Goal: Task Accomplishment & Management: Use online tool/utility

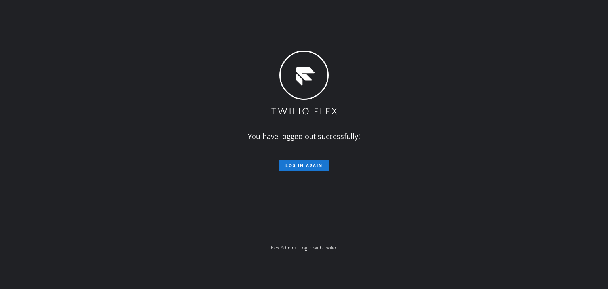
click at [295, 168] on span "Log in again" at bounding box center [304, 166] width 37 height 6
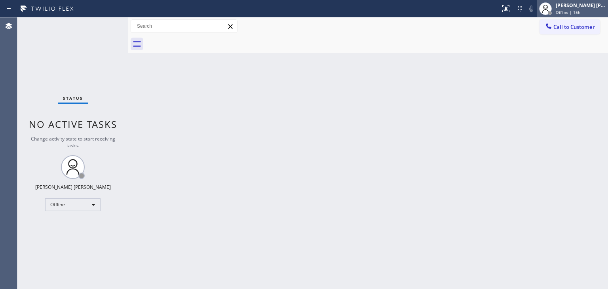
click at [581, 10] on span "Offline | 15h" at bounding box center [568, 13] width 25 height 6
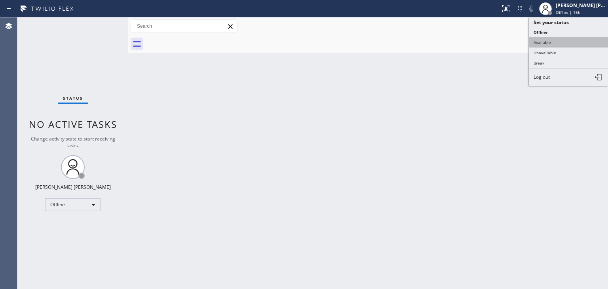
click at [560, 42] on button "Available" at bounding box center [568, 42] width 79 height 10
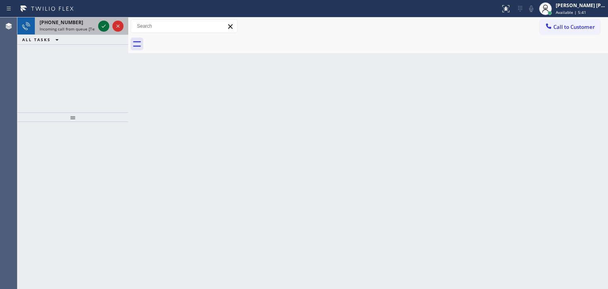
click at [101, 27] on icon at bounding box center [104, 26] width 10 height 10
click at [103, 22] on icon at bounding box center [104, 26] width 10 height 10
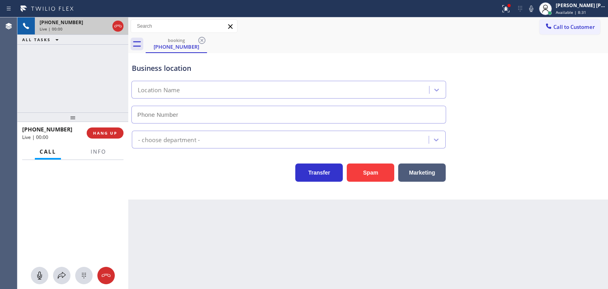
type input "[PHONE_NUMBER]"
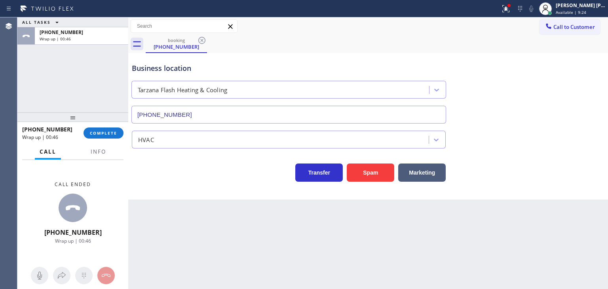
click at [102, 139] on div "+18188065588 Wrap up | 00:46 COMPLETE" at bounding box center [72, 133] width 101 height 21
click at [102, 137] on button "COMPLETE" at bounding box center [104, 133] width 40 height 11
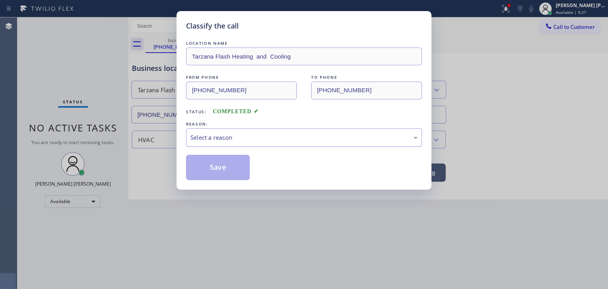
click at [197, 142] on div "Select a reason" at bounding box center [304, 137] width 236 height 19
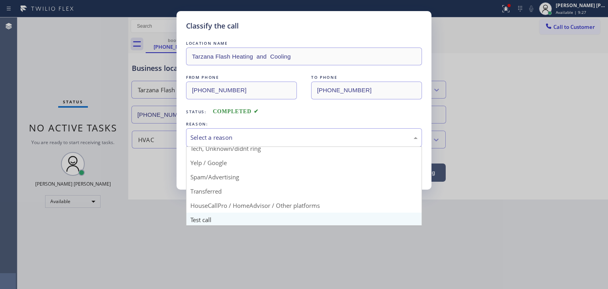
scroll to position [50, 0]
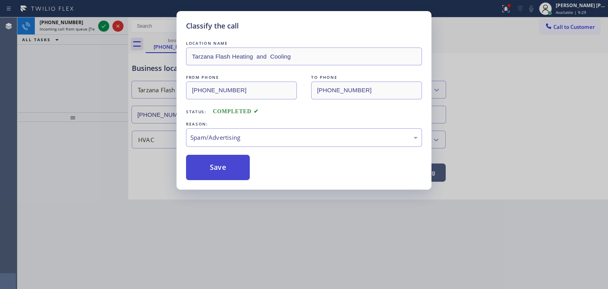
click at [219, 170] on button "Save" at bounding box center [218, 167] width 64 height 25
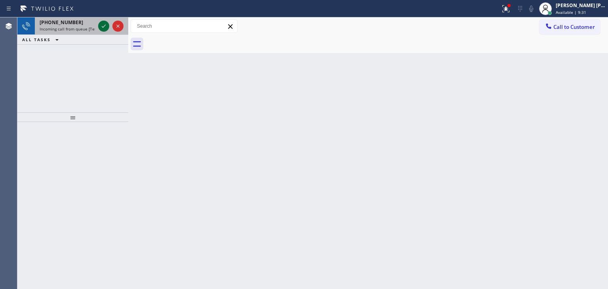
click at [103, 25] on icon at bounding box center [104, 26] width 10 height 10
click at [99, 23] on icon at bounding box center [104, 26] width 10 height 10
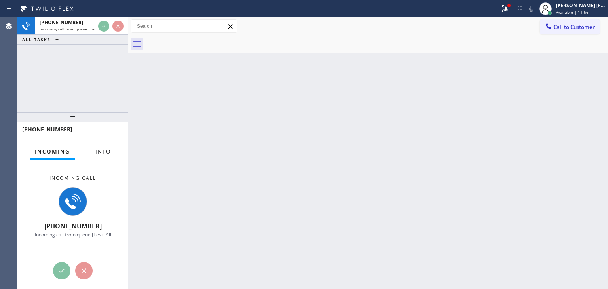
click at [101, 152] on span "Info" at bounding box center [102, 151] width 15 height 7
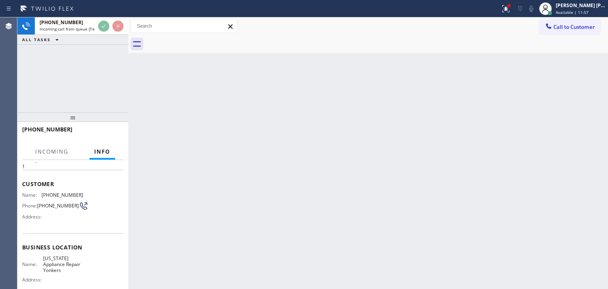
scroll to position [40, 0]
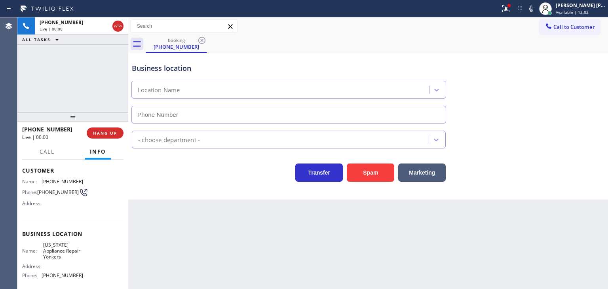
type input "[PHONE_NUMBER]"
click at [107, 56] on div "+19175537474 Live | 01:04 ALL TASKS ALL TASKS ACTIVE TASKS TASKS IN WRAP UP" at bounding box center [72, 64] width 111 height 95
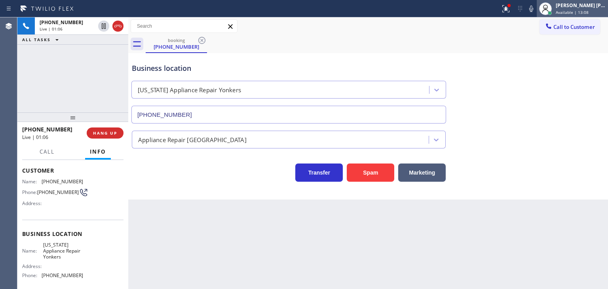
click at [582, 8] on div "Edel John Suson Available | 13:08" at bounding box center [582, 9] width 54 height 14
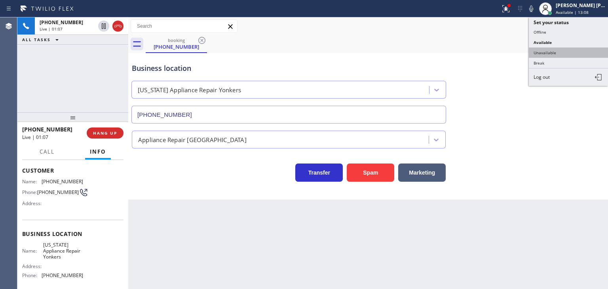
click at [548, 51] on button "Unavailable" at bounding box center [568, 53] width 79 height 10
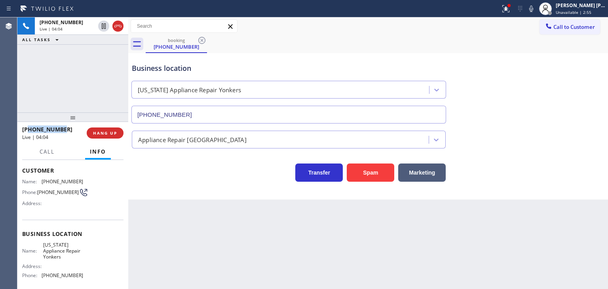
drag, startPoint x: 63, startPoint y: 128, endPoint x: 29, endPoint y: 128, distance: 34.9
click at [29, 128] on div "+19175537474" at bounding box center [51, 130] width 59 height 8
copy span "9175537474"
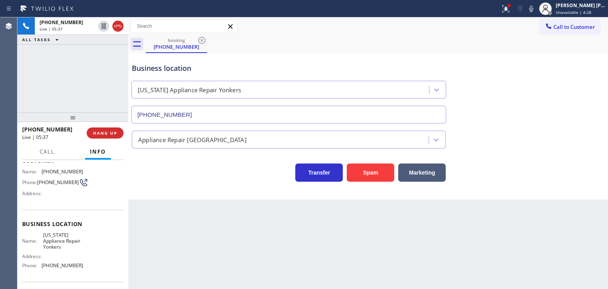
scroll to position [76, 0]
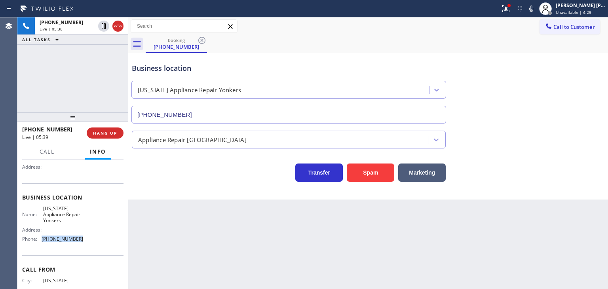
drag, startPoint x: 65, startPoint y: 281, endPoint x: 41, endPoint y: 244, distance: 44.4
click at [41, 244] on div "Name: New York Appliance Repair Yonkers Address: Phone: (914) 873-0795" at bounding box center [72, 226] width 101 height 40
copy div "[PHONE_NUMBER]"
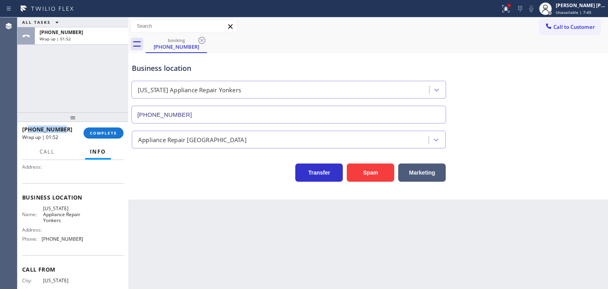
drag, startPoint x: 69, startPoint y: 130, endPoint x: 29, endPoint y: 130, distance: 39.6
click at [29, 130] on div "+19175537474" at bounding box center [50, 130] width 56 height 8
copy span "9175537474"
click at [98, 133] on span "COMPLETE" at bounding box center [103, 133] width 27 height 6
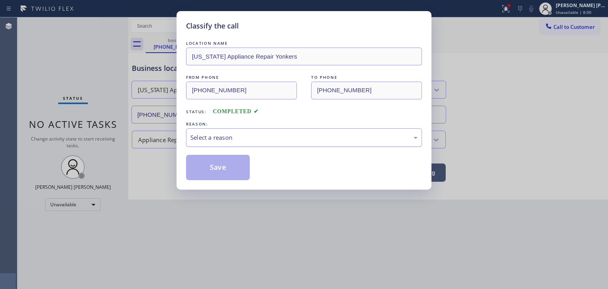
click at [203, 138] on div "Select a reason" at bounding box center [304, 137] width 227 height 9
click at [210, 168] on button "Save" at bounding box center [218, 167] width 64 height 25
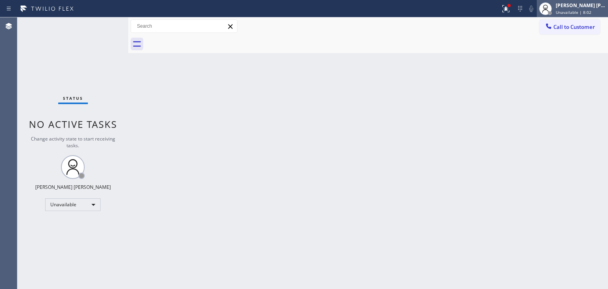
click at [594, 6] on div "[PERSON_NAME] [PERSON_NAME]" at bounding box center [581, 5] width 50 height 7
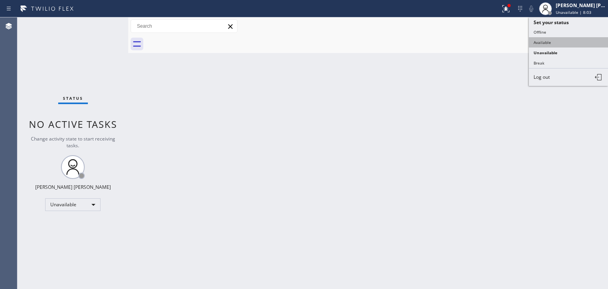
click at [550, 43] on button "Available" at bounding box center [568, 42] width 79 height 10
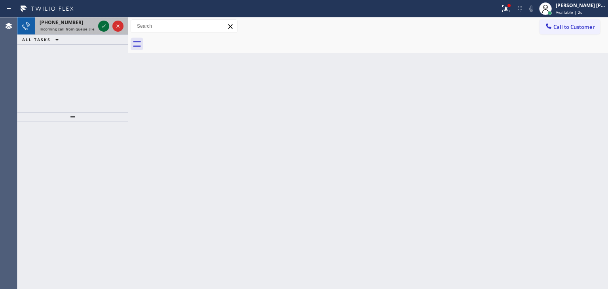
click at [104, 24] on icon at bounding box center [104, 26] width 10 height 10
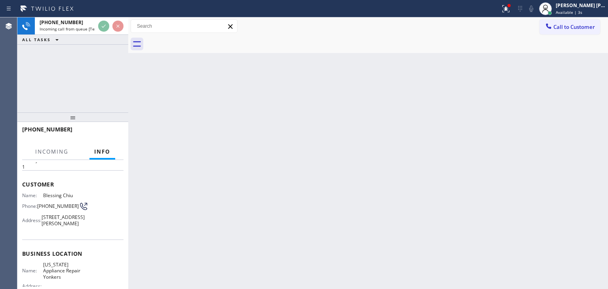
scroll to position [40, 0]
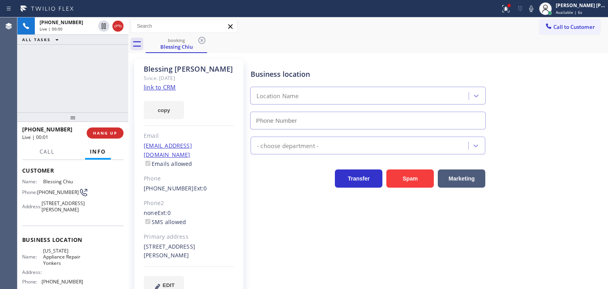
type input "[PHONE_NUMBER]"
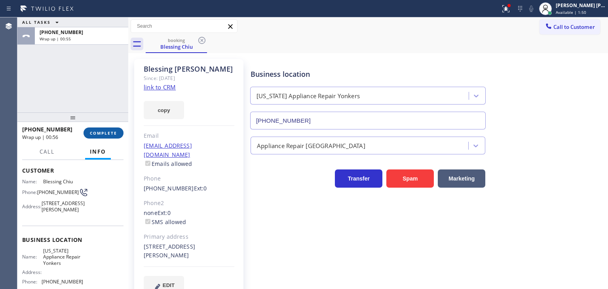
click at [104, 133] on span "COMPLETE" at bounding box center [103, 133] width 27 height 6
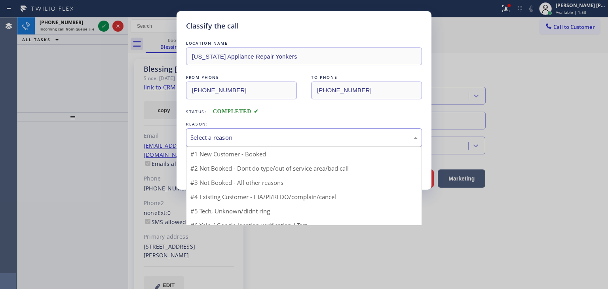
click at [219, 139] on div "Select a reason" at bounding box center [304, 137] width 227 height 9
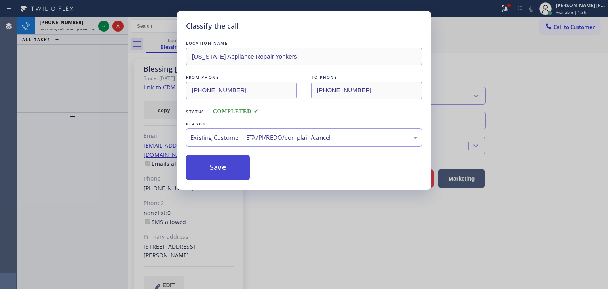
click at [212, 166] on button "Save" at bounding box center [218, 167] width 64 height 25
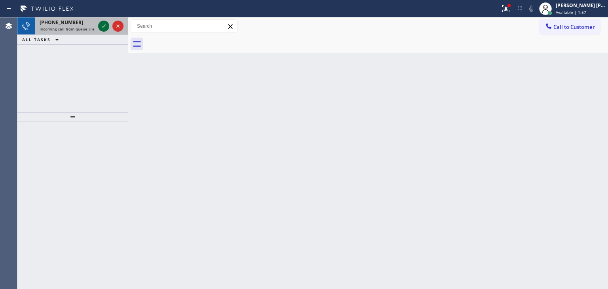
click at [105, 26] on icon at bounding box center [104, 26] width 10 height 10
click at [105, 27] on icon at bounding box center [104, 26] width 10 height 10
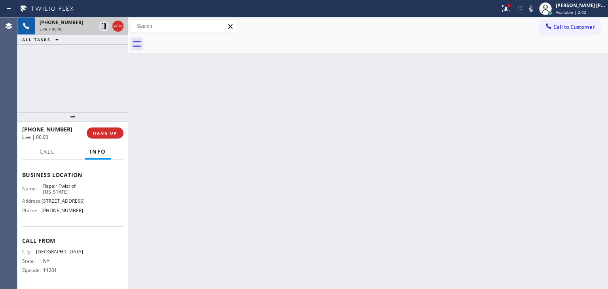
scroll to position [79, 0]
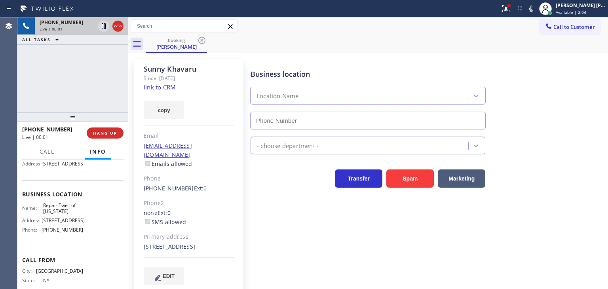
type input "[PHONE_NUMBER]"
drag, startPoint x: 88, startPoint y: 54, endPoint x: 95, endPoint y: 55, distance: 8.0
click at [88, 55] on div "+19172885005 Live | 00:11 ALL TASKS ALL TASKS ACTIVE TASKS TASKS IN WRAP UP" at bounding box center [72, 64] width 111 height 95
click at [159, 90] on link "link to CRM" at bounding box center [160, 87] width 32 height 8
click at [536, 9] on icon at bounding box center [532, 9] width 10 height 10
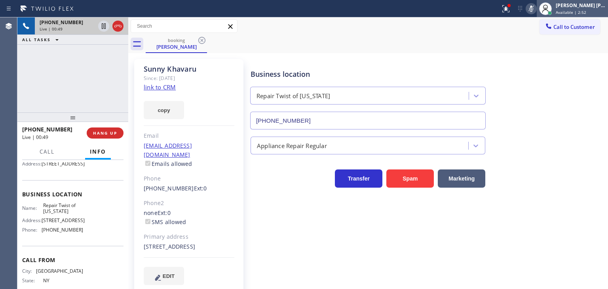
click at [608, 10] on div "Edel John Suson Available | 2:52" at bounding box center [582, 9] width 54 height 14
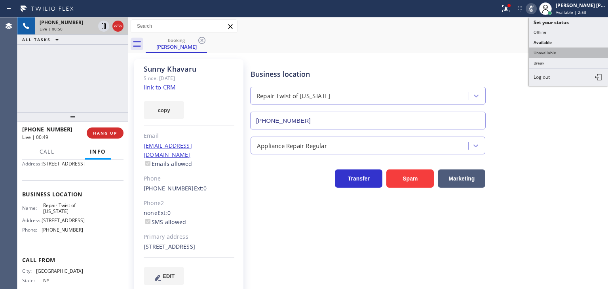
click at [562, 55] on button "Unavailable" at bounding box center [568, 53] width 79 height 10
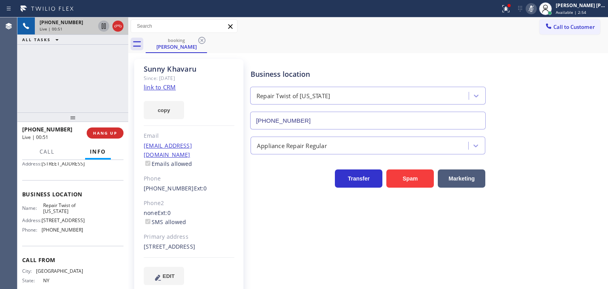
click at [106, 25] on icon at bounding box center [104, 26] width 10 height 10
click at [564, 118] on div "Business location Repair Twist of New York (347) 284-6179" at bounding box center [427, 94] width 357 height 72
click at [536, 11] on icon at bounding box center [532, 9] width 10 height 10
click at [105, 23] on icon at bounding box center [104, 26] width 6 height 6
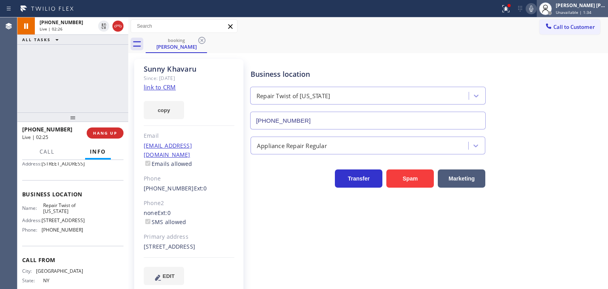
click at [591, 8] on div "Edel John Suson Unavailable | 1:34" at bounding box center [582, 9] width 54 height 14
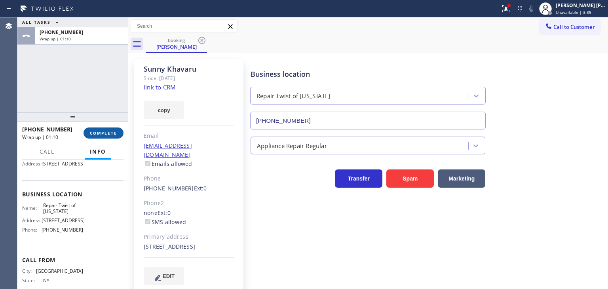
click at [99, 137] on button "COMPLETE" at bounding box center [104, 133] width 40 height 11
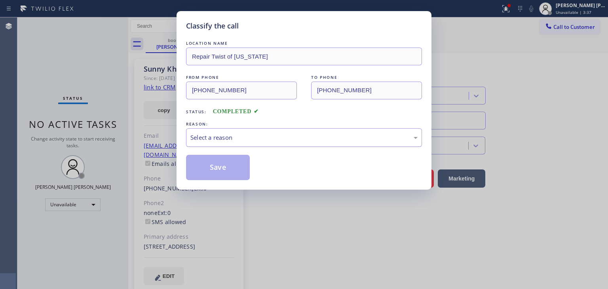
click at [212, 134] on div "Select a reason" at bounding box center [304, 137] width 227 height 9
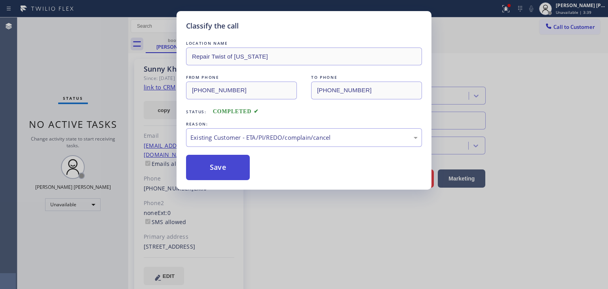
click at [223, 164] on button "Save" at bounding box center [218, 167] width 64 height 25
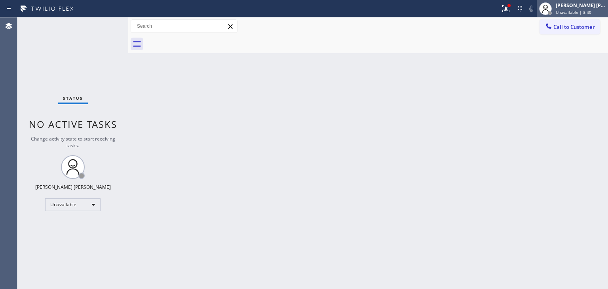
click at [594, 5] on div "[PERSON_NAME] [PERSON_NAME]" at bounding box center [581, 5] width 50 height 7
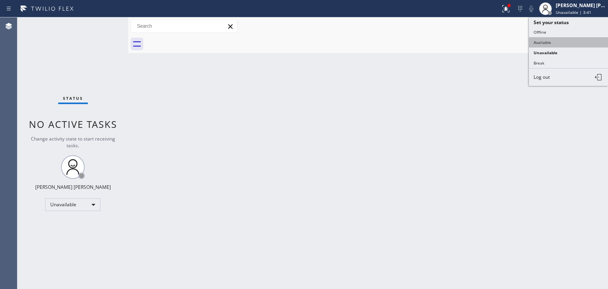
click at [560, 39] on button "Available" at bounding box center [568, 42] width 79 height 10
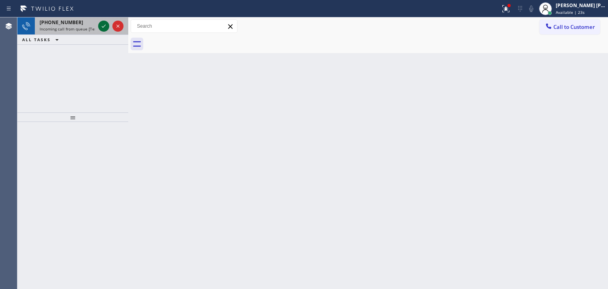
click at [105, 26] on icon at bounding box center [104, 26] width 4 height 3
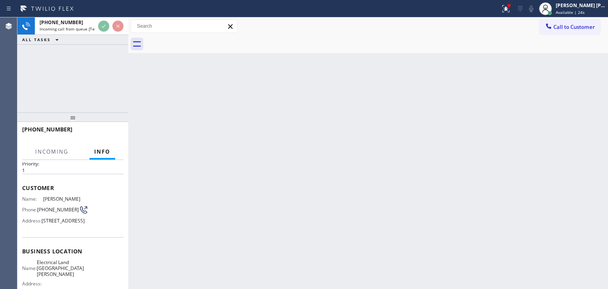
scroll to position [40, 0]
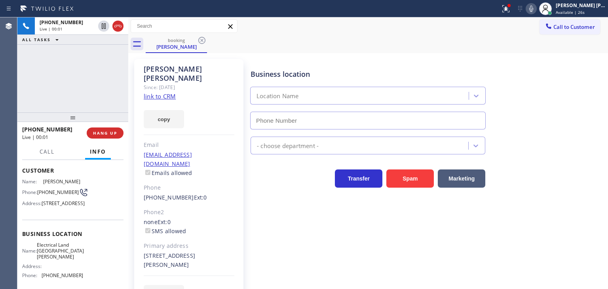
type input "[PHONE_NUMBER]"
click at [157, 92] on link "link to CRM" at bounding box center [160, 96] width 32 height 8
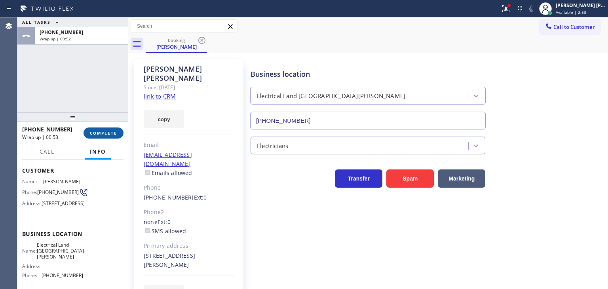
click at [111, 133] on span "COMPLETE" at bounding box center [103, 133] width 27 height 6
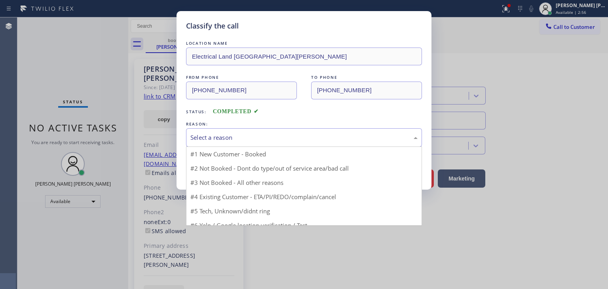
click at [234, 136] on div "Select a reason" at bounding box center [304, 137] width 227 height 9
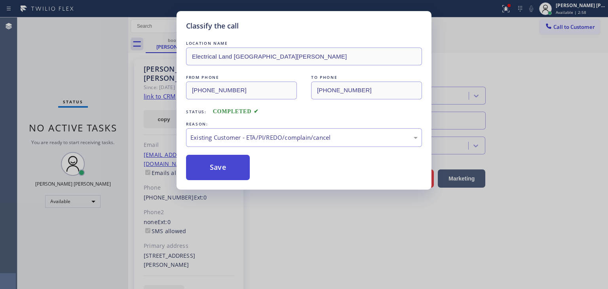
click at [229, 167] on button "Save" at bounding box center [218, 167] width 64 height 25
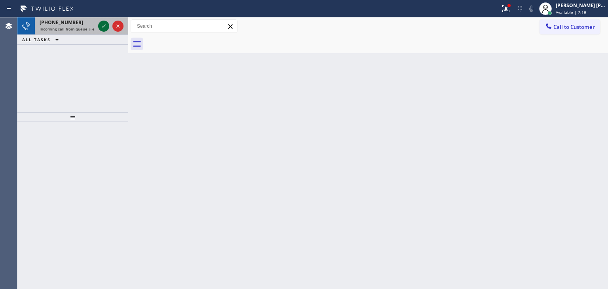
click at [103, 27] on icon at bounding box center [104, 26] width 4 height 3
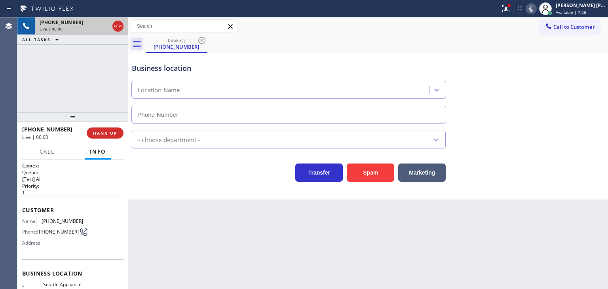
type input "[PHONE_NUMBER]"
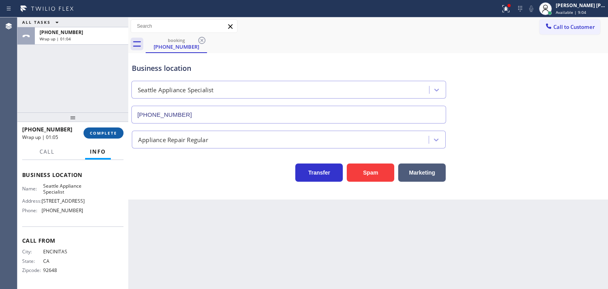
click at [105, 137] on button "COMPLETE" at bounding box center [104, 133] width 40 height 11
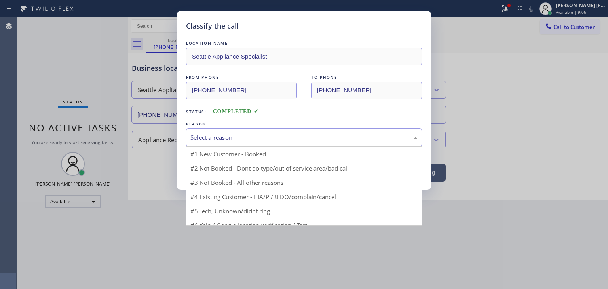
drag, startPoint x: 254, startPoint y: 134, endPoint x: 210, endPoint y: 157, distance: 50.0
click at [254, 134] on div "Select a reason" at bounding box center [304, 137] width 227 height 9
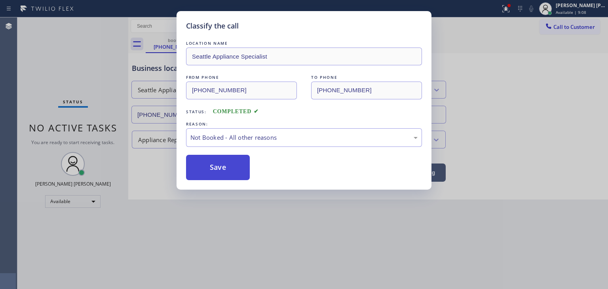
click at [219, 173] on button "Save" at bounding box center [218, 167] width 64 height 25
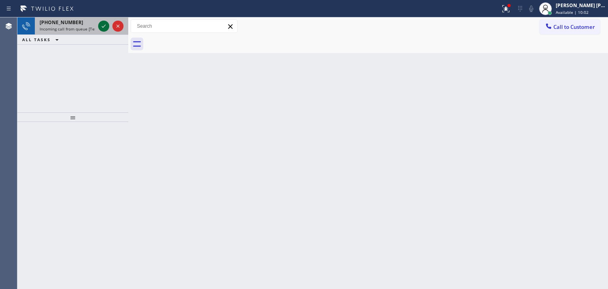
click at [105, 27] on icon at bounding box center [104, 26] width 10 height 10
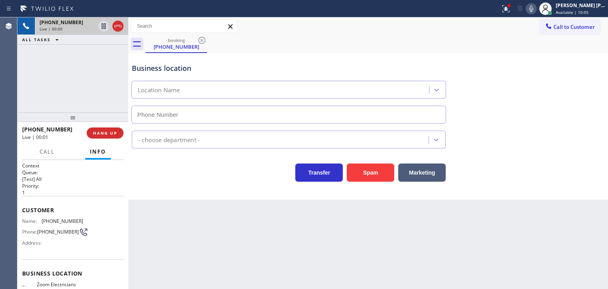
scroll to position [79, 0]
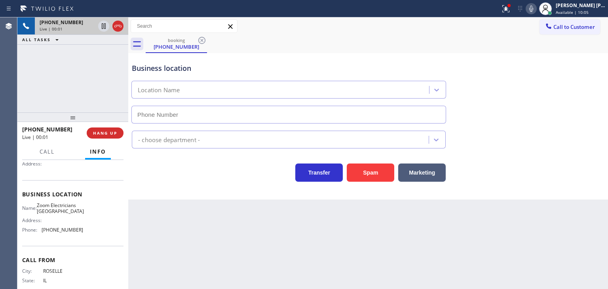
type input "[PHONE_NUMBER]"
click at [536, 10] on icon at bounding box center [532, 9] width 10 height 10
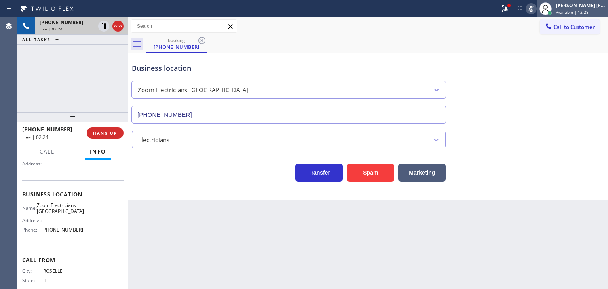
click at [581, 8] on div "[PERSON_NAME] [PERSON_NAME]" at bounding box center [581, 5] width 50 height 7
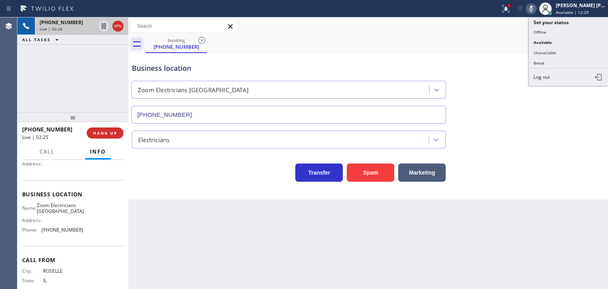
drag, startPoint x: 562, startPoint y: 49, endPoint x: 214, endPoint y: 0, distance: 351.6
click at [562, 50] on button "Unavailable" at bounding box center [568, 53] width 79 height 10
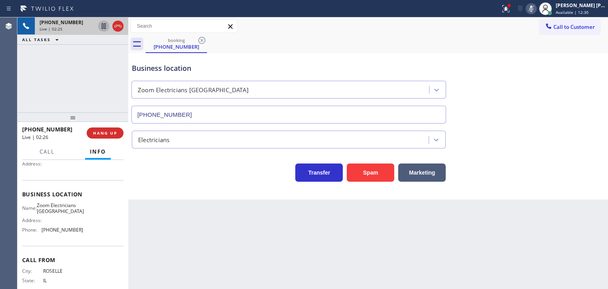
click at [103, 25] on icon at bounding box center [104, 26] width 10 height 10
click at [536, 7] on icon at bounding box center [532, 9] width 10 height 10
click at [104, 26] on icon at bounding box center [104, 26] width 10 height 10
drag, startPoint x: 67, startPoint y: 129, endPoint x: 29, endPoint y: 128, distance: 38.0
click at [29, 128] on div "+18475254609" at bounding box center [51, 130] width 59 height 8
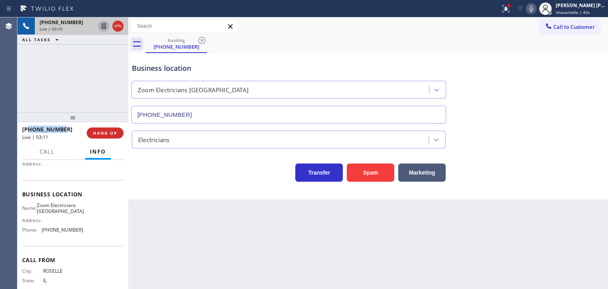
copy span "8475254609"
drag, startPoint x: 79, startPoint y: 237, endPoint x: 42, endPoint y: 238, distance: 37.6
click at [41, 236] on div "Name: Zoom Electricians Presidio Heights Address: Phone: (415) 599-7350" at bounding box center [72, 219] width 101 height 34
copy div "[PHONE_NUMBER]"
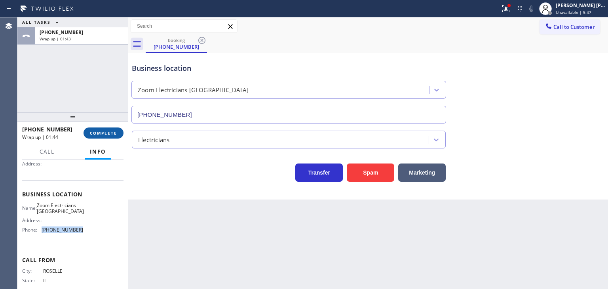
click at [105, 135] on span "COMPLETE" at bounding box center [103, 133] width 27 height 6
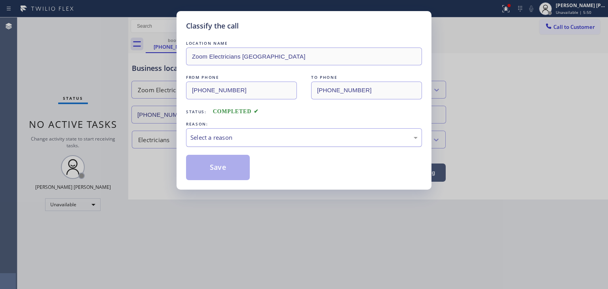
click at [217, 134] on div "Select a reason" at bounding box center [304, 137] width 227 height 9
click at [215, 168] on button "Save" at bounding box center [218, 167] width 64 height 25
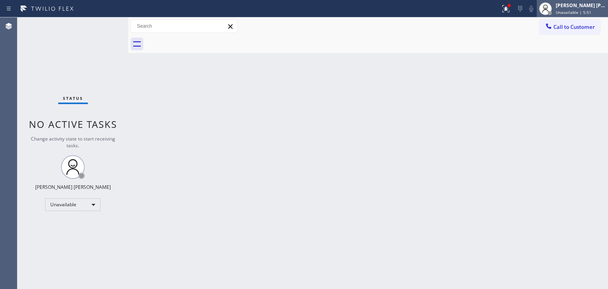
click at [555, 4] on div at bounding box center [545, 8] width 17 height 17
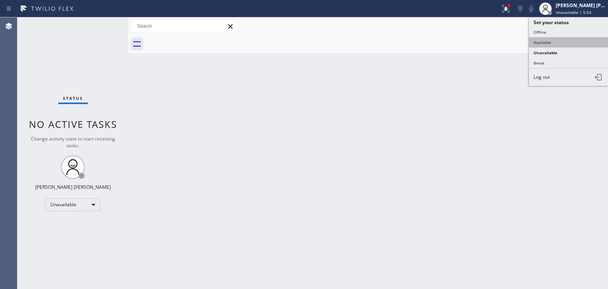
click at [560, 40] on button "Available" at bounding box center [568, 42] width 79 height 10
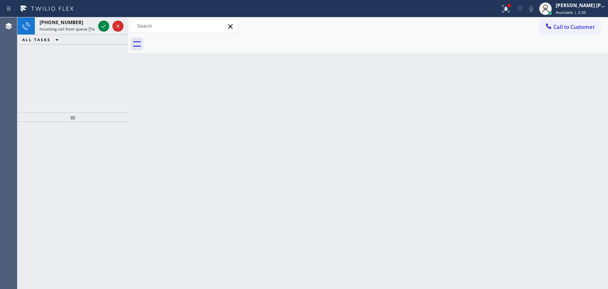
drag, startPoint x: 105, startPoint y: 24, endPoint x: 88, endPoint y: 74, distance: 53.1
click at [105, 24] on icon at bounding box center [104, 26] width 10 height 10
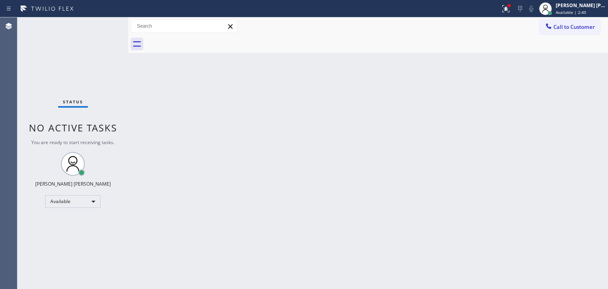
click at [102, 26] on div "Status No active tasks You are ready to start receiving tasks. [PERSON_NAME] [P…" at bounding box center [72, 153] width 111 height 272
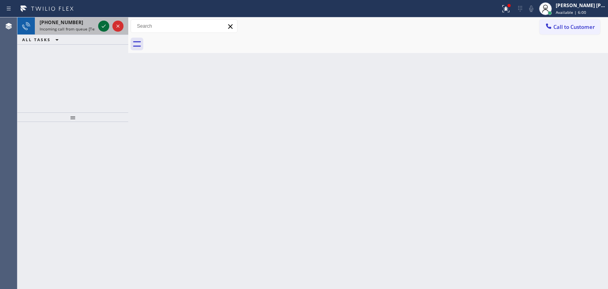
click at [104, 27] on icon at bounding box center [104, 26] width 4 height 3
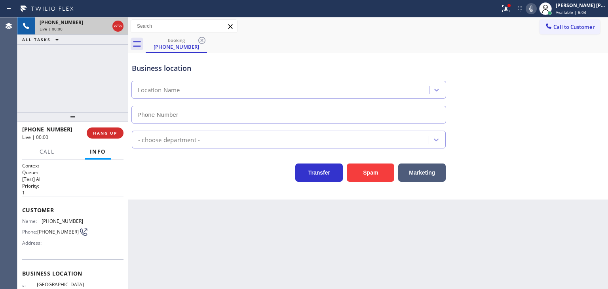
type input "[PHONE_NUMBER]"
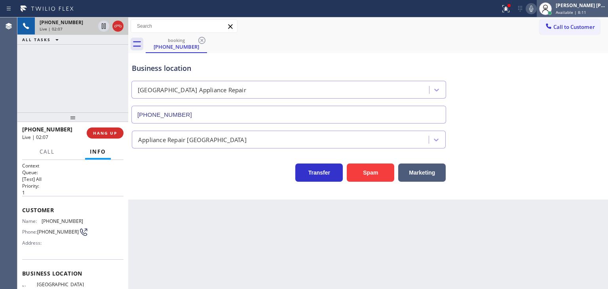
click at [588, 5] on div "[PERSON_NAME] [PERSON_NAME]" at bounding box center [581, 5] width 50 height 7
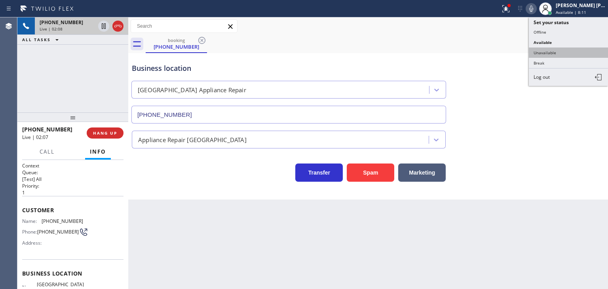
click at [572, 49] on button "Unavailable" at bounding box center [568, 53] width 79 height 10
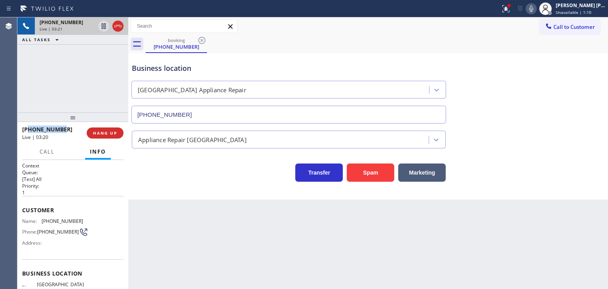
drag, startPoint x: 67, startPoint y: 133, endPoint x: 29, endPoint y: 130, distance: 37.8
click at [29, 130] on div "+13129780126 Live | 03:20" at bounding box center [54, 133] width 65 height 21
copy span "3129780126"
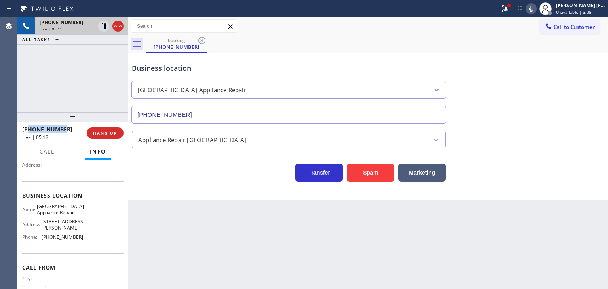
scroll to position [79, 0]
drag, startPoint x: 63, startPoint y: 238, endPoint x: 40, endPoint y: 233, distance: 24.2
click at [40, 233] on div "Name: Calumet Heights Appliance Repair Address: 9019 S Paxton Ave Phone: (773) …" at bounding box center [72, 222] width 101 height 40
copy div "[PHONE_NUMBER]"
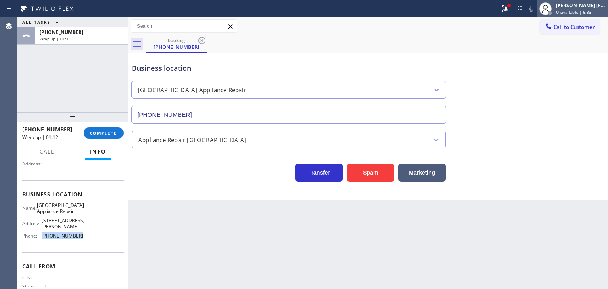
click at [590, 5] on div "[PERSON_NAME] [PERSON_NAME]" at bounding box center [581, 5] width 50 height 7
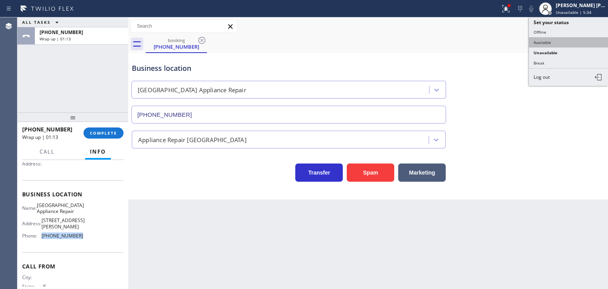
click at [571, 41] on button "Available" at bounding box center [568, 42] width 79 height 10
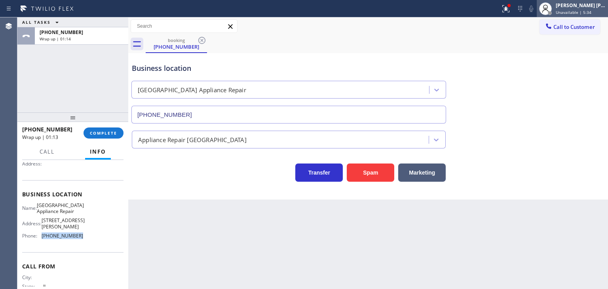
click at [592, 10] on span "Unavailable | 5:34" at bounding box center [574, 13] width 36 height 6
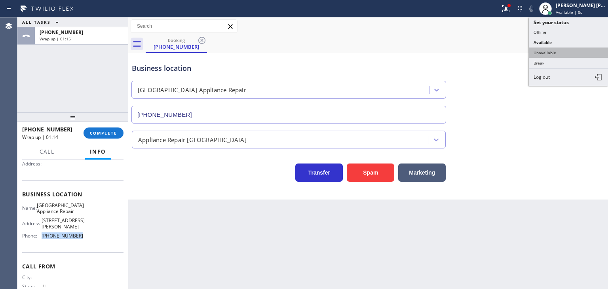
click at [572, 49] on button "Unavailable" at bounding box center [568, 53] width 79 height 10
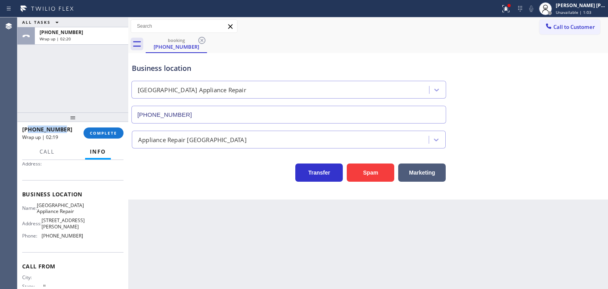
drag, startPoint x: 66, startPoint y: 132, endPoint x: 29, endPoint y: 129, distance: 37.4
click at [29, 129] on div "+13129780126" at bounding box center [50, 130] width 56 height 8
copy span "3129780126"
drag, startPoint x: 84, startPoint y: 212, endPoint x: 42, endPoint y: 206, distance: 41.7
click at [42, 206] on div "Name: Calumet Heights Appliance Repair Address: 9019 S Paxton Ave Phone: (773) …" at bounding box center [72, 222] width 101 height 40
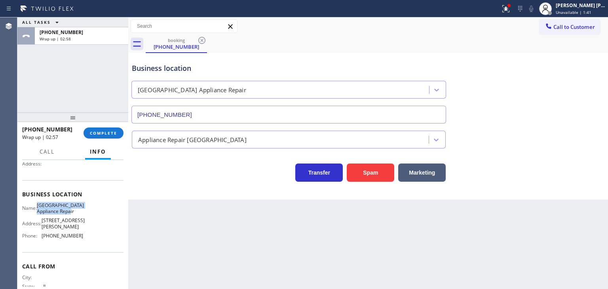
copy span "[GEOGRAPHIC_DATA] Appliance Repair"
click at [110, 133] on span "COMPLETE" at bounding box center [103, 133] width 27 height 6
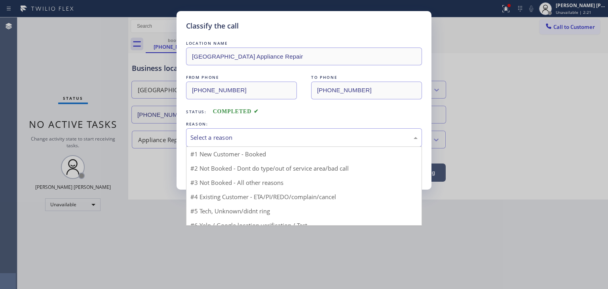
click at [193, 138] on div "Select a reason" at bounding box center [304, 137] width 227 height 9
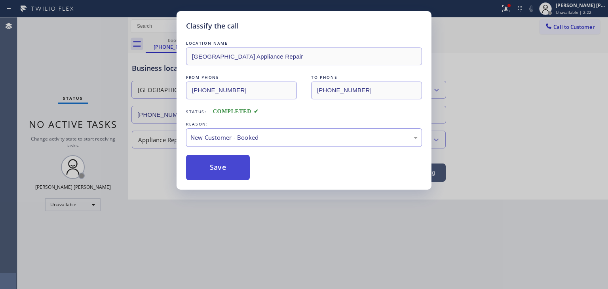
click at [204, 167] on button "Save" at bounding box center [218, 167] width 64 height 25
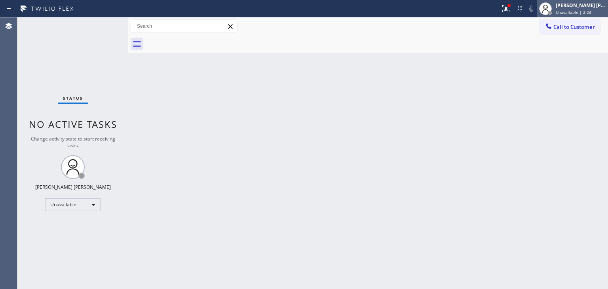
click at [579, 5] on div "[PERSON_NAME] [PERSON_NAME]" at bounding box center [581, 5] width 50 height 7
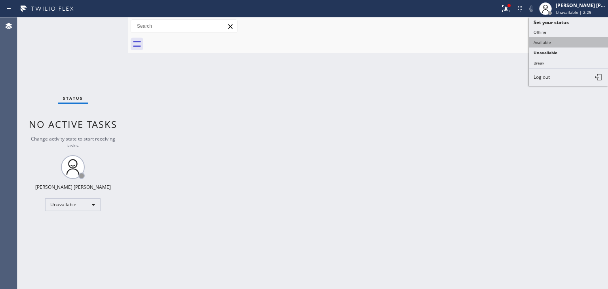
click at [561, 38] on button "Available" at bounding box center [568, 42] width 79 height 10
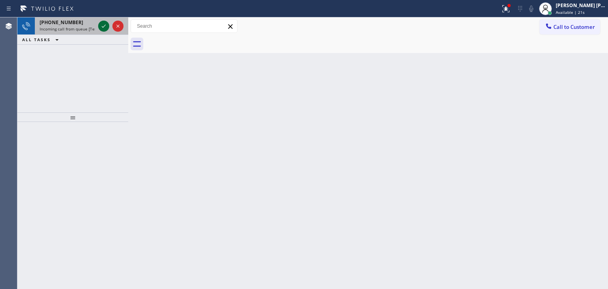
click at [103, 25] on icon at bounding box center [104, 26] width 10 height 10
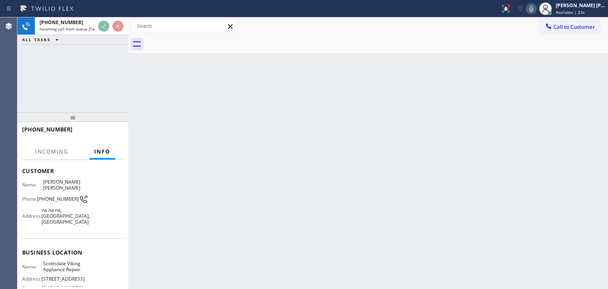
scroll to position [40, 0]
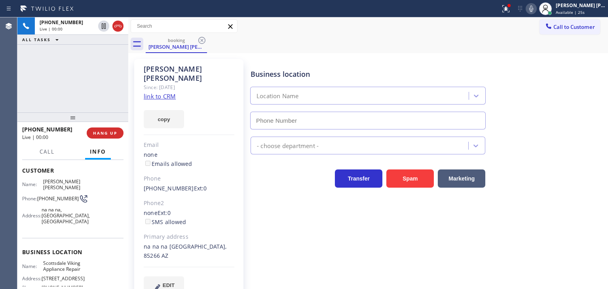
type input "[PHONE_NUMBER]"
click at [170, 92] on link "link to CRM" at bounding box center [160, 96] width 32 height 8
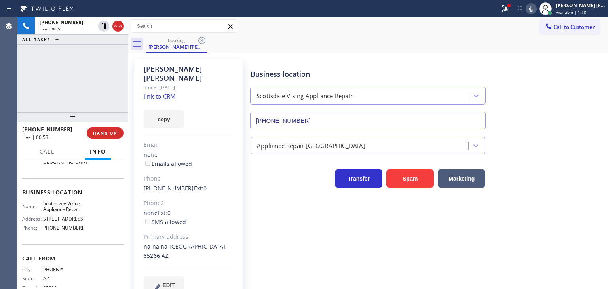
scroll to position [118, 0]
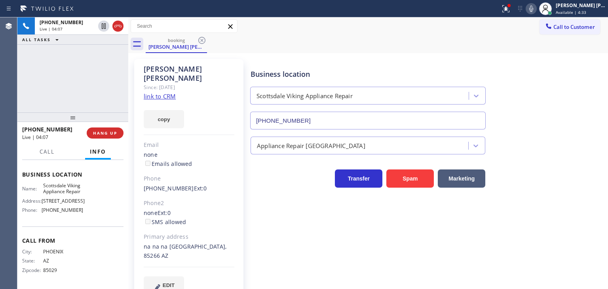
click at [536, 11] on icon at bounding box center [532, 9] width 10 height 10
click at [536, 8] on icon at bounding box center [532, 9] width 10 height 10
click at [536, 7] on icon at bounding box center [532, 9] width 10 height 10
click at [536, 11] on icon at bounding box center [532, 9] width 10 height 10
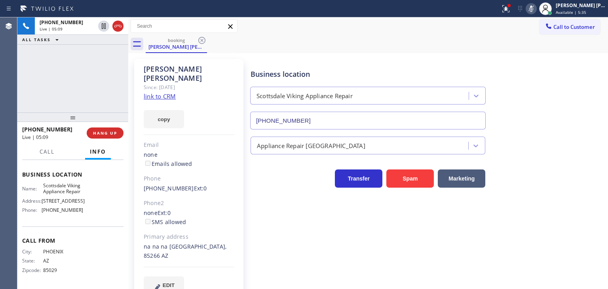
click at [534, 10] on icon at bounding box center [532, 9] width 4 height 6
click at [536, 7] on icon at bounding box center [532, 9] width 10 height 10
click at [536, 10] on icon at bounding box center [532, 9] width 10 height 10
click at [534, 8] on icon at bounding box center [532, 9] width 4 height 6
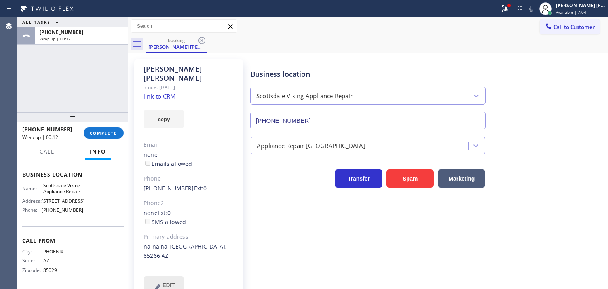
click at [173, 282] on span "EDIT" at bounding box center [169, 285] width 12 height 6
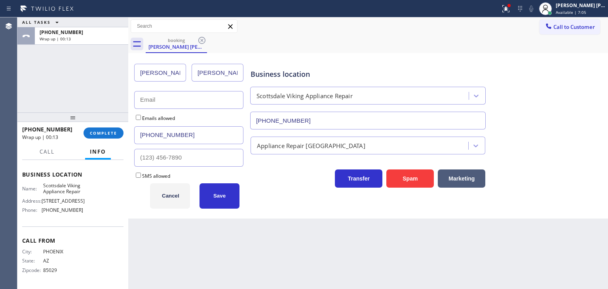
click at [169, 107] on input "text" at bounding box center [188, 100] width 109 height 18
type input "no@gmail.com"
click at [215, 206] on button "Save" at bounding box center [220, 195] width 40 height 25
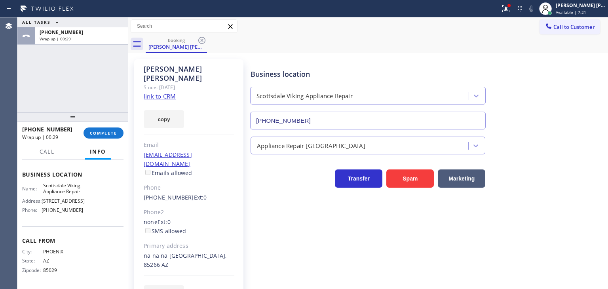
click at [159, 92] on link "link to CRM" at bounding box center [160, 96] width 32 height 8
drag, startPoint x: 82, startPoint y: 211, endPoint x: 38, endPoint y: 211, distance: 43.6
click at [38, 207] on div "Name: Scottsdale Viking Appliance Repair Address: 5402 E Lincoln Dr Phone: (480…" at bounding box center [72, 200] width 101 height 34
copy div "[PHONE_NUMBER]"
click at [105, 135] on span "COMPLETE" at bounding box center [103, 133] width 27 height 6
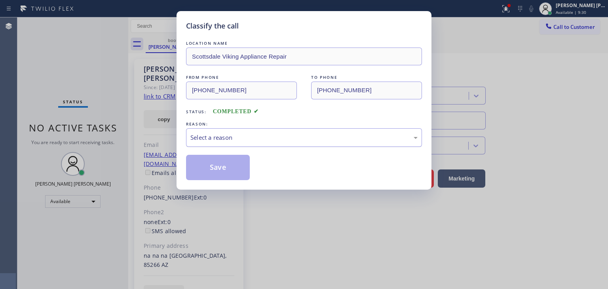
click at [230, 140] on div "Select a reason" at bounding box center [304, 137] width 227 height 9
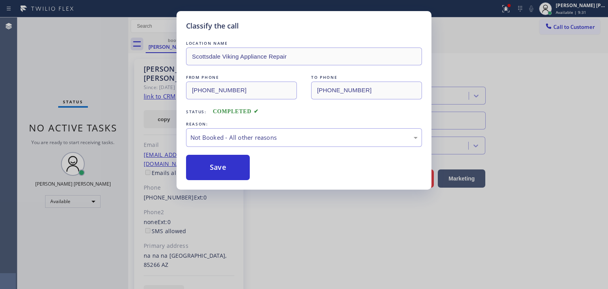
click at [230, 166] on button "Save" at bounding box center [218, 167] width 64 height 25
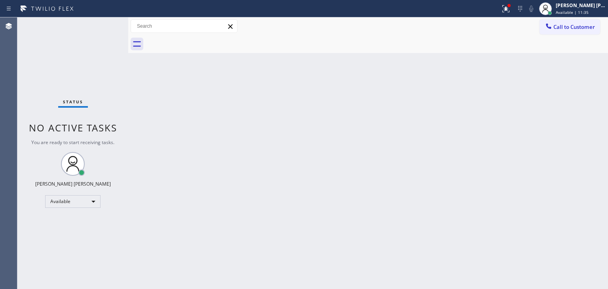
click at [104, 27] on div "Status No active tasks You are ready to start receiving tasks. [PERSON_NAME] [P…" at bounding box center [72, 153] width 111 height 272
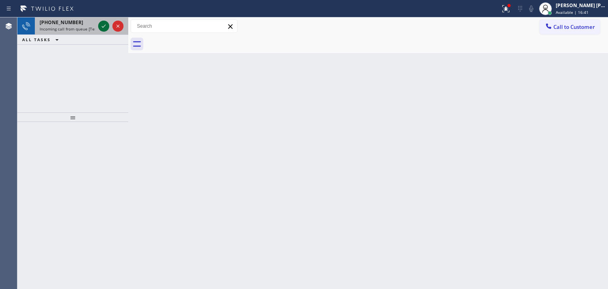
click at [106, 25] on icon at bounding box center [104, 26] width 10 height 10
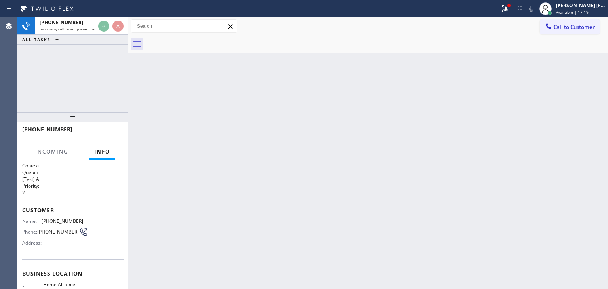
scroll to position [40, 0]
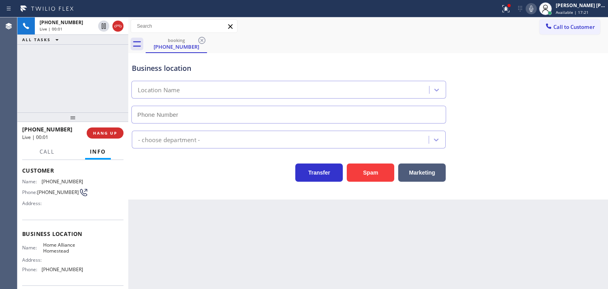
type input "[PHONE_NUMBER]"
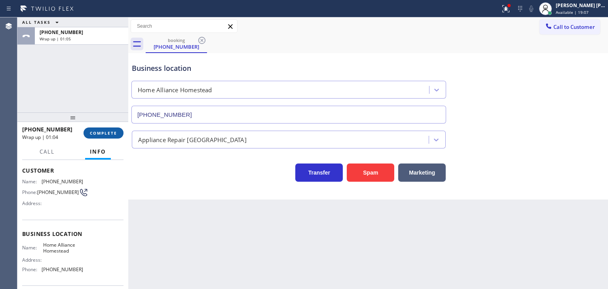
click at [114, 133] on span "COMPLETE" at bounding box center [103, 133] width 27 height 6
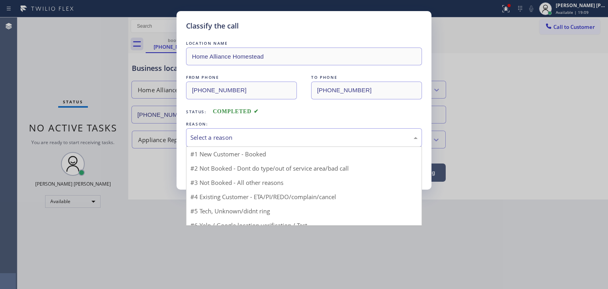
click at [201, 134] on div "Select a reason" at bounding box center [304, 137] width 227 height 9
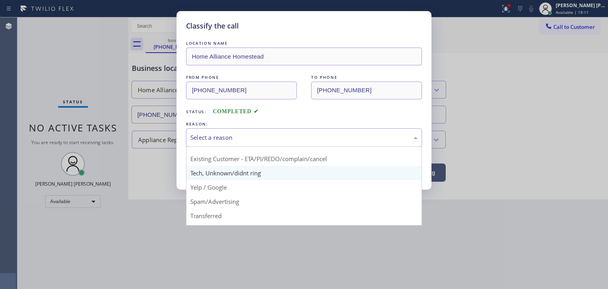
scroll to position [10, 0]
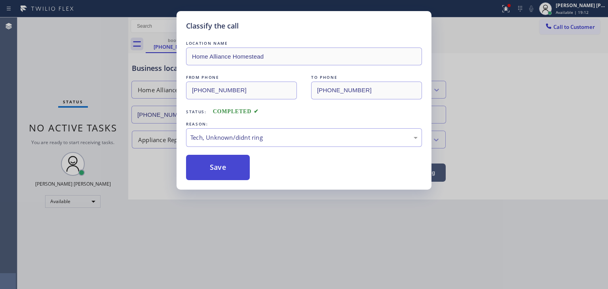
click at [223, 172] on button "Save" at bounding box center [218, 167] width 64 height 25
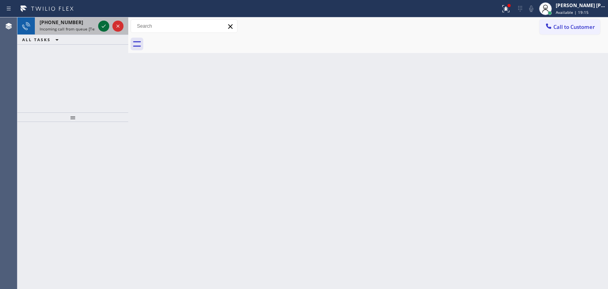
click at [105, 28] on icon at bounding box center [104, 26] width 10 height 10
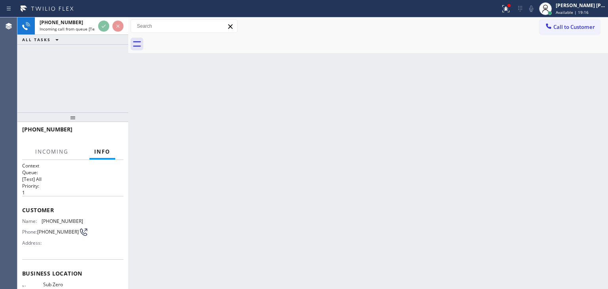
scroll to position [40, 0]
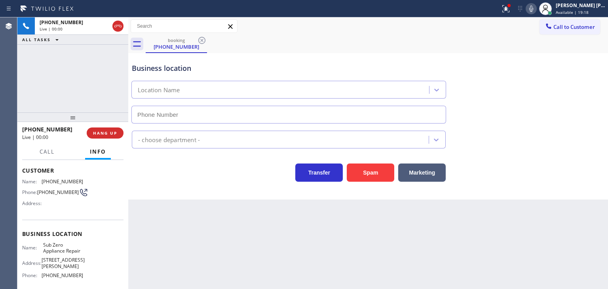
type input "[PHONE_NUMBER]"
drag, startPoint x: 87, startPoint y: 278, endPoint x: 41, endPoint y: 278, distance: 45.9
click at [41, 278] on div "Name: Sub Zero Appliance Repair Address: 7444 E Chapman Ave Phone: (714) 627-54…" at bounding box center [72, 262] width 101 height 40
click at [579, 31] on button "Call to Customer" at bounding box center [570, 26] width 61 height 15
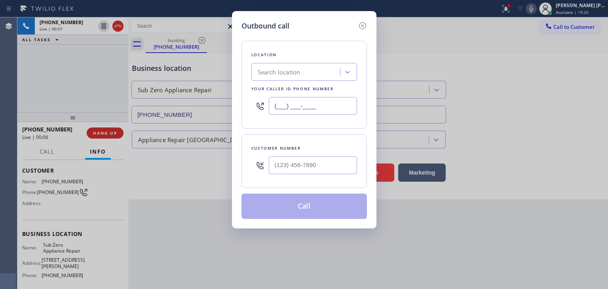
click at [282, 109] on input "(___) ___-____" at bounding box center [313, 106] width 88 height 18
paste input "714) 627-5469"
type input "[PHONE_NUMBER]"
click at [364, 25] on icon at bounding box center [362, 25] width 7 height 7
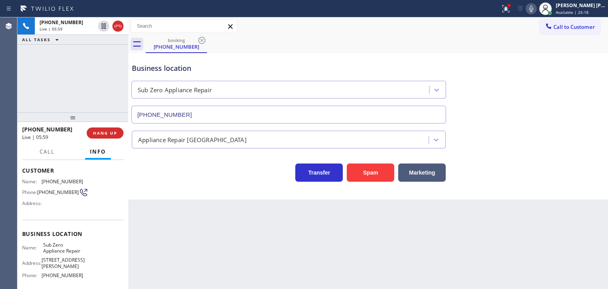
click at [536, 10] on icon at bounding box center [532, 9] width 10 height 10
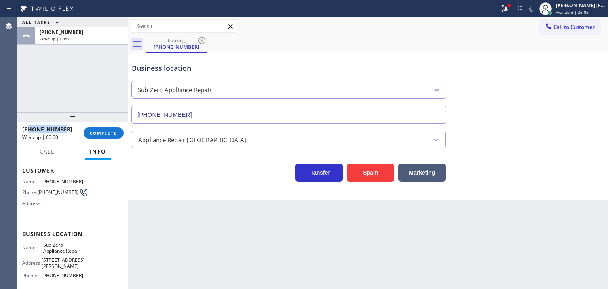
drag, startPoint x: 60, startPoint y: 130, endPoint x: 30, endPoint y: 130, distance: 29.7
click at [30, 130] on span "+19097327770" at bounding box center [47, 130] width 50 height 8
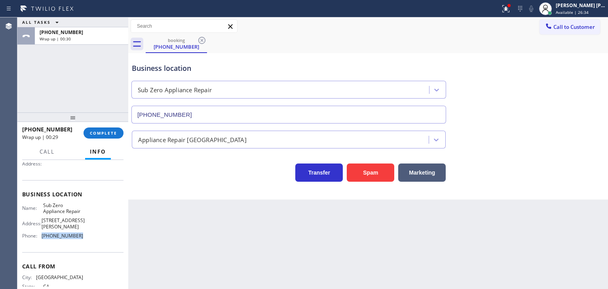
drag, startPoint x: 94, startPoint y: 238, endPoint x: 41, endPoint y: 235, distance: 53.2
click at [41, 235] on div "Name: Sub Zero Appliance Repair Address: 7444 E Chapman Ave Phone: (714) 627-54…" at bounding box center [72, 222] width 101 height 40
click at [107, 130] on button "COMPLETE" at bounding box center [104, 133] width 40 height 11
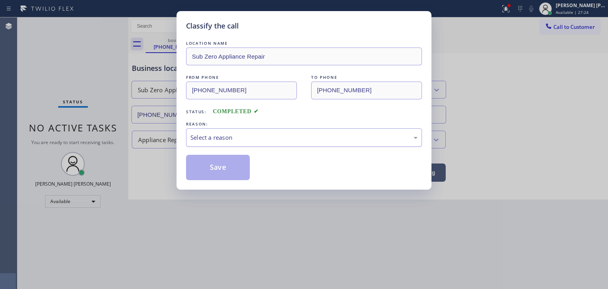
click at [229, 133] on div "Select a reason" at bounding box center [304, 137] width 227 height 9
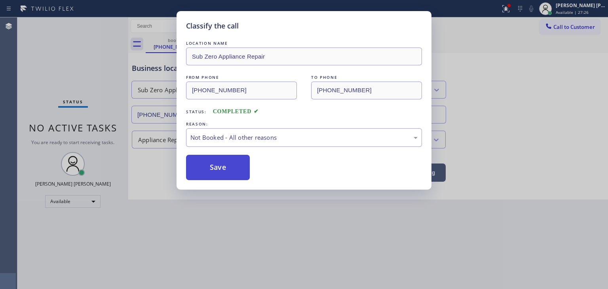
click at [220, 171] on button "Save" at bounding box center [218, 167] width 64 height 25
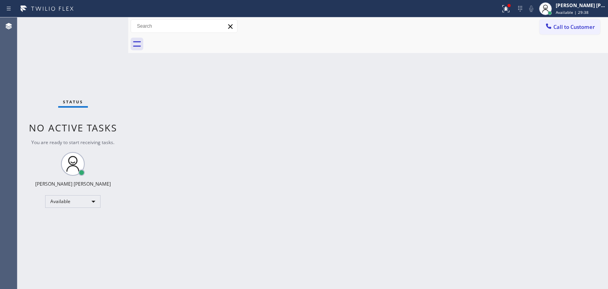
click at [107, 26] on div "Status No active tasks You are ready to start receiving tasks. [PERSON_NAME] [P…" at bounding box center [72, 153] width 111 height 272
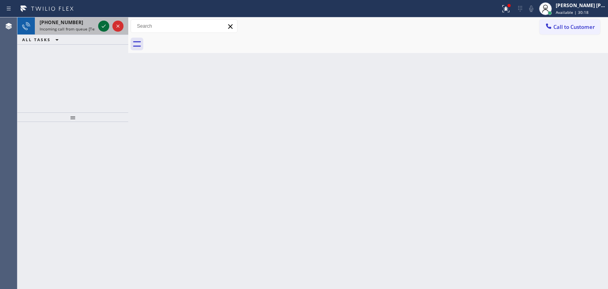
click at [103, 26] on icon at bounding box center [104, 26] width 10 height 10
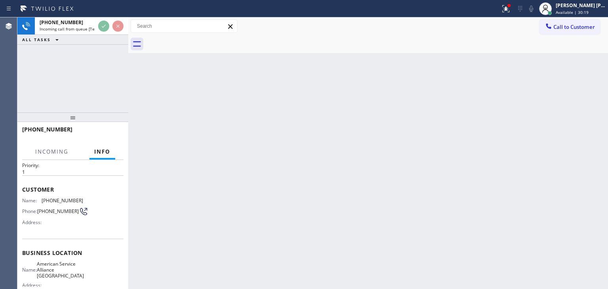
scroll to position [40, 0]
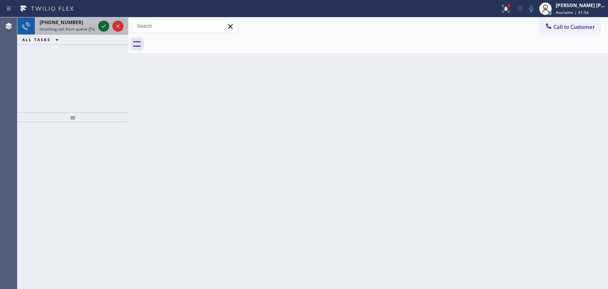
click at [105, 26] on icon at bounding box center [104, 26] width 10 height 10
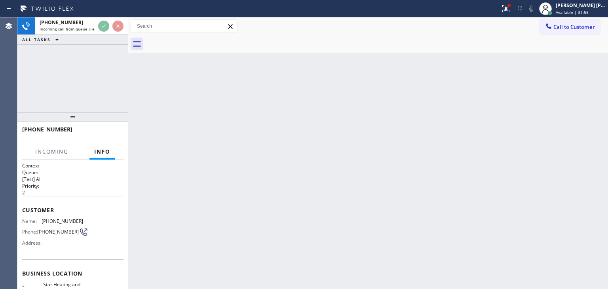
scroll to position [40, 0]
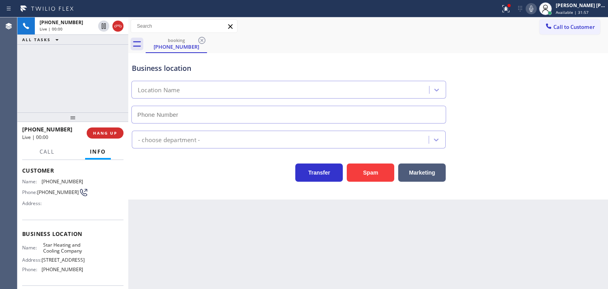
type input "[PHONE_NUMBER]"
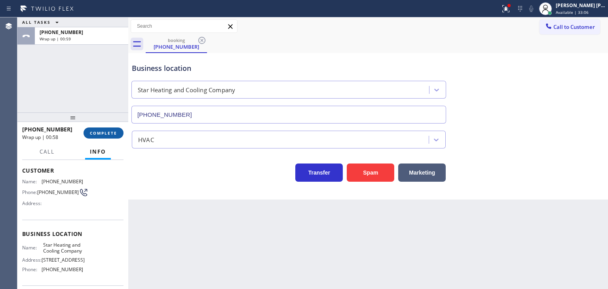
click at [107, 129] on button "COMPLETE" at bounding box center [104, 133] width 40 height 11
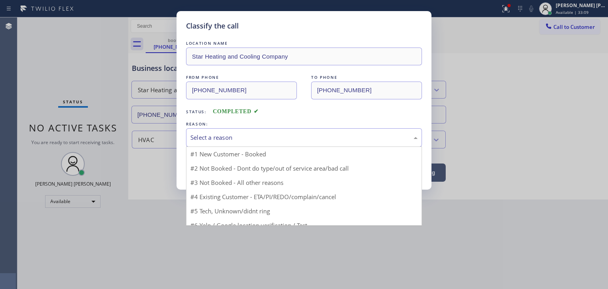
click at [239, 134] on div "Select a reason" at bounding box center [304, 137] width 227 height 9
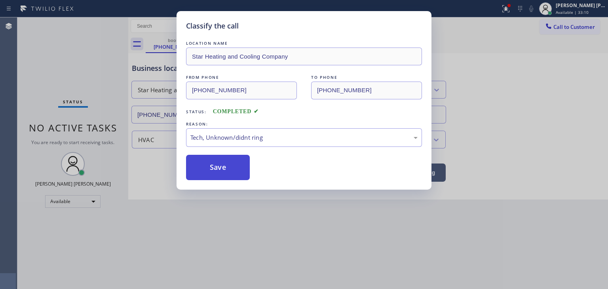
click at [220, 171] on button "Save" at bounding box center [218, 167] width 64 height 25
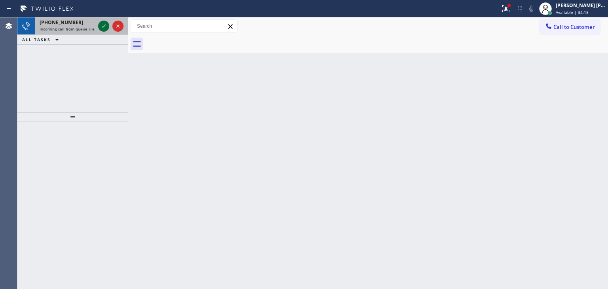
click at [103, 25] on icon at bounding box center [104, 26] width 10 height 10
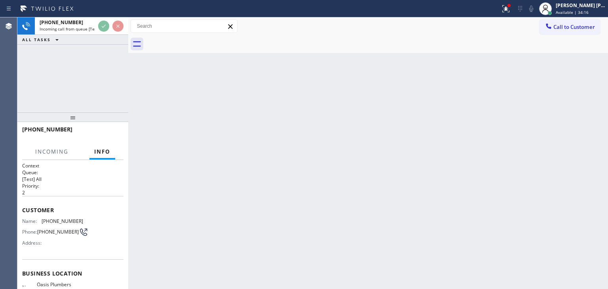
scroll to position [39, 0]
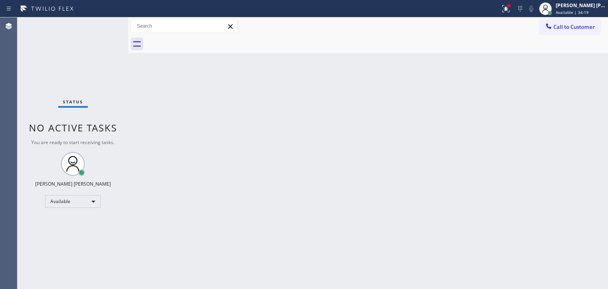
click at [104, 28] on div "Status No active tasks You are ready to start receiving tasks. [PERSON_NAME] [P…" at bounding box center [72, 153] width 111 height 272
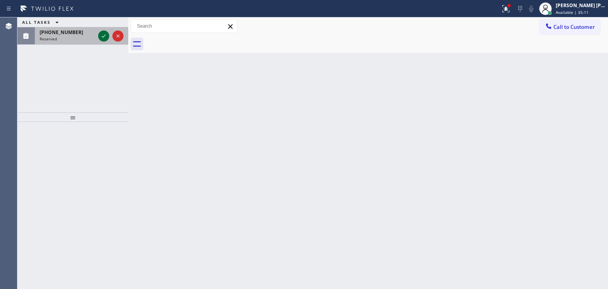
click at [100, 36] on icon at bounding box center [104, 36] width 10 height 10
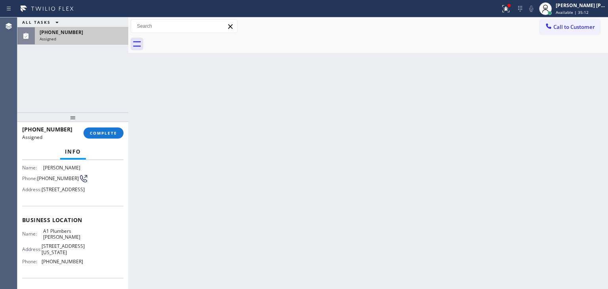
scroll to position [79, 0]
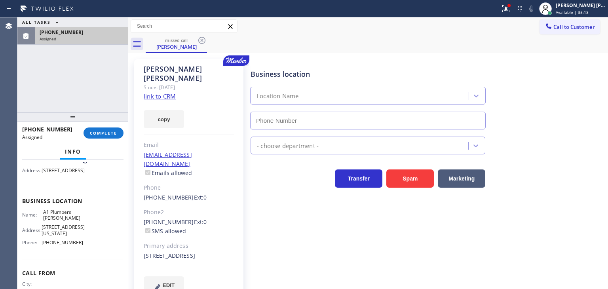
type input "[PHONE_NUMBER]"
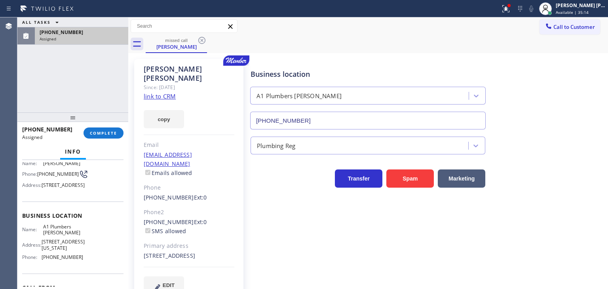
scroll to position [40, 0]
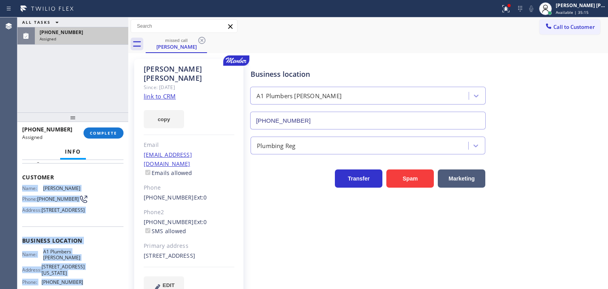
drag, startPoint x: 84, startPoint y: 263, endPoint x: 19, endPoint y: 187, distance: 100.3
click at [19, 187] on div "Context Queue: [Test] All Priority: 0 Task Age: Customer Name: Christopher Conw…" at bounding box center [72, 224] width 111 height 129
click at [115, 132] on span "COMPLETE" at bounding box center [103, 133] width 27 height 6
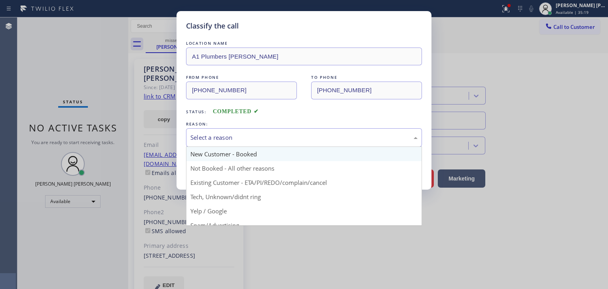
drag, startPoint x: 214, startPoint y: 140, endPoint x: 219, endPoint y: 157, distance: 17.7
click at [215, 141] on div "Select a reason" at bounding box center [304, 137] width 227 height 9
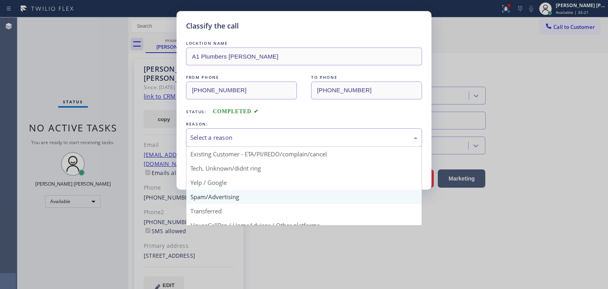
scroll to position [10, 0]
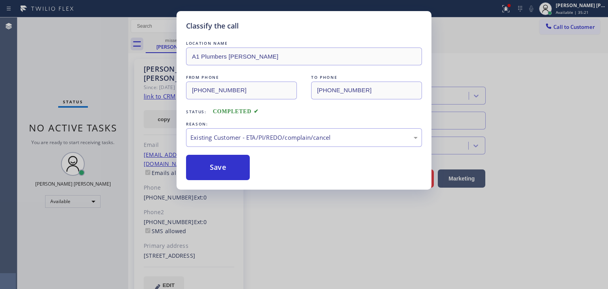
click at [223, 168] on button "Save" at bounding box center [218, 167] width 64 height 25
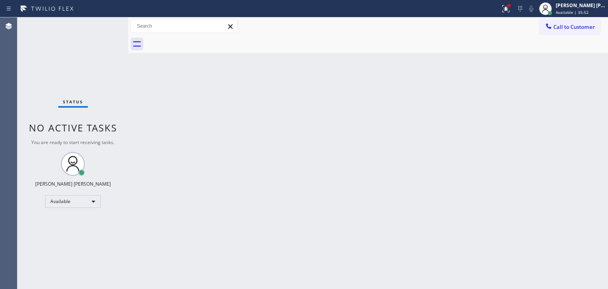
click at [102, 25] on div "Status No active tasks You are ready to start receiving tasks. [PERSON_NAME] [P…" at bounding box center [72, 153] width 111 height 272
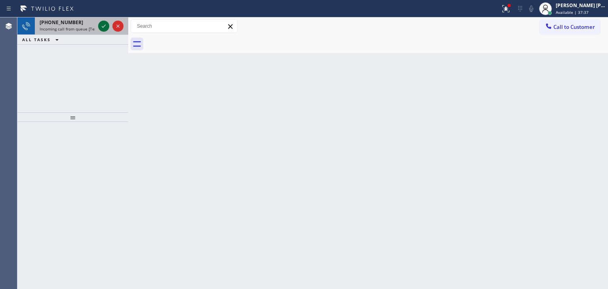
click at [102, 25] on icon at bounding box center [104, 26] width 10 height 10
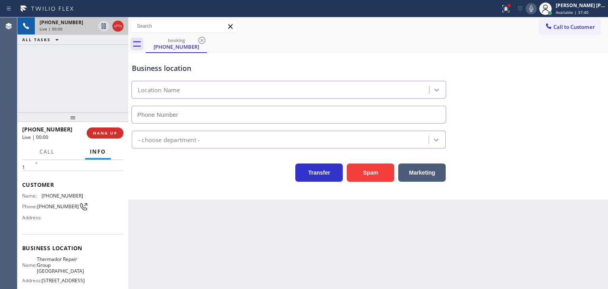
type input "[PHONE_NUMBER]"
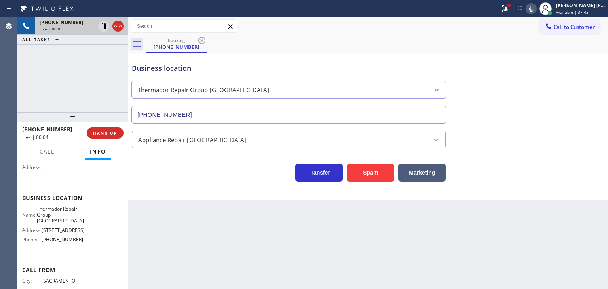
scroll to position [111, 0]
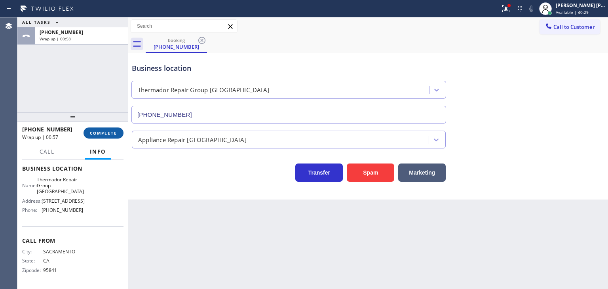
click at [113, 131] on span "COMPLETE" at bounding box center [103, 133] width 27 height 6
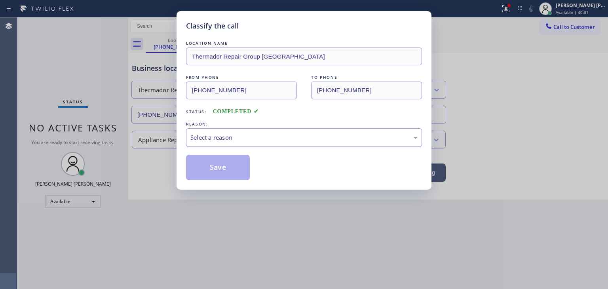
click at [224, 137] on div "Select a reason" at bounding box center [304, 137] width 227 height 9
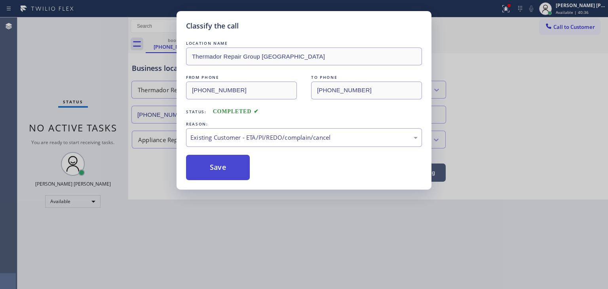
click at [222, 165] on button "Save" at bounding box center [218, 167] width 64 height 25
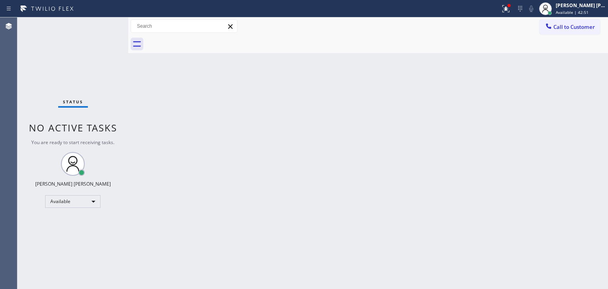
click at [104, 25] on div "Status No active tasks You are ready to start receiving tasks. [PERSON_NAME] [P…" at bounding box center [72, 153] width 111 height 272
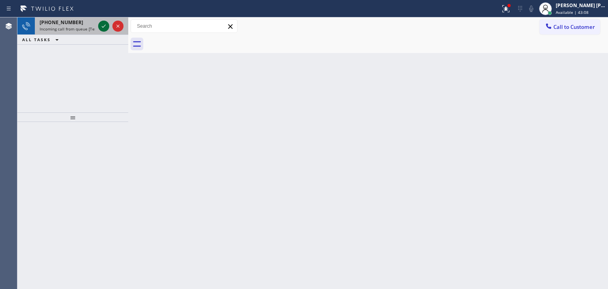
click at [104, 25] on icon at bounding box center [104, 26] width 10 height 10
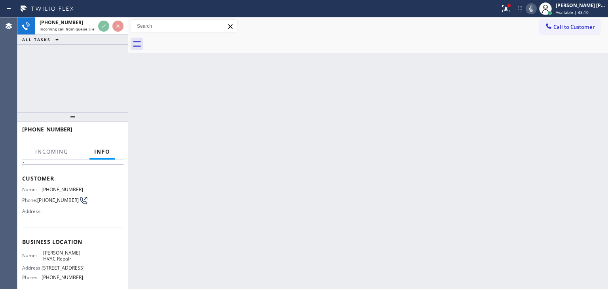
scroll to position [79, 0]
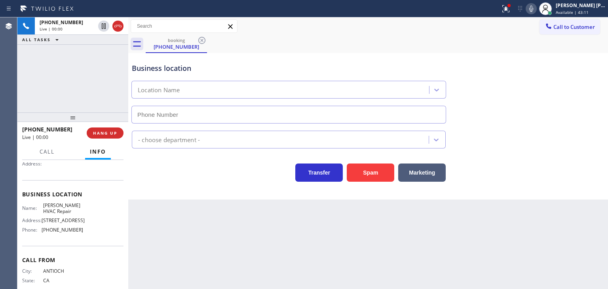
type input "[PHONE_NUMBER]"
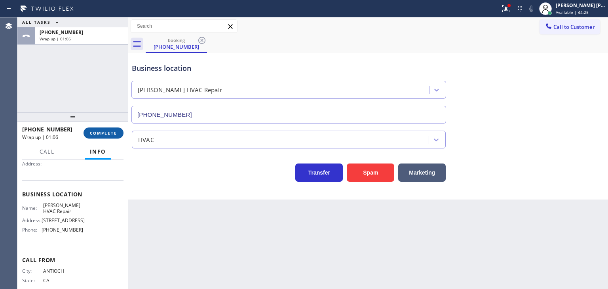
click at [101, 132] on span "COMPLETE" at bounding box center [103, 133] width 27 height 6
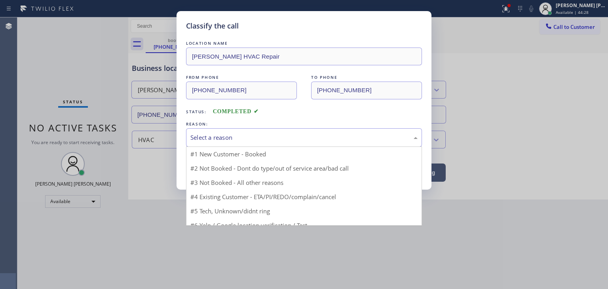
click at [231, 141] on div "Select a reason" at bounding box center [304, 137] width 227 height 9
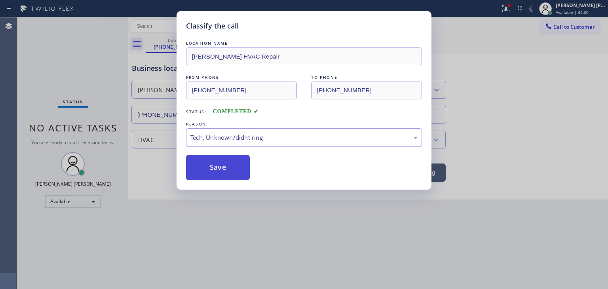
click at [225, 175] on button "Save" at bounding box center [218, 167] width 64 height 25
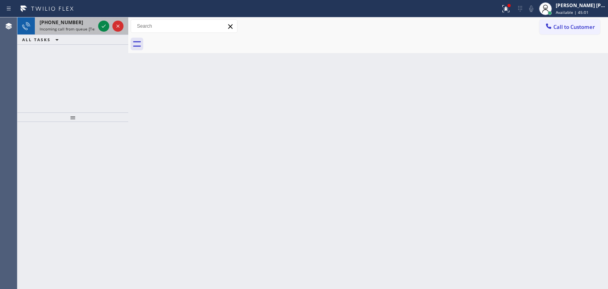
click at [103, 20] on div at bounding box center [111, 25] width 29 height 17
click at [104, 27] on icon at bounding box center [104, 26] width 10 height 10
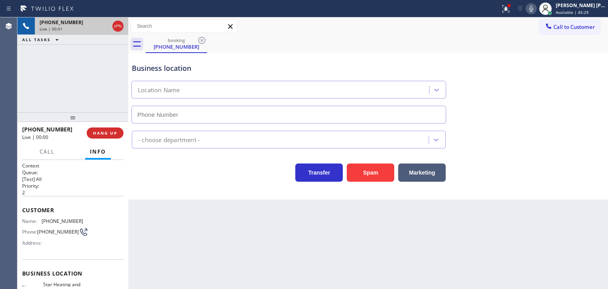
type input "[PHONE_NUMBER]"
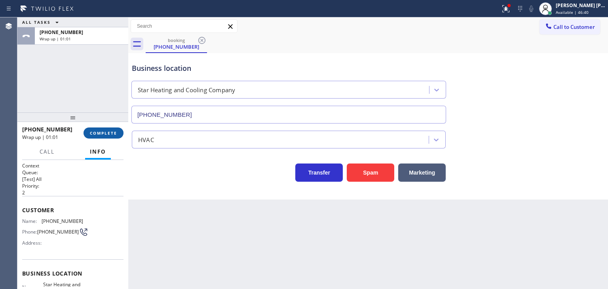
click at [111, 130] on span "COMPLETE" at bounding box center [103, 133] width 27 height 6
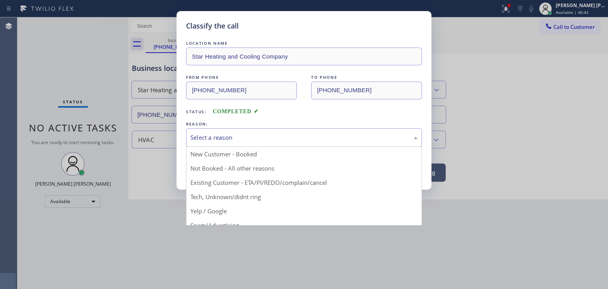
click at [239, 141] on div "Select a reason" at bounding box center [304, 137] width 227 height 9
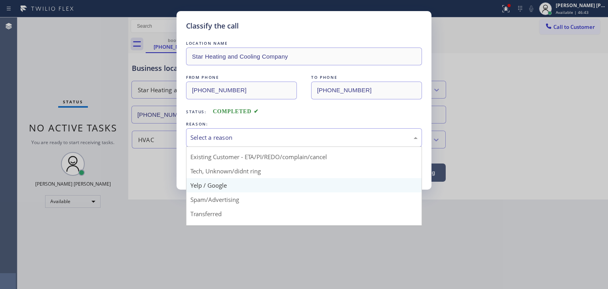
scroll to position [40, 0]
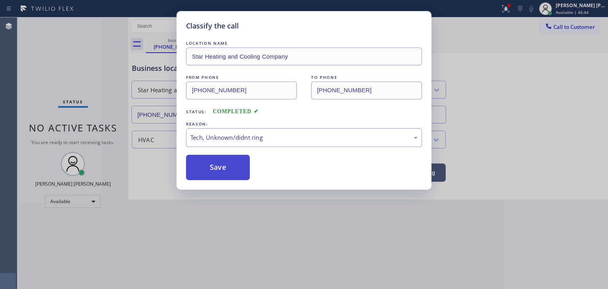
click at [215, 168] on button "Save" at bounding box center [218, 167] width 64 height 25
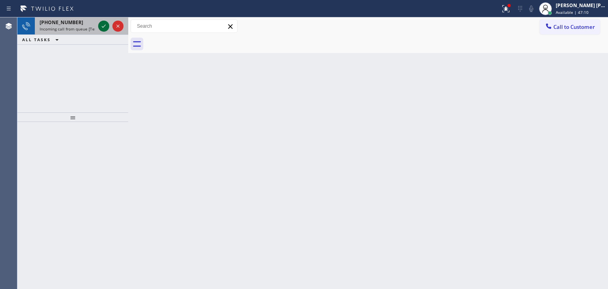
click at [103, 23] on icon at bounding box center [104, 26] width 10 height 10
click at [103, 29] on icon at bounding box center [104, 26] width 10 height 10
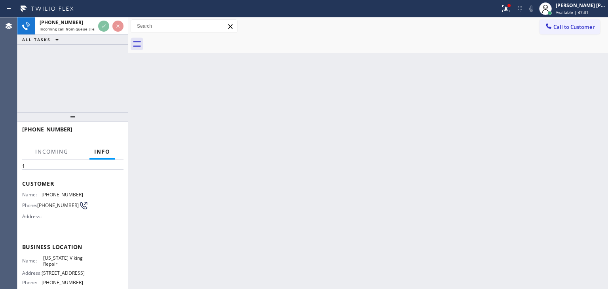
scroll to position [79, 0]
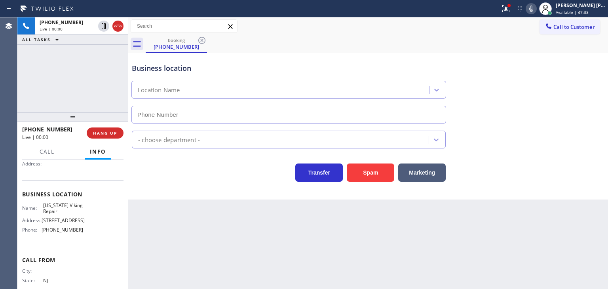
type input "[PHONE_NUMBER]"
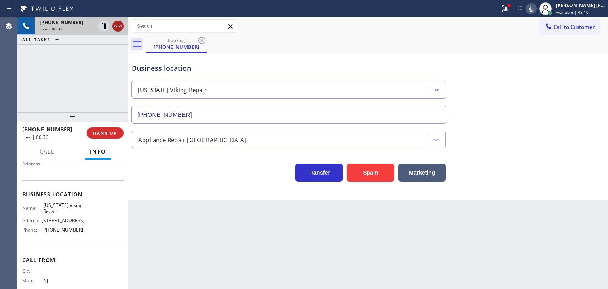
click at [119, 27] on icon at bounding box center [118, 26] width 10 height 10
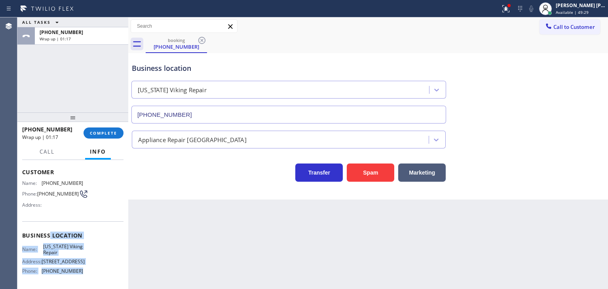
scroll to position [20, 0]
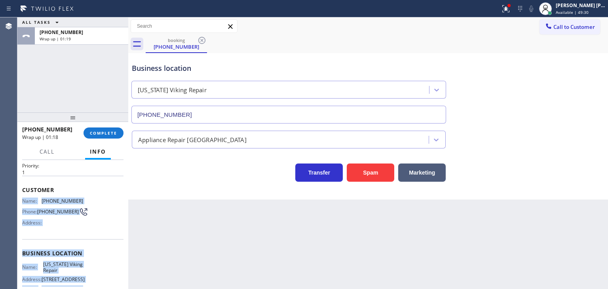
drag, startPoint x: 86, startPoint y: 252, endPoint x: 22, endPoint y: 195, distance: 85.3
click at [22, 195] on div "Context Queue: [Test] All Priority: 1 Customer Name: (862) 774-2808 Phone: (862…" at bounding box center [72, 224] width 111 height 129
click at [99, 135] on span "COMPLETE" at bounding box center [103, 133] width 27 height 6
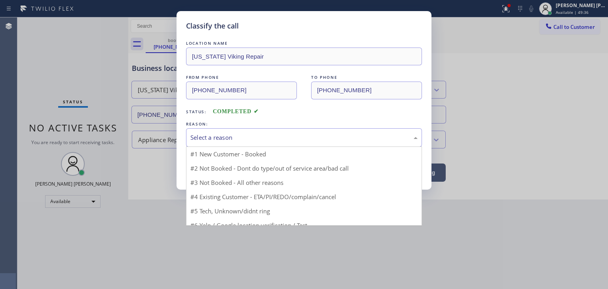
click at [233, 136] on div "Select a reason" at bounding box center [304, 137] width 227 height 9
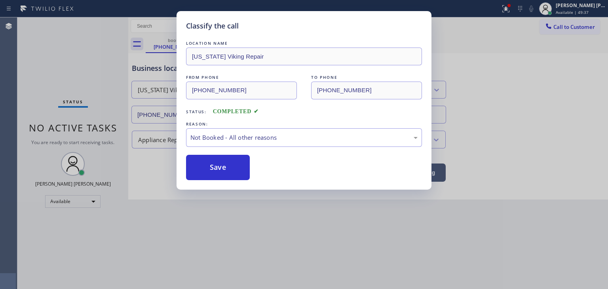
click at [220, 164] on button "Save" at bounding box center [218, 167] width 64 height 25
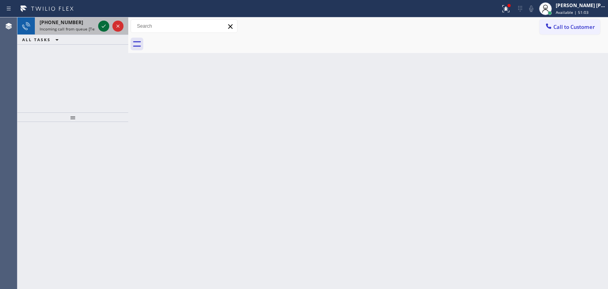
click at [106, 28] on icon at bounding box center [104, 26] width 10 height 10
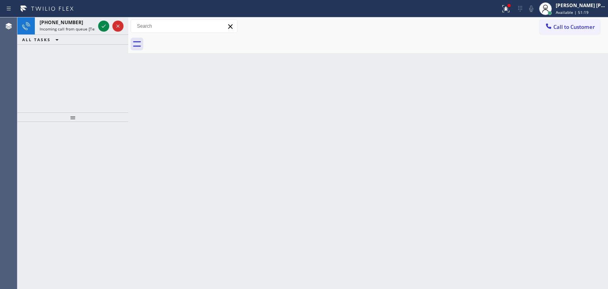
click at [99, 20] on div at bounding box center [111, 25] width 29 height 17
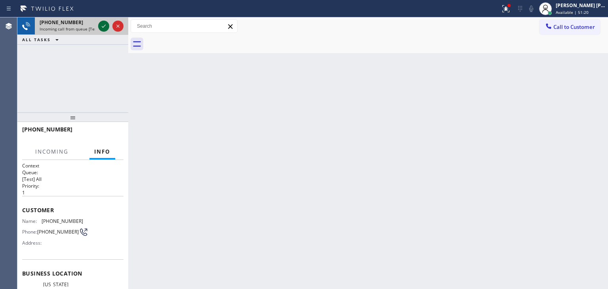
click at [101, 27] on icon at bounding box center [104, 26] width 10 height 10
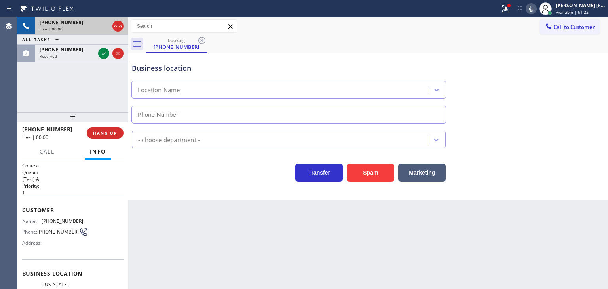
type input "[PHONE_NUMBER]"
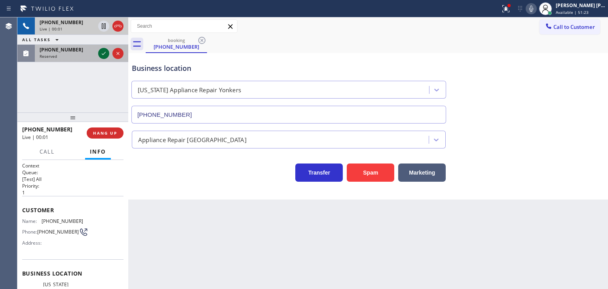
click at [104, 53] on icon at bounding box center [104, 54] width 10 height 10
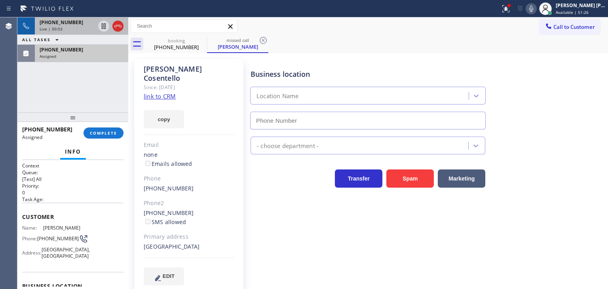
type input "[PHONE_NUMBER]"
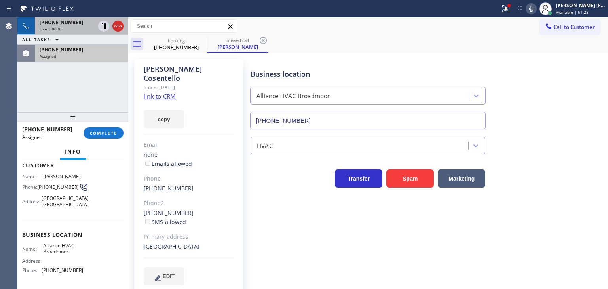
scroll to position [40, 0]
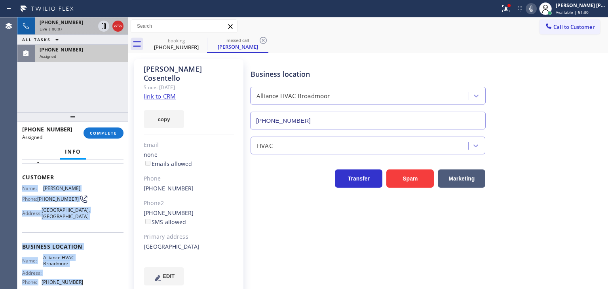
drag, startPoint x: 81, startPoint y: 266, endPoint x: 21, endPoint y: 192, distance: 95.2
click at [21, 192] on div "Context Queue: [Test] All Priority: 0 Task Age: Customer Name: Angelo Cosentell…" at bounding box center [72, 224] width 111 height 129
click at [78, 56] on div "Assigned" at bounding box center [82, 56] width 84 height 6
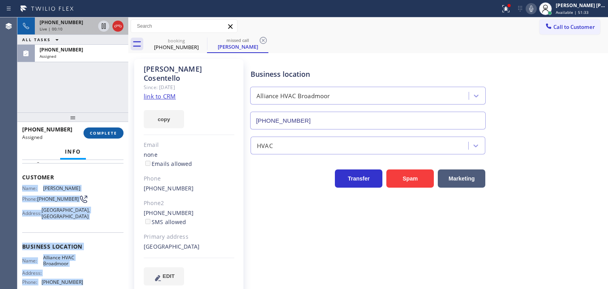
click at [111, 134] on span "COMPLETE" at bounding box center [103, 133] width 27 height 6
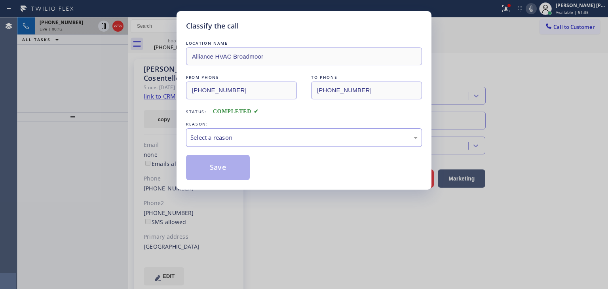
click at [216, 137] on div "Select a reason" at bounding box center [304, 137] width 227 height 9
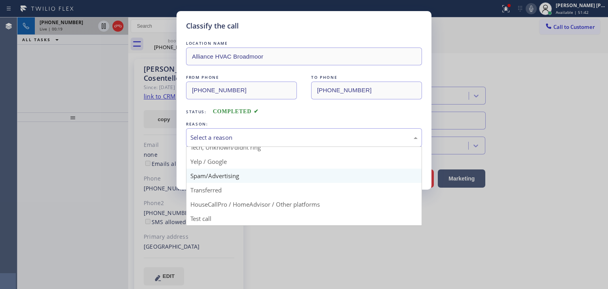
scroll to position [10, 0]
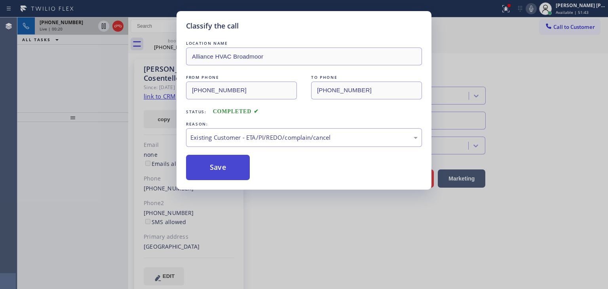
click at [228, 167] on button "Save" at bounding box center [218, 167] width 64 height 25
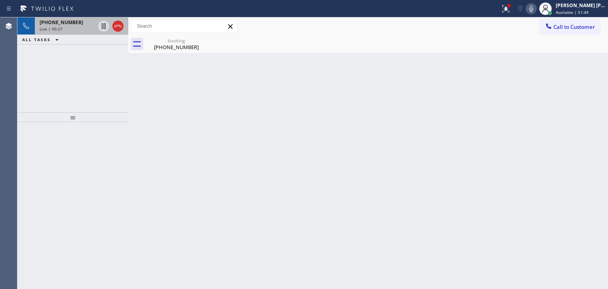
drag, startPoint x: 59, startPoint y: 27, endPoint x: 75, endPoint y: 32, distance: 16.9
click at [59, 27] on span "Live | 00:27" at bounding box center [51, 29] width 23 height 6
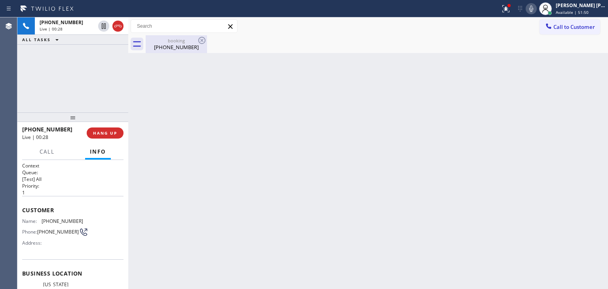
click at [170, 51] on div "booking (646) 643-6774" at bounding box center [177, 44] width 60 height 18
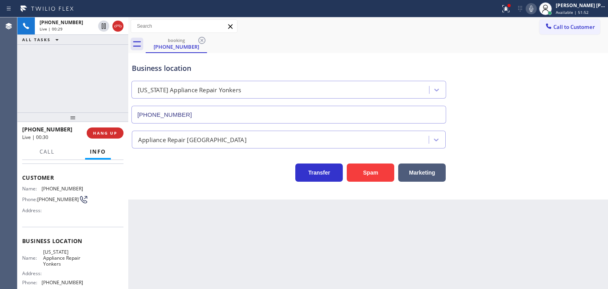
scroll to position [79, 0]
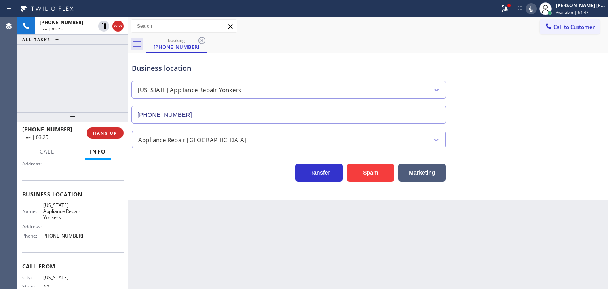
drag, startPoint x: 567, startPoint y: 122, endPoint x: 564, endPoint y: 63, distance: 59.5
click at [568, 119] on div "Business location New York Appliance Repair Yonkers (914) 873-0795" at bounding box center [368, 88] width 476 height 72
click at [536, 10] on icon at bounding box center [532, 9] width 10 height 10
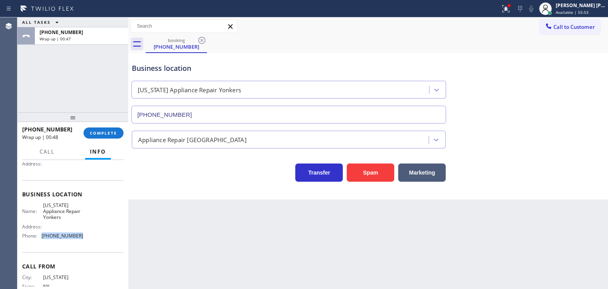
drag, startPoint x: 94, startPoint y: 234, endPoint x: 38, endPoint y: 240, distance: 56.6
click at [38, 240] on div "Name: New York Appliance Repair Yonkers Address: Phone: (914) 873-0795" at bounding box center [72, 222] width 101 height 40
drag, startPoint x: 572, startPoint y: 26, endPoint x: 551, endPoint y: 32, distance: 22.3
click at [570, 29] on span "Call to Customer" at bounding box center [575, 26] width 42 height 7
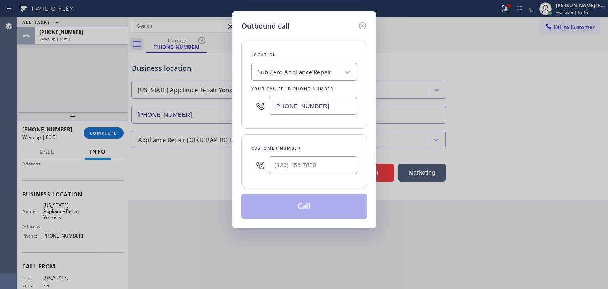
drag, startPoint x: 333, startPoint y: 105, endPoint x: 242, endPoint y: 104, distance: 90.3
click at [244, 104] on div "Location Sub Zero Appliance Repair Your caller id phone number (714) 627-5469" at bounding box center [305, 85] width 126 height 88
paste input "914) 873-0795"
type input "[PHONE_NUMBER]"
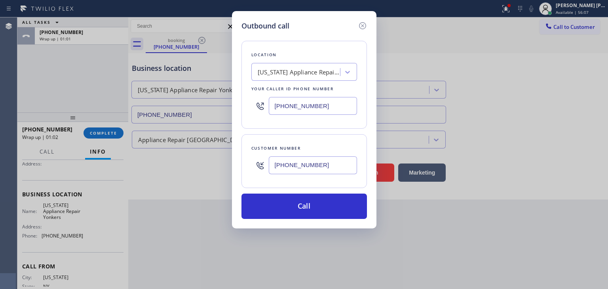
type input "[PHONE_NUMBER]"
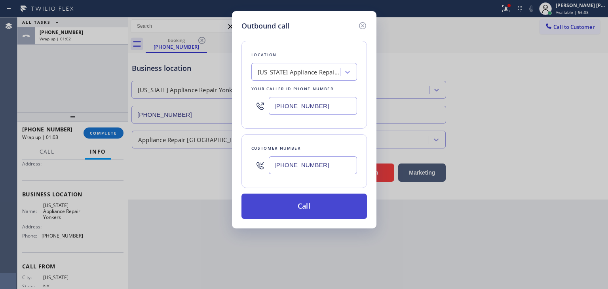
click at [309, 201] on button "Call" at bounding box center [305, 206] width 126 height 25
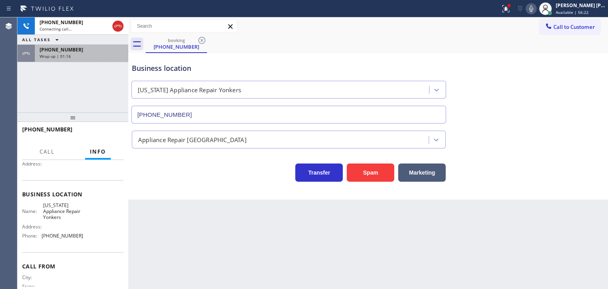
click at [72, 53] on div "Wrap up | 01:16" at bounding box center [82, 56] width 84 height 6
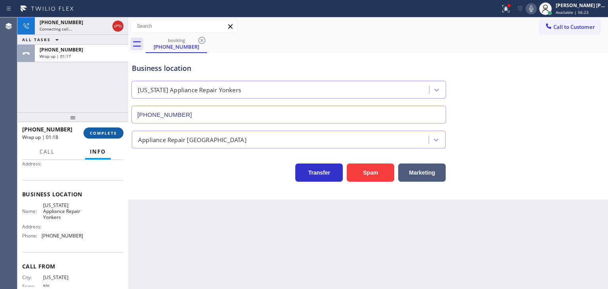
click at [98, 132] on span "COMPLETE" at bounding box center [103, 133] width 27 height 6
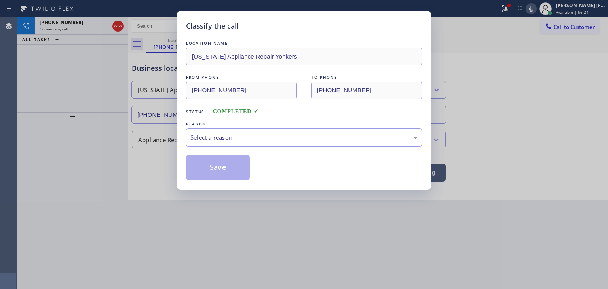
click at [234, 138] on div "Select a reason" at bounding box center [304, 137] width 227 height 9
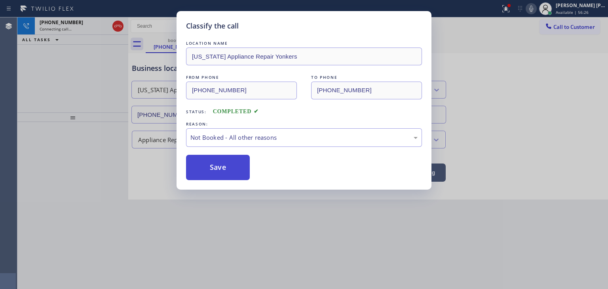
click at [215, 167] on button "Save" at bounding box center [218, 167] width 64 height 25
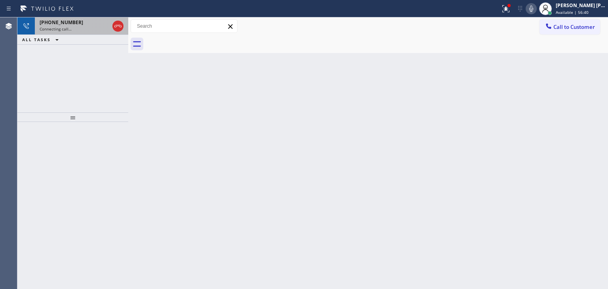
click at [84, 31] on div "+16466436774 Connecting call…" at bounding box center [73, 25] width 76 height 17
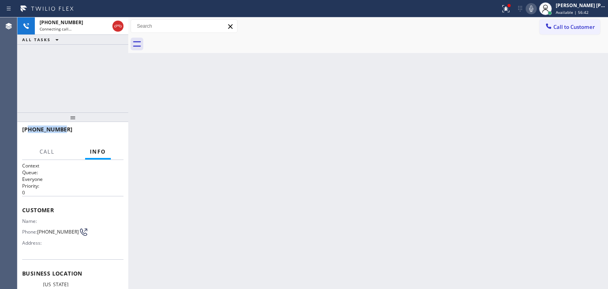
drag, startPoint x: 68, startPoint y: 128, endPoint x: 30, endPoint y: 127, distance: 38.4
click at [30, 127] on div "+16466436774" at bounding box center [70, 130] width 96 height 8
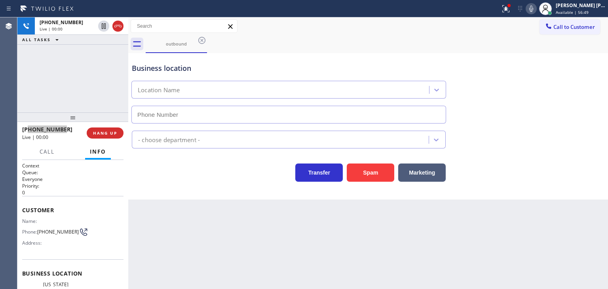
type input "[PHONE_NUMBER]"
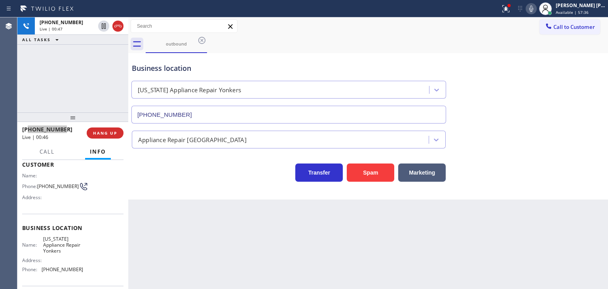
scroll to position [79, 0]
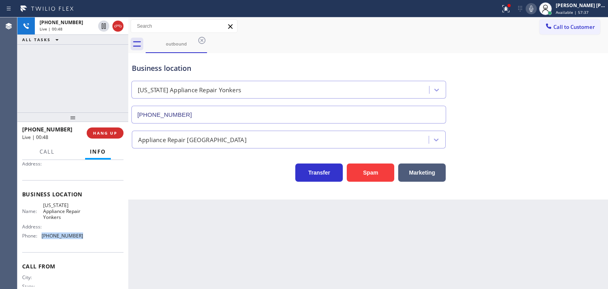
drag, startPoint x: 78, startPoint y: 235, endPoint x: 38, endPoint y: 240, distance: 40.2
click at [38, 239] on div "Phone: (914) 873-0795" at bounding box center [52, 236] width 61 height 6
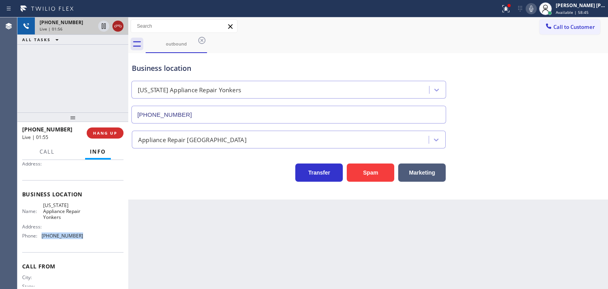
click at [120, 27] on icon at bounding box center [117, 26] width 7 height 2
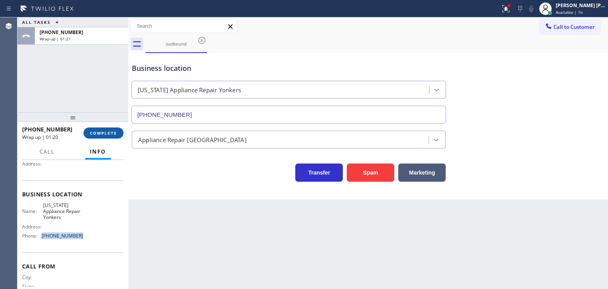
click at [110, 137] on button "COMPLETE" at bounding box center [104, 133] width 40 height 11
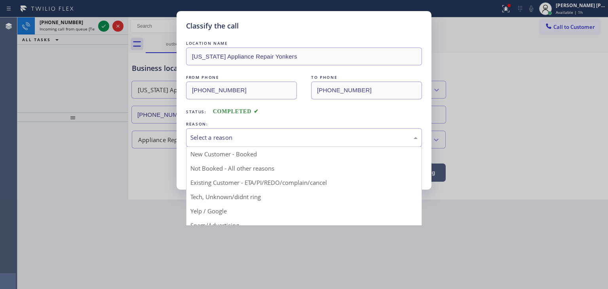
click at [275, 132] on div "Select a reason" at bounding box center [304, 137] width 236 height 19
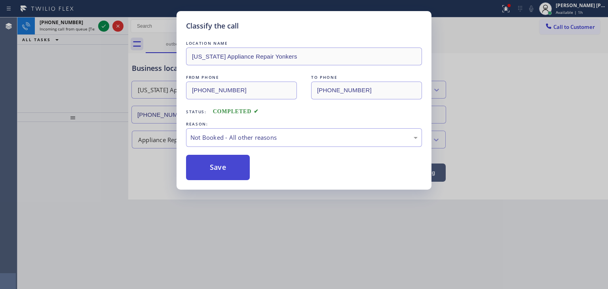
click at [225, 172] on button "Save" at bounding box center [218, 167] width 64 height 25
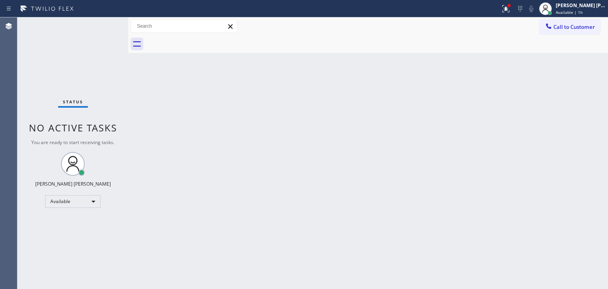
click at [588, 6] on div "[PERSON_NAME] [PERSON_NAME]" at bounding box center [581, 5] width 50 height 7
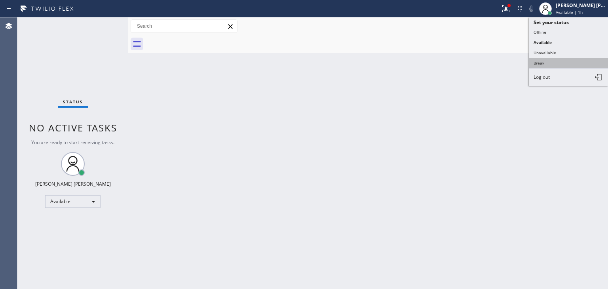
click at [559, 61] on button "Break" at bounding box center [568, 63] width 79 height 10
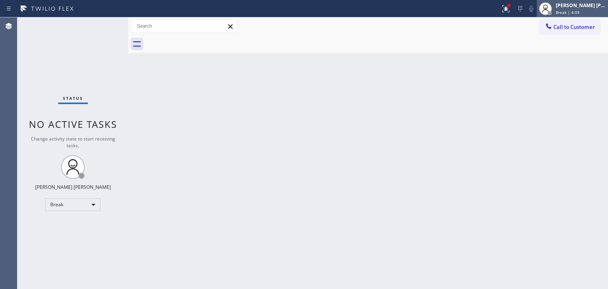
click at [578, 7] on div "[PERSON_NAME] [PERSON_NAME]" at bounding box center [581, 5] width 50 height 7
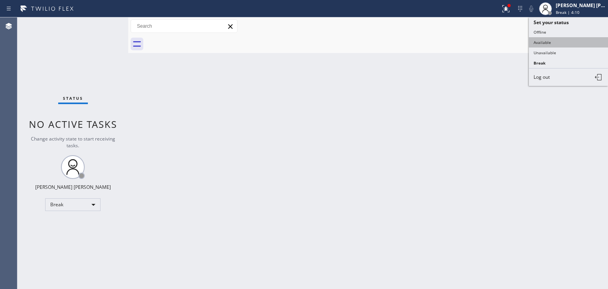
click at [561, 40] on button "Available" at bounding box center [568, 42] width 79 height 10
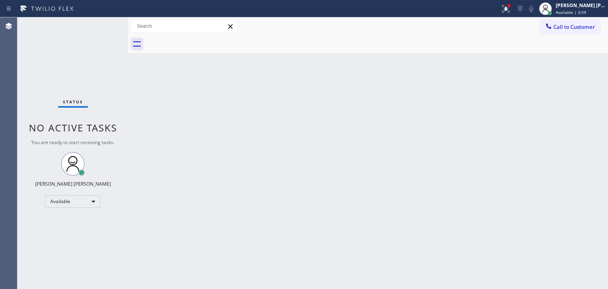
click at [105, 20] on div "Status No active tasks You are ready to start receiving tasks. [PERSON_NAME] [P…" at bounding box center [72, 153] width 111 height 272
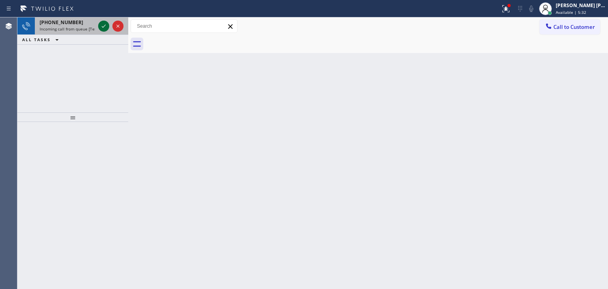
click at [105, 21] on icon at bounding box center [104, 26] width 10 height 10
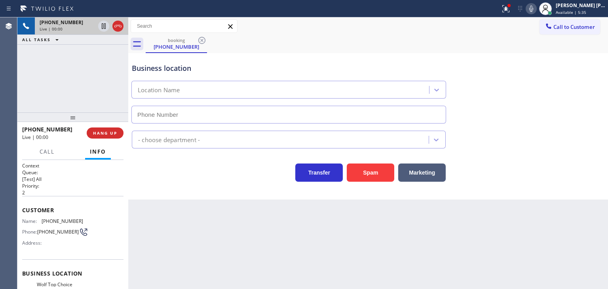
type input "[PHONE_NUMBER]"
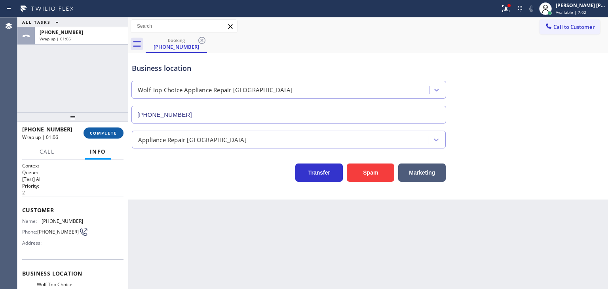
click at [103, 135] on span "COMPLETE" at bounding box center [103, 133] width 27 height 6
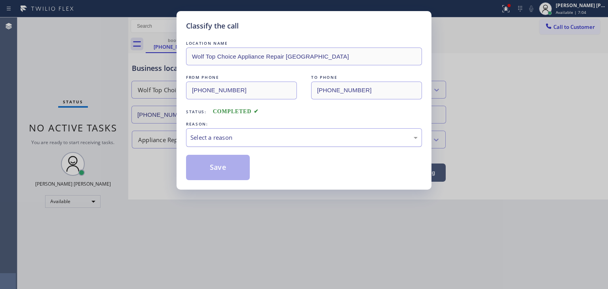
click at [231, 141] on div "Select a reason" at bounding box center [304, 137] width 227 height 9
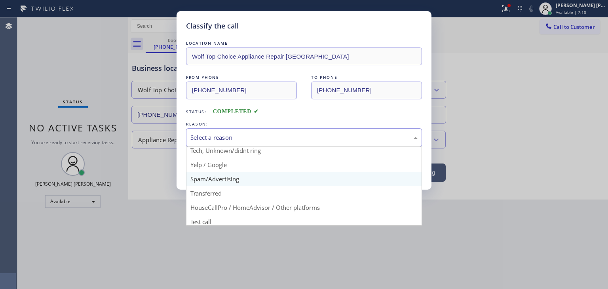
scroll to position [7, 0]
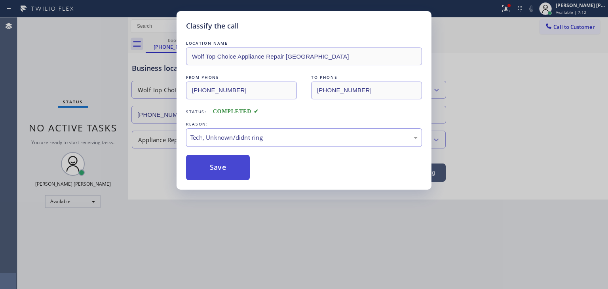
click at [225, 164] on button "Save" at bounding box center [218, 167] width 64 height 25
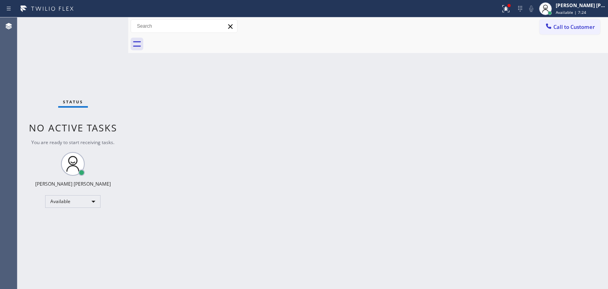
click at [101, 22] on div "Status No active tasks You are ready to start receiving tasks. [PERSON_NAME] [P…" at bounding box center [72, 153] width 111 height 272
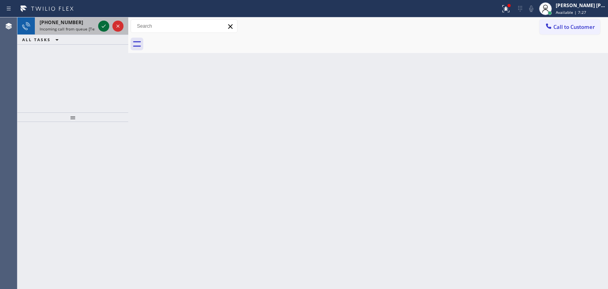
click at [105, 24] on icon at bounding box center [104, 26] width 10 height 10
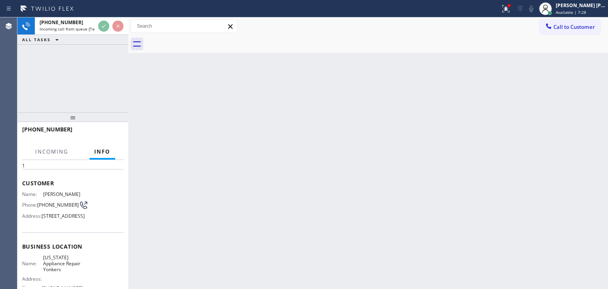
scroll to position [40, 0]
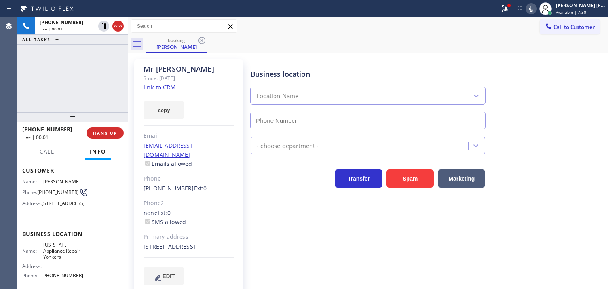
type input "[PHONE_NUMBER]"
click at [170, 88] on link "link to CRM" at bounding box center [160, 87] width 32 height 8
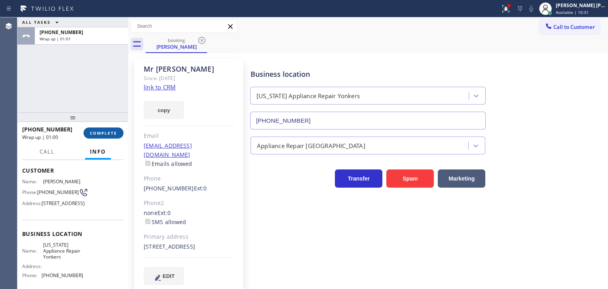
click at [106, 134] on span "COMPLETE" at bounding box center [103, 133] width 27 height 6
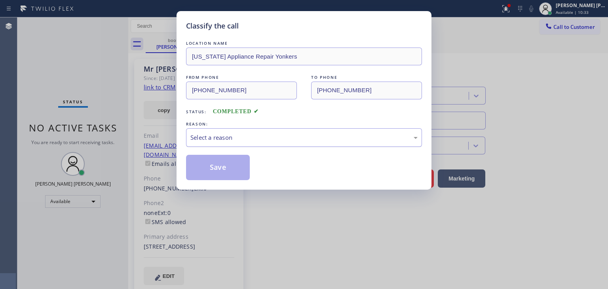
click at [236, 138] on div "Select a reason" at bounding box center [304, 137] width 227 height 9
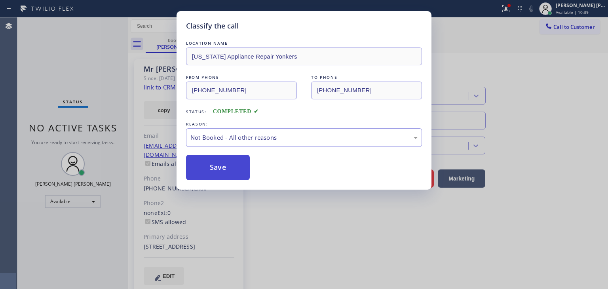
click at [225, 167] on button "Save" at bounding box center [218, 167] width 64 height 25
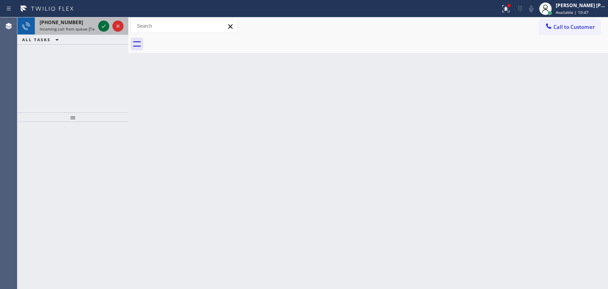
click at [105, 23] on icon at bounding box center [104, 26] width 10 height 10
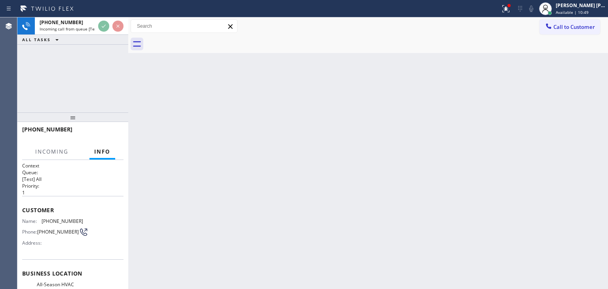
scroll to position [40, 0]
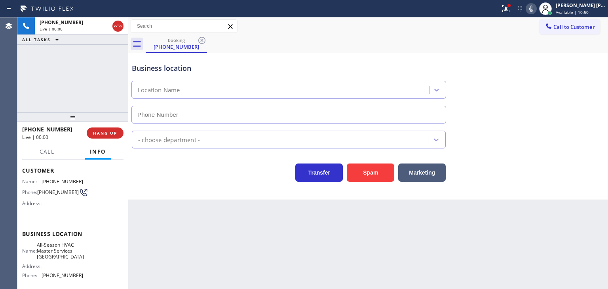
type input "[PHONE_NUMBER]"
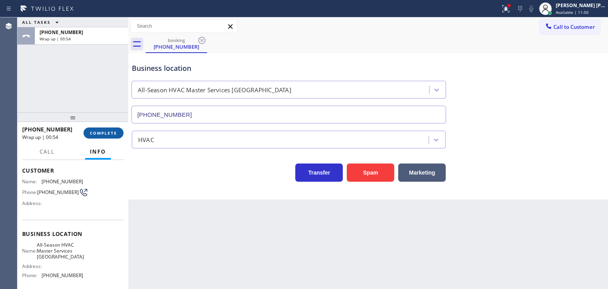
click at [116, 130] on span "COMPLETE" at bounding box center [103, 133] width 27 height 6
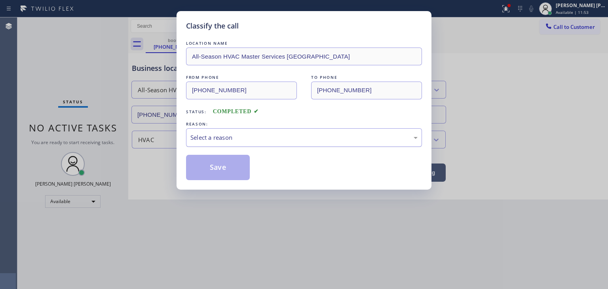
click at [222, 140] on div "Select a reason" at bounding box center [304, 137] width 227 height 9
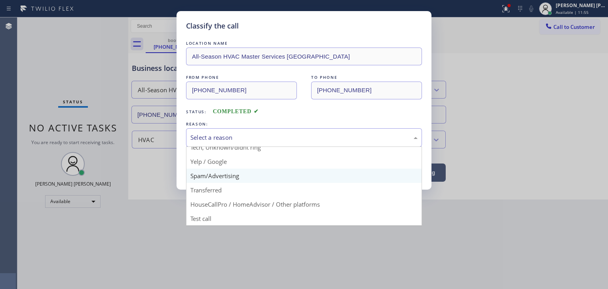
scroll to position [10, 0]
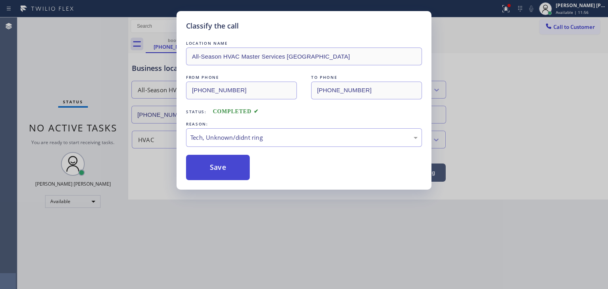
click at [223, 170] on button "Save" at bounding box center [218, 167] width 64 height 25
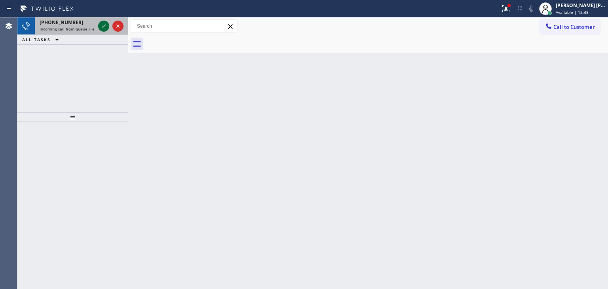
click at [105, 27] on icon at bounding box center [104, 26] width 10 height 10
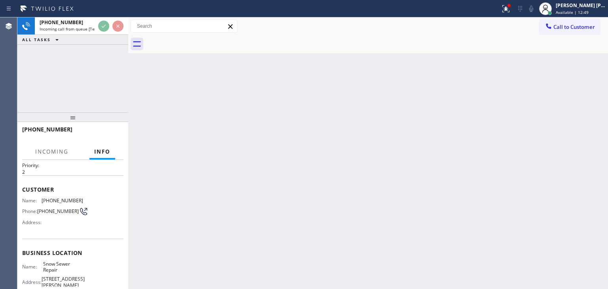
scroll to position [40, 0]
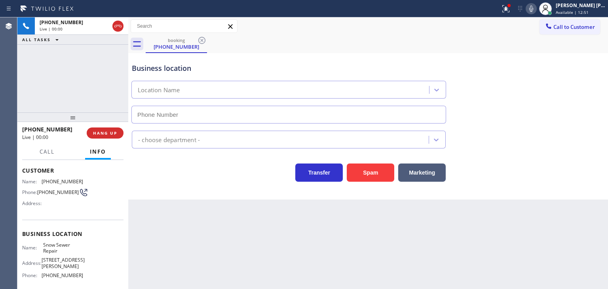
type input "[PHONE_NUMBER]"
click at [598, 112] on div "Business location Snow Sewer Repair (909) 344-5786" at bounding box center [368, 88] width 476 height 72
drag, startPoint x: 583, startPoint y: 133, endPoint x: 570, endPoint y: 74, distance: 60.8
click at [583, 133] on div "Plumbing Reg" at bounding box center [368, 138] width 476 height 21
click at [534, 11] on icon at bounding box center [532, 9] width 4 height 6
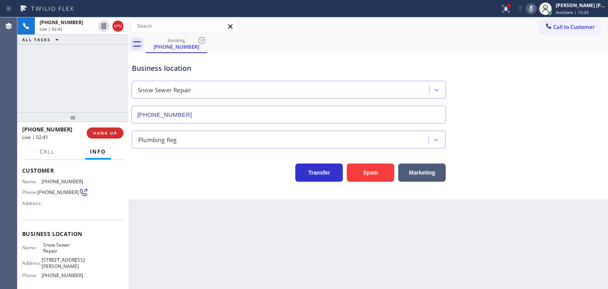
click at [536, 7] on icon at bounding box center [532, 9] width 10 height 10
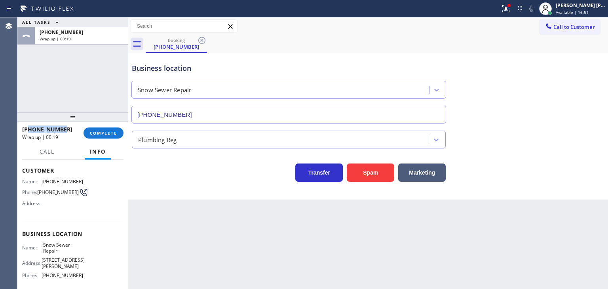
drag, startPoint x: 65, startPoint y: 128, endPoint x: 28, endPoint y: 127, distance: 37.3
click at [28, 127] on div "+19096565354" at bounding box center [50, 130] width 56 height 8
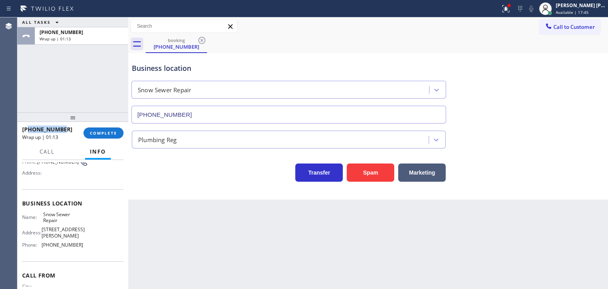
scroll to position [79, 0]
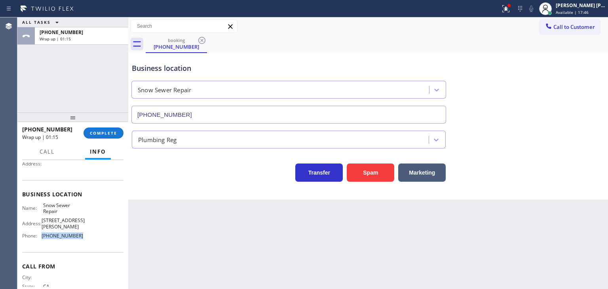
drag, startPoint x: 82, startPoint y: 237, endPoint x: 39, endPoint y: 238, distance: 43.6
click at [39, 238] on div "Name: Snow Sewer Repair Address: 7113 Perris Hill Rd Phone: (909) 344-5786" at bounding box center [72, 222] width 101 height 40
click at [104, 133] on span "COMPLETE" at bounding box center [103, 133] width 27 height 6
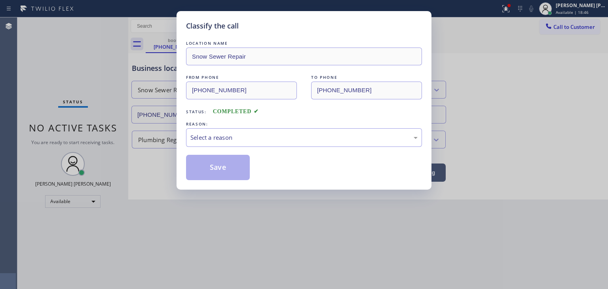
click at [209, 141] on div "Select a reason" at bounding box center [304, 137] width 227 height 9
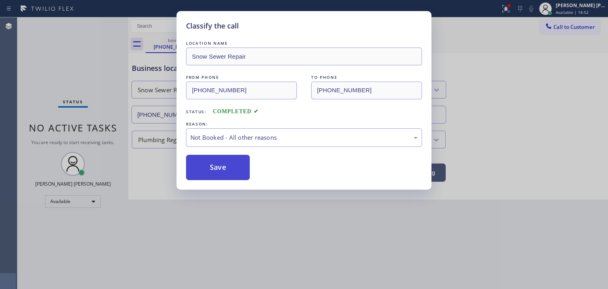
click at [219, 175] on button "Save" at bounding box center [218, 167] width 64 height 25
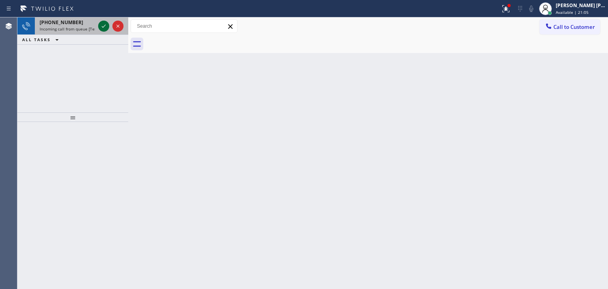
click at [104, 27] on icon at bounding box center [104, 26] width 10 height 10
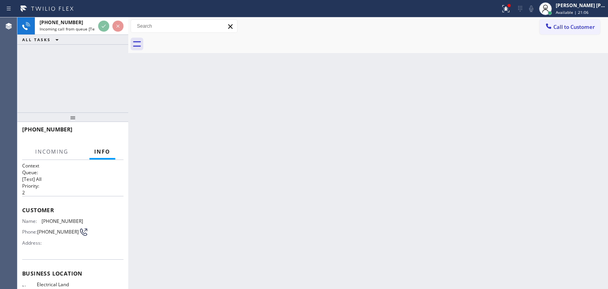
scroll to position [40, 0]
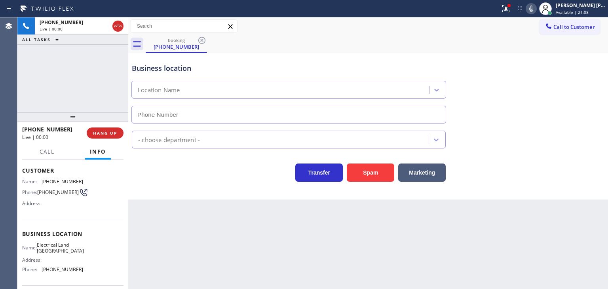
type input "[PHONE_NUMBER]"
click at [571, 145] on div "Electricians" at bounding box center [368, 138] width 476 height 21
click at [534, 11] on icon at bounding box center [532, 9] width 4 height 6
click at [536, 10] on icon at bounding box center [532, 9] width 10 height 10
drag, startPoint x: 67, startPoint y: 130, endPoint x: 29, endPoint y: 126, distance: 38.6
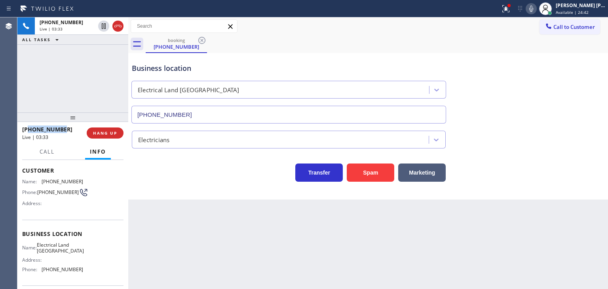
click at [29, 126] on div "+19492761305" at bounding box center [51, 130] width 59 height 8
click at [536, 8] on icon at bounding box center [532, 9] width 10 height 10
click at [534, 8] on rect at bounding box center [532, 8] width 6 height 6
drag, startPoint x: 90, startPoint y: 269, endPoint x: 44, endPoint y: 268, distance: 46.0
click at [44, 268] on div "Name: Electrical Land Mission Viejo Address: Phone: (949) 334-2797" at bounding box center [72, 259] width 101 height 34
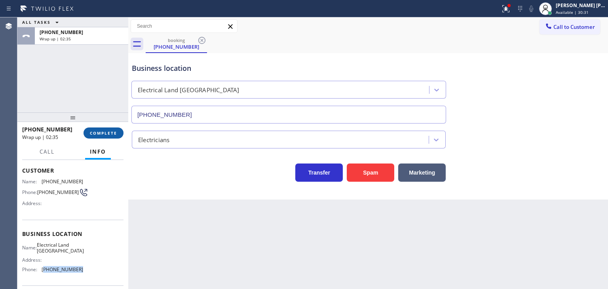
click at [111, 137] on button "COMPLETE" at bounding box center [104, 133] width 40 height 11
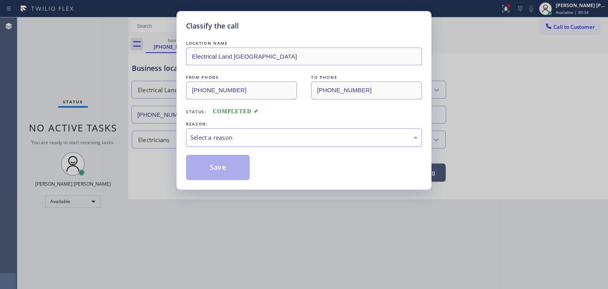
click at [244, 137] on div "Select a reason" at bounding box center [304, 137] width 227 height 9
click at [223, 164] on button "Save" at bounding box center [218, 167] width 64 height 25
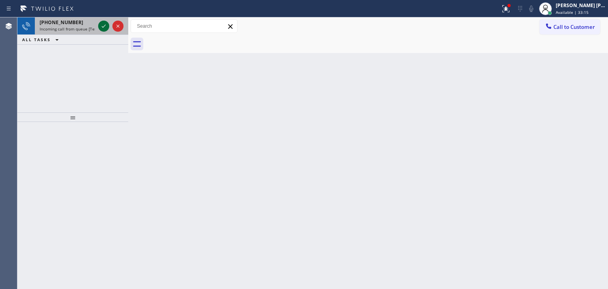
click at [105, 26] on icon at bounding box center [104, 26] width 10 height 10
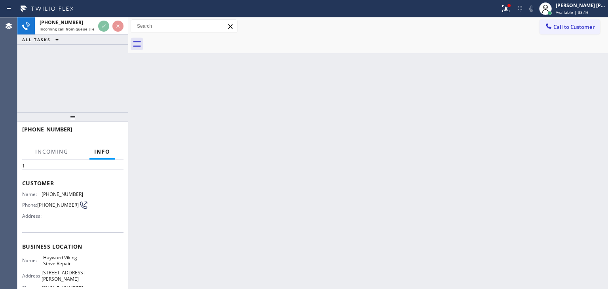
scroll to position [40, 0]
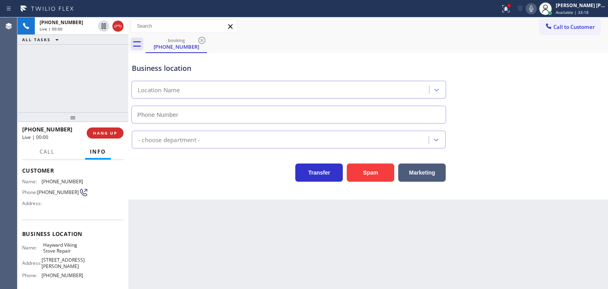
type input "[PHONE_NUMBER]"
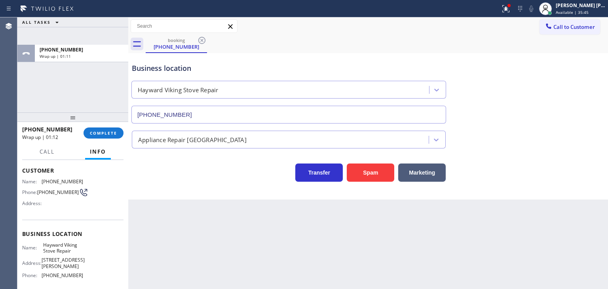
click at [104, 36] on div "ALL TASKS ALL TASKS ACTIVE TASKS TASKS IN WRAP UP +14153613900 Wrap up | 01:11" at bounding box center [72, 30] width 111 height 27
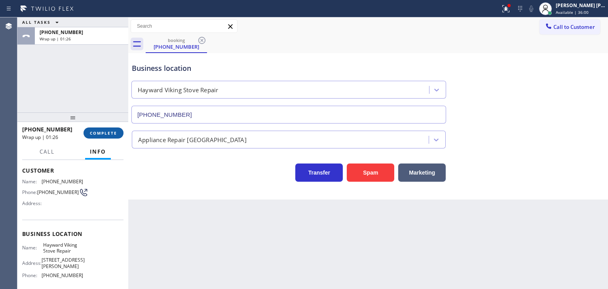
click at [108, 135] on span "COMPLETE" at bounding box center [103, 133] width 27 height 6
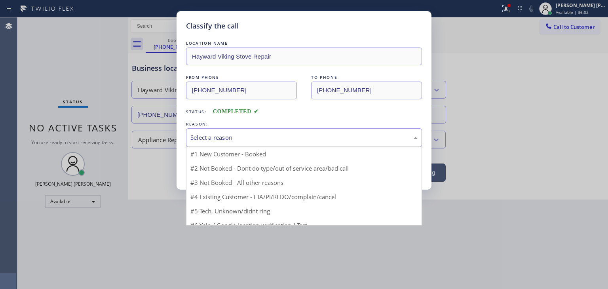
click at [220, 146] on div "Select a reason #1 New Customer - Booked #2 Not Booked - Dont do type/out of se…" at bounding box center [304, 137] width 236 height 19
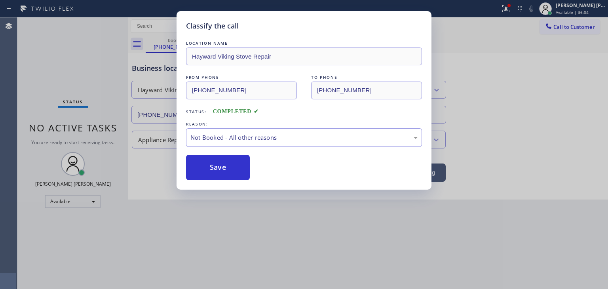
click at [222, 168] on button "Save" at bounding box center [218, 167] width 64 height 25
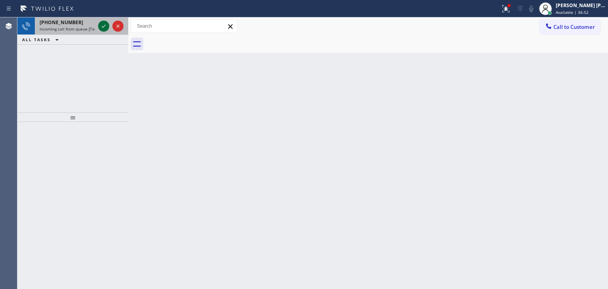
click at [107, 25] on icon at bounding box center [104, 26] width 10 height 10
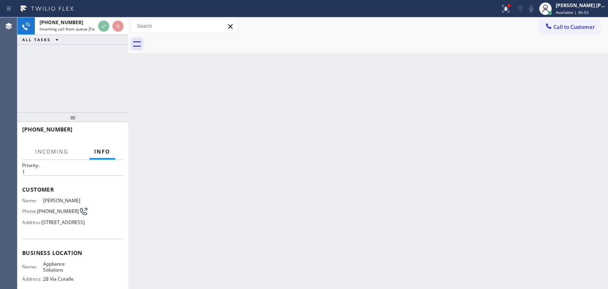
scroll to position [40, 0]
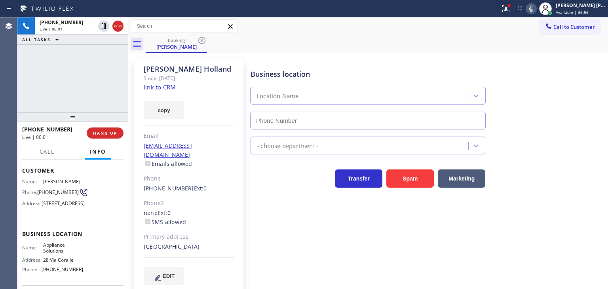
type input "[PHONE_NUMBER]"
click at [160, 86] on link "link to CRM" at bounding box center [160, 87] width 32 height 8
click at [537, 8] on div at bounding box center [531, 9] width 11 height 10
click at [536, 10] on icon at bounding box center [532, 9] width 10 height 10
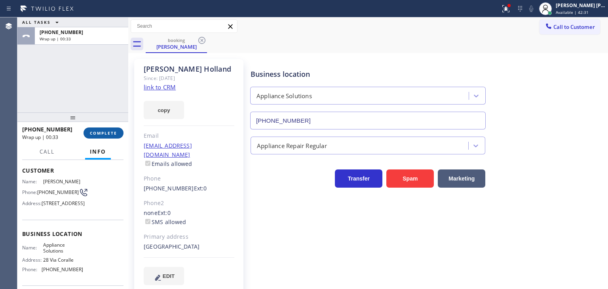
click at [101, 132] on span "COMPLETE" at bounding box center [103, 133] width 27 height 6
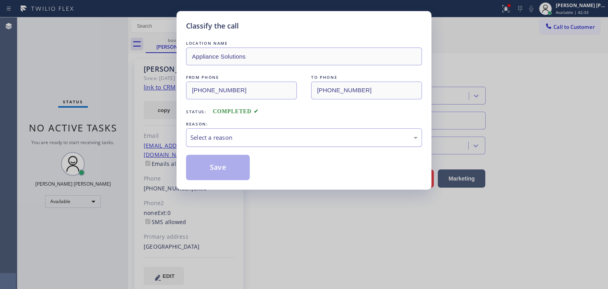
click at [230, 141] on div "Select a reason" at bounding box center [304, 137] width 227 height 9
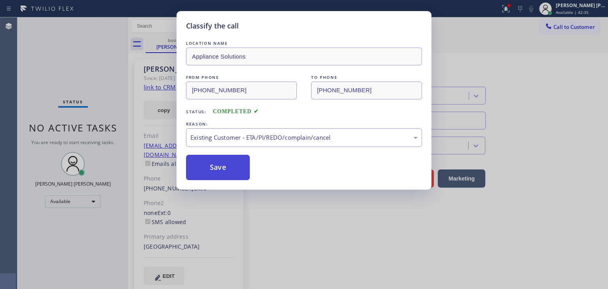
click at [220, 172] on button "Save" at bounding box center [218, 167] width 64 height 25
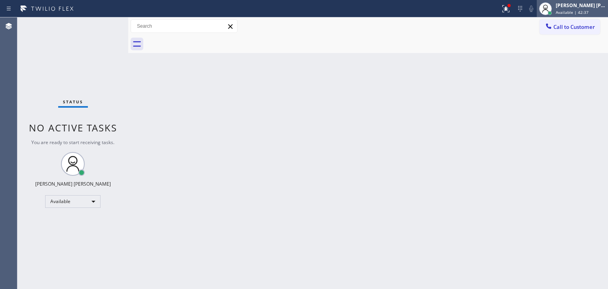
click at [576, 2] on div "[PERSON_NAME] [PERSON_NAME]" at bounding box center [581, 5] width 50 height 7
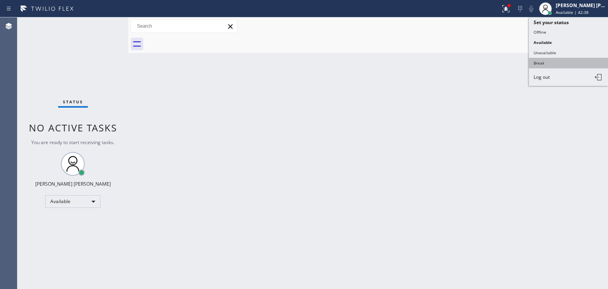
click at [555, 59] on button "Break" at bounding box center [568, 63] width 79 height 10
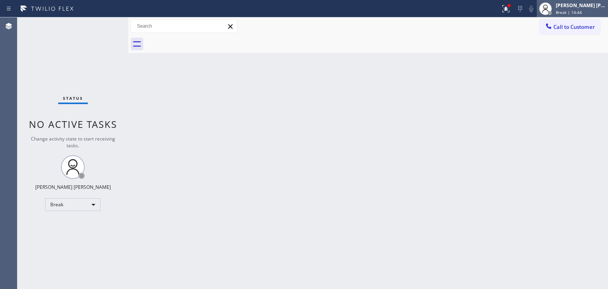
click at [589, 8] on div "[PERSON_NAME] [PERSON_NAME]" at bounding box center [581, 5] width 50 height 7
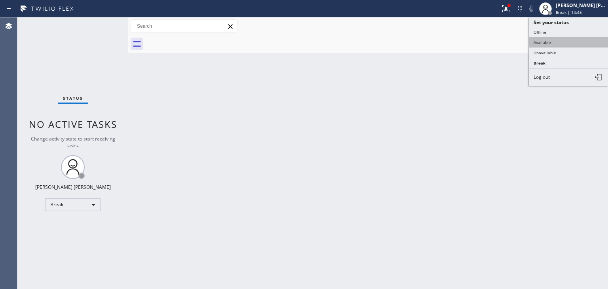
click at [564, 43] on button "Available" at bounding box center [568, 42] width 79 height 10
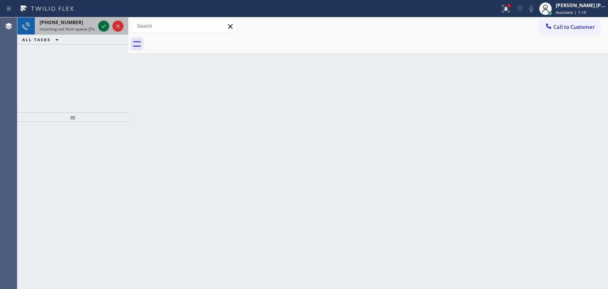
click at [103, 24] on icon at bounding box center [104, 26] width 10 height 10
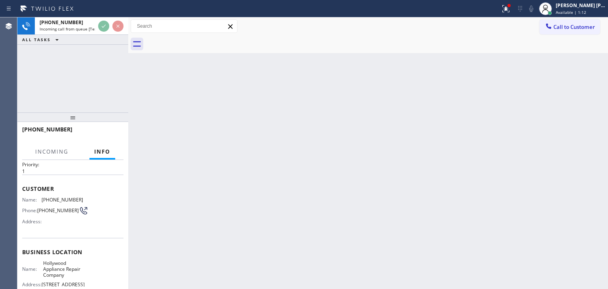
scroll to position [40, 0]
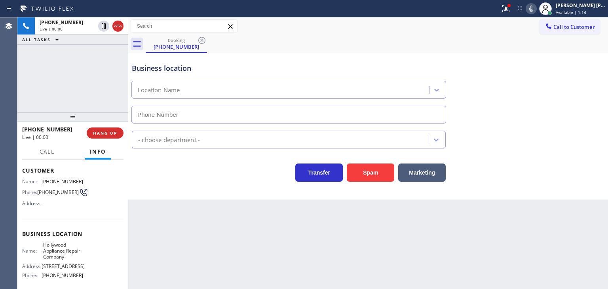
type input "[PHONE_NUMBER]"
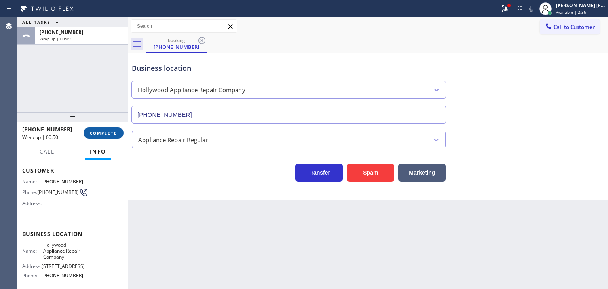
click at [113, 131] on span "COMPLETE" at bounding box center [103, 133] width 27 height 6
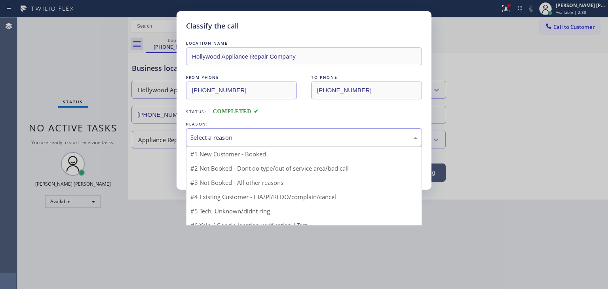
click at [217, 135] on div "Select a reason" at bounding box center [304, 137] width 227 height 9
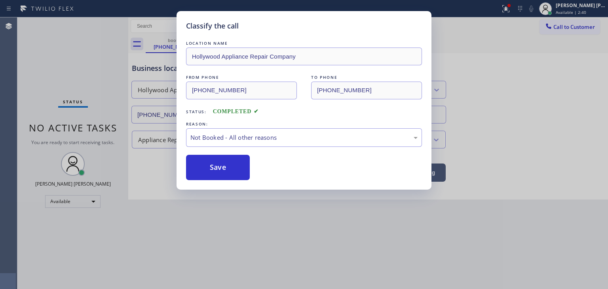
click at [224, 164] on button "Save" at bounding box center [218, 167] width 64 height 25
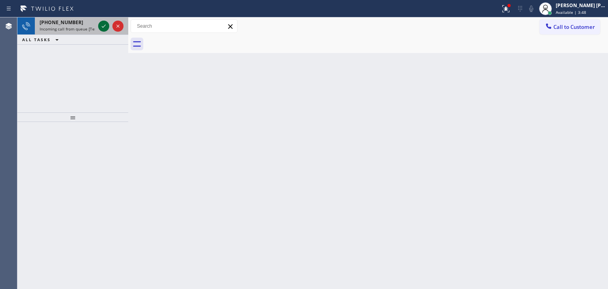
click at [105, 26] on icon at bounding box center [104, 26] width 10 height 10
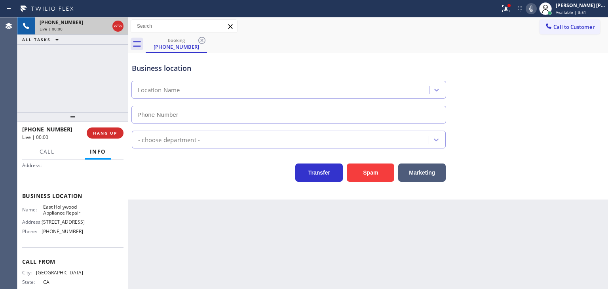
type input "[PHONE_NUMBER]"
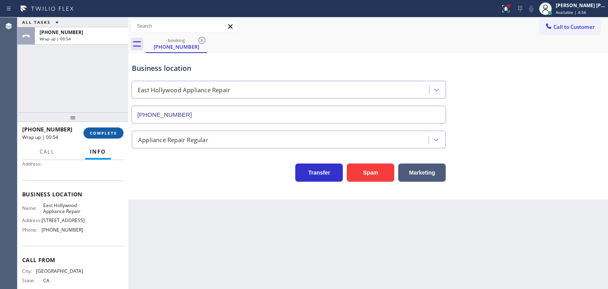
click at [110, 135] on span "COMPLETE" at bounding box center [103, 133] width 27 height 6
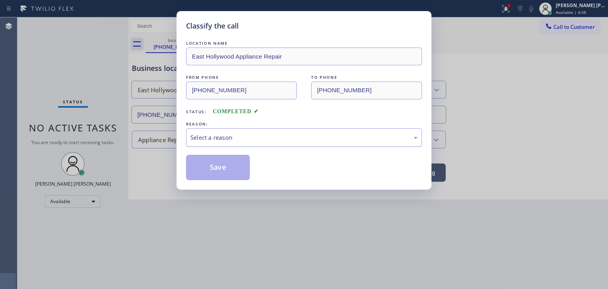
click at [230, 138] on div "Select a reason" at bounding box center [304, 137] width 227 height 9
click at [236, 171] on button "Save" at bounding box center [218, 167] width 64 height 25
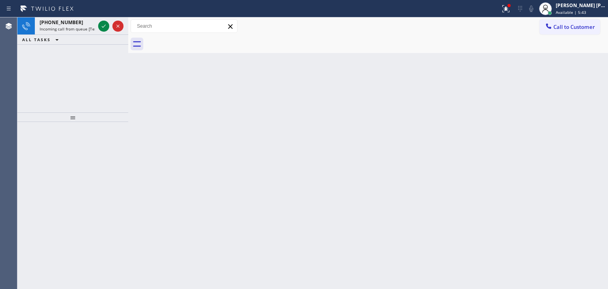
click at [105, 20] on div at bounding box center [111, 25] width 29 height 17
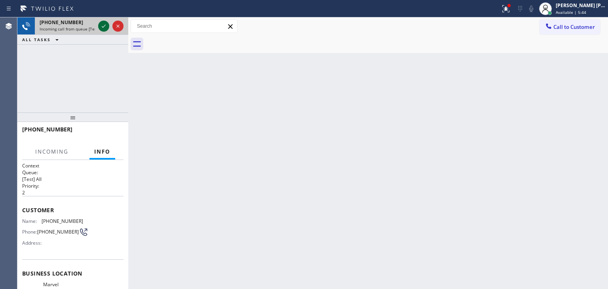
click at [105, 23] on icon at bounding box center [104, 26] width 10 height 10
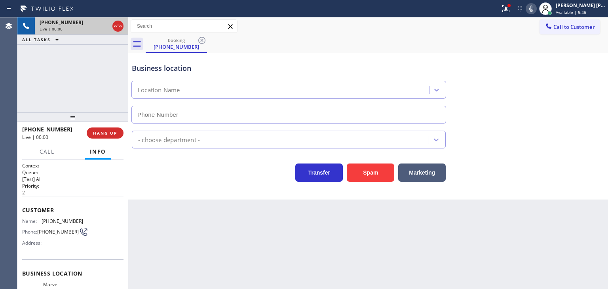
type input "[PHONE_NUMBER]"
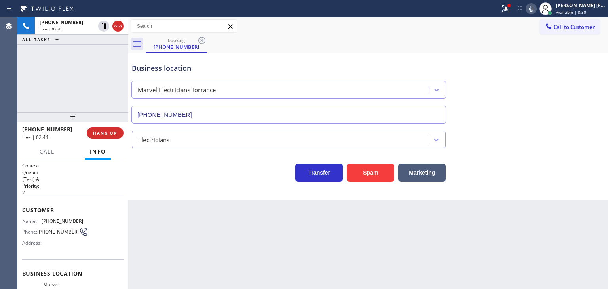
click at [585, 76] on div "Business location Marvel Electricians Torrance (310) 388-3878" at bounding box center [368, 88] width 476 height 72
click at [536, 6] on icon at bounding box center [532, 9] width 10 height 10
click at [536, 11] on icon at bounding box center [532, 9] width 10 height 10
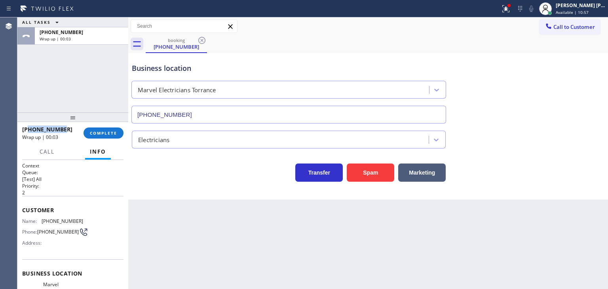
drag, startPoint x: 63, startPoint y: 129, endPoint x: 29, endPoint y: 127, distance: 34.1
click at [29, 127] on div "+16263408673" at bounding box center [50, 130] width 56 height 8
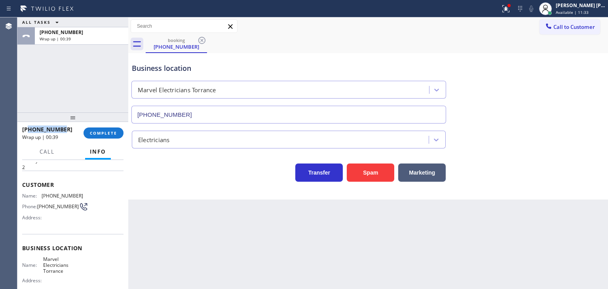
scroll to position [40, 0]
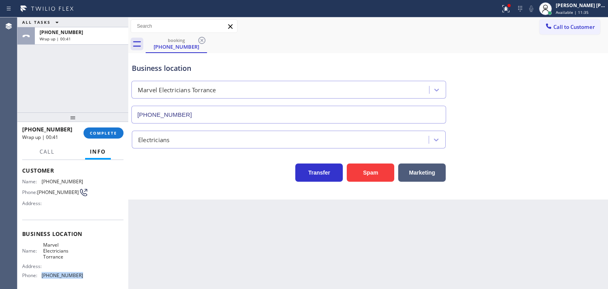
drag, startPoint x: 89, startPoint y: 281, endPoint x: 41, endPoint y: 277, distance: 47.7
click at [41, 277] on div "Name: Marvel Electricians Torrance Address: Phone: (310) 388-3878" at bounding box center [72, 262] width 101 height 40
click at [116, 133] on span "COMPLETE" at bounding box center [103, 133] width 27 height 6
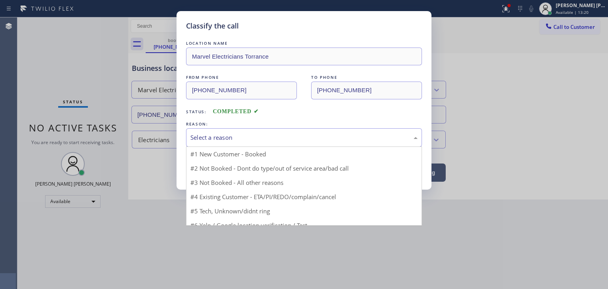
click at [221, 140] on div "Select a reason" at bounding box center [304, 137] width 227 height 9
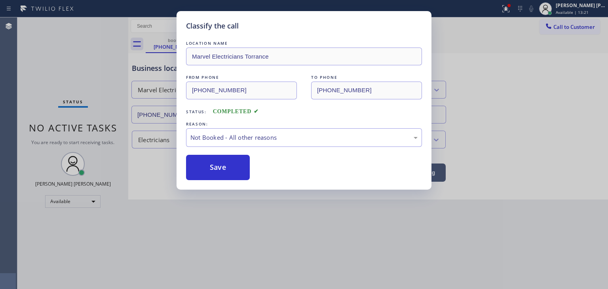
click at [224, 165] on button "Save" at bounding box center [218, 167] width 64 height 25
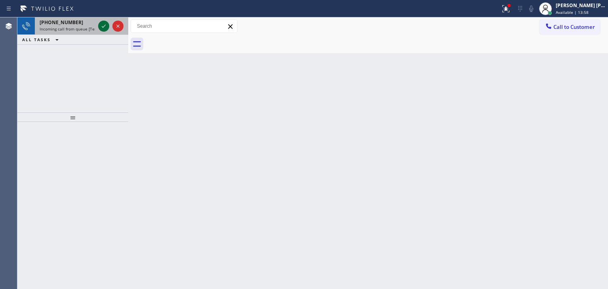
click at [105, 26] on icon at bounding box center [104, 26] width 10 height 10
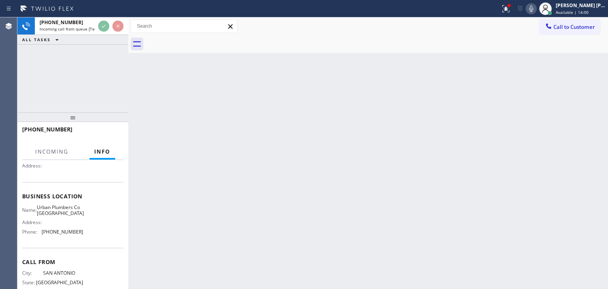
scroll to position [79, 0]
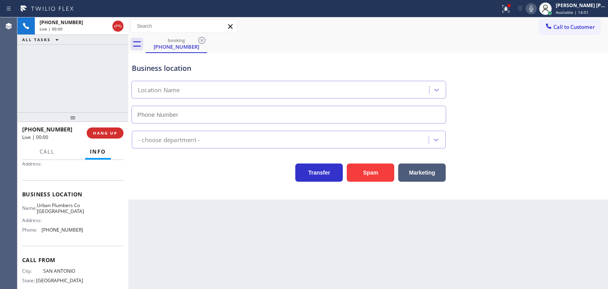
type input "[PHONE_NUMBER]"
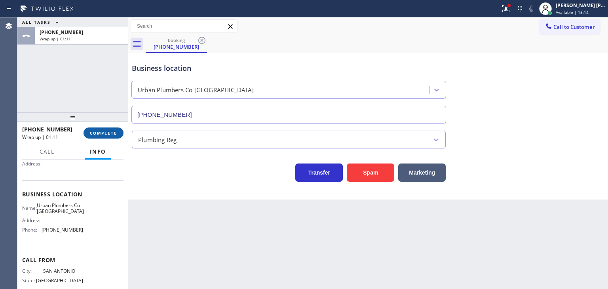
click at [105, 130] on span "COMPLETE" at bounding box center [103, 133] width 27 height 6
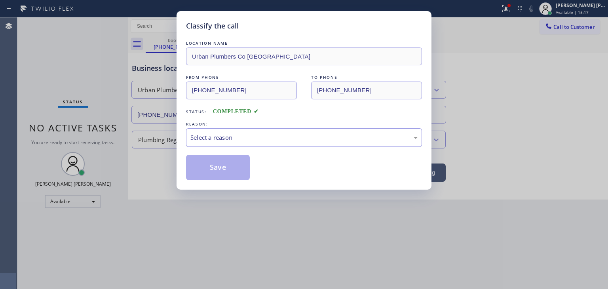
click at [213, 140] on div "Select a reason" at bounding box center [304, 137] width 227 height 9
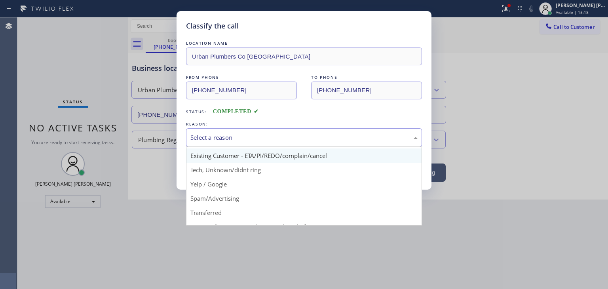
scroll to position [40, 0]
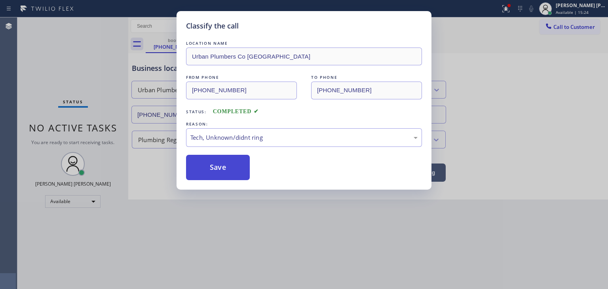
click at [220, 167] on button "Save" at bounding box center [218, 167] width 64 height 25
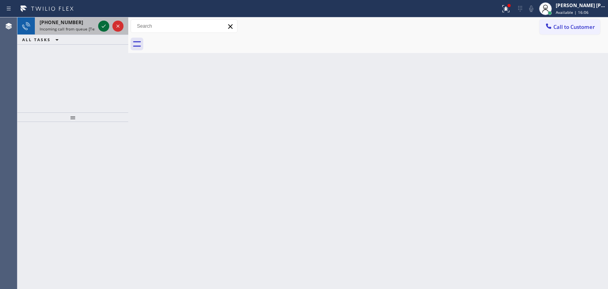
click at [104, 29] on icon at bounding box center [104, 26] width 10 height 10
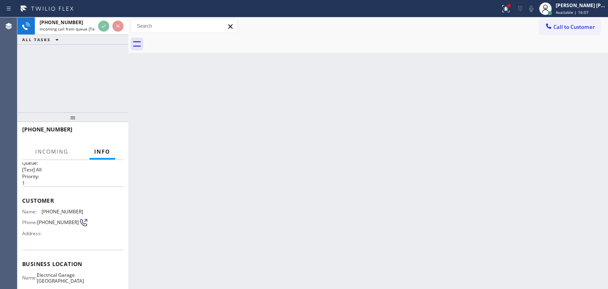
scroll to position [40, 0]
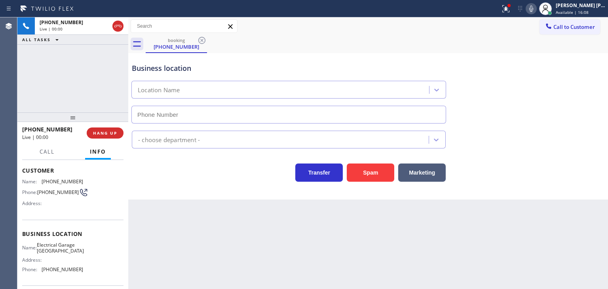
type input "[PHONE_NUMBER]"
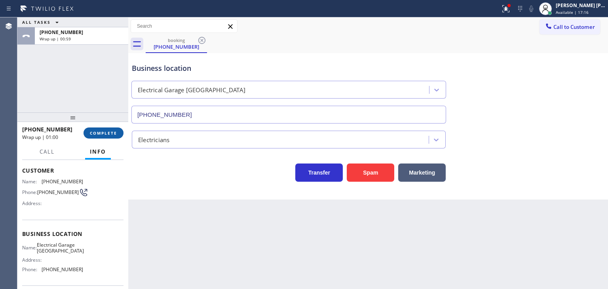
click at [112, 132] on span "COMPLETE" at bounding box center [103, 133] width 27 height 6
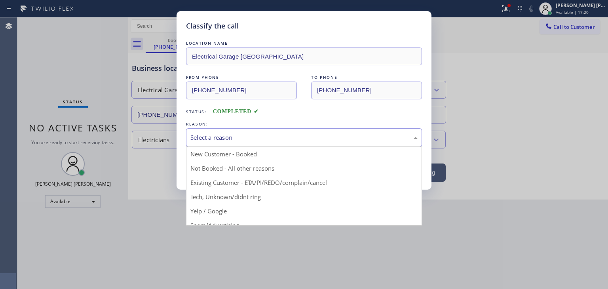
click at [226, 143] on div "Select a reason" at bounding box center [304, 137] width 236 height 19
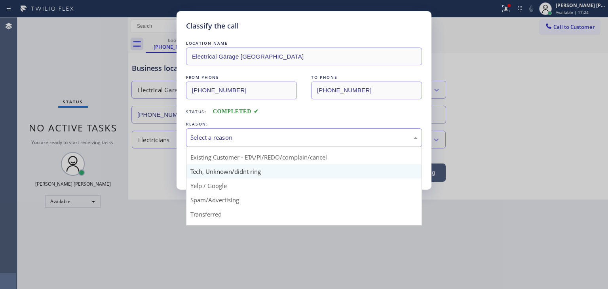
scroll to position [40, 0]
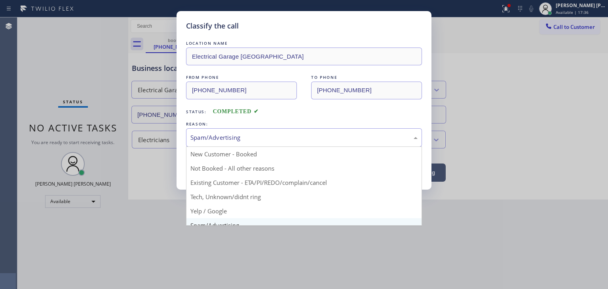
click at [230, 143] on div "Spam/Advertising" at bounding box center [304, 137] width 236 height 19
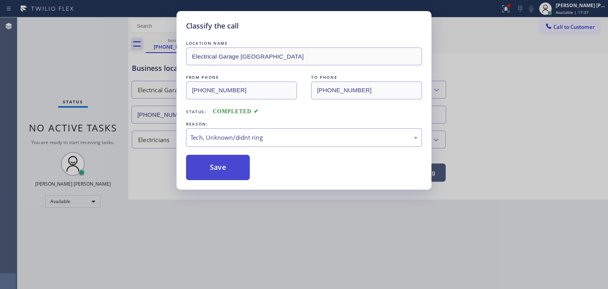
click at [226, 170] on button "Save" at bounding box center [218, 167] width 64 height 25
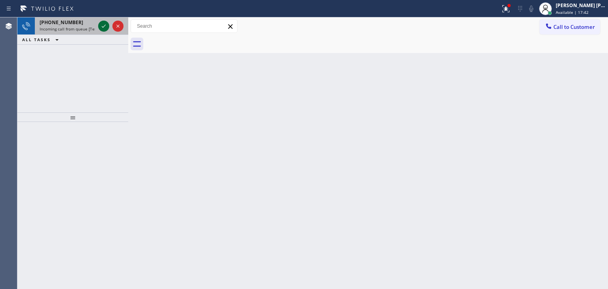
click at [103, 23] on icon at bounding box center [104, 26] width 10 height 10
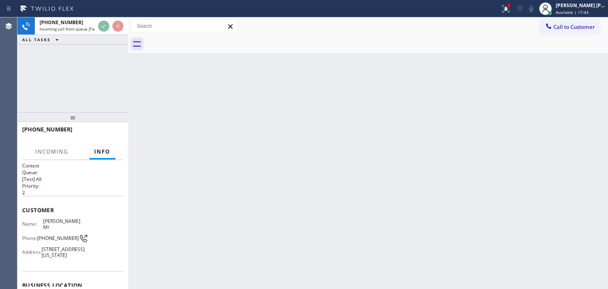
scroll to position [40, 0]
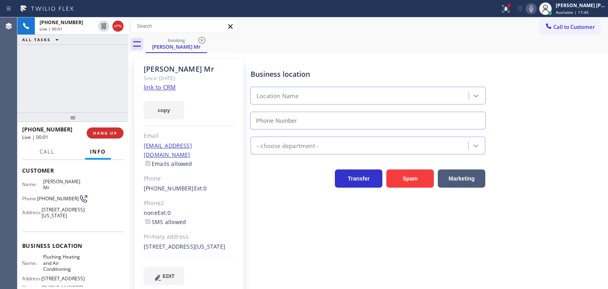
type input "[PHONE_NUMBER]"
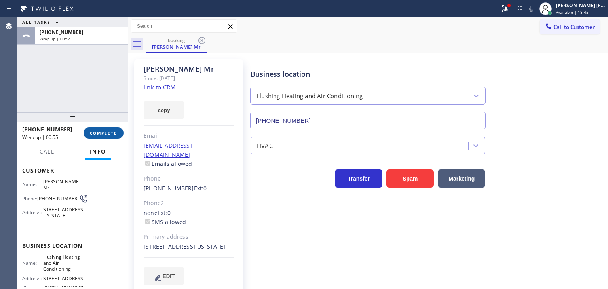
click at [110, 135] on span "COMPLETE" at bounding box center [103, 133] width 27 height 6
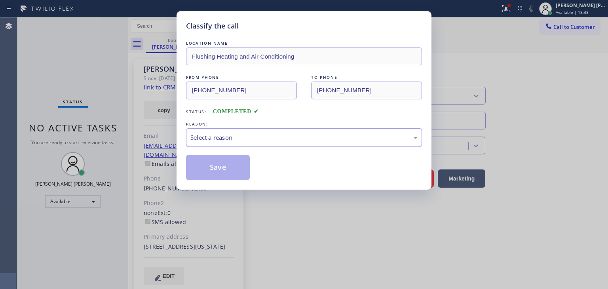
click at [226, 133] on div "Select a reason" at bounding box center [304, 137] width 227 height 9
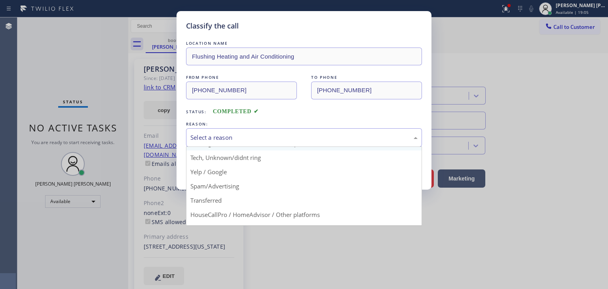
scroll to position [40, 0]
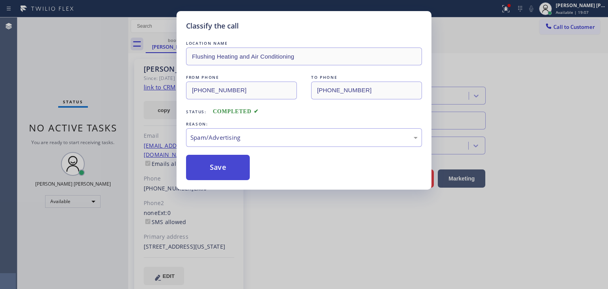
click at [230, 164] on button "Save" at bounding box center [218, 167] width 64 height 25
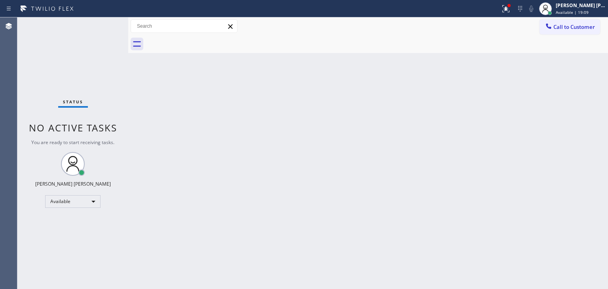
click at [103, 23] on div "Status No active tasks You are ready to start receiving tasks. [PERSON_NAME] [P…" at bounding box center [72, 153] width 111 height 272
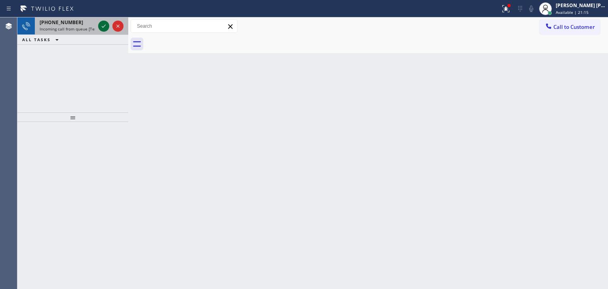
click at [103, 26] on icon at bounding box center [104, 26] width 10 height 10
click at [105, 26] on icon at bounding box center [104, 26] width 10 height 10
click at [101, 25] on icon at bounding box center [104, 26] width 10 height 10
click at [102, 23] on icon at bounding box center [104, 26] width 10 height 10
click at [105, 25] on icon at bounding box center [104, 26] width 10 height 10
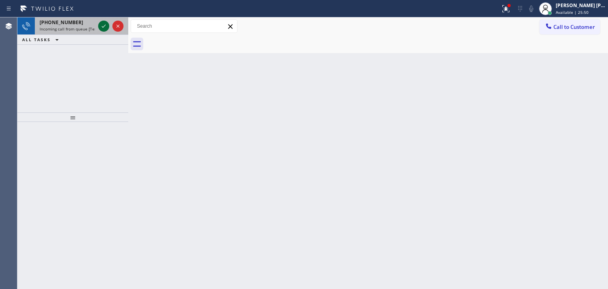
click at [102, 24] on icon at bounding box center [104, 26] width 10 height 10
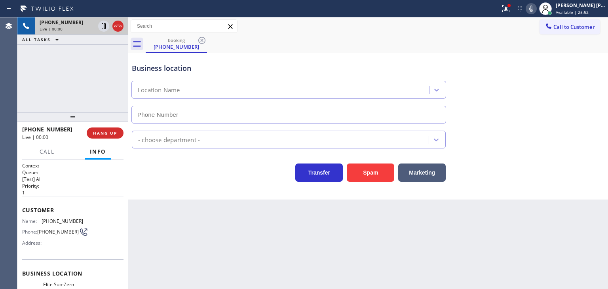
type input "[PHONE_NUMBER]"
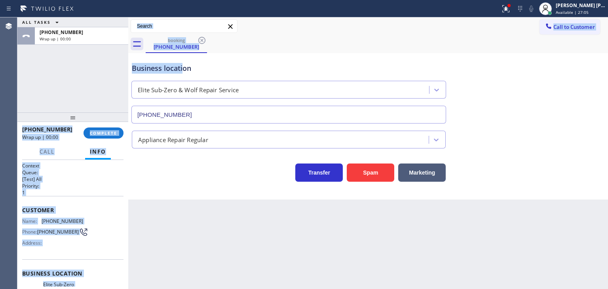
drag, startPoint x: 123, startPoint y: 52, endPoint x: 182, endPoint y: 59, distance: 59.8
click at [182, 59] on div "ALL TASKS ALL TASKS ACTIVE TASKS TASKS IN WRAP UP +16263195847 Wrap up | 00:00 …" at bounding box center [312, 153] width 591 height 272
click at [111, 132] on span "COMPLETE" at bounding box center [103, 133] width 27 height 6
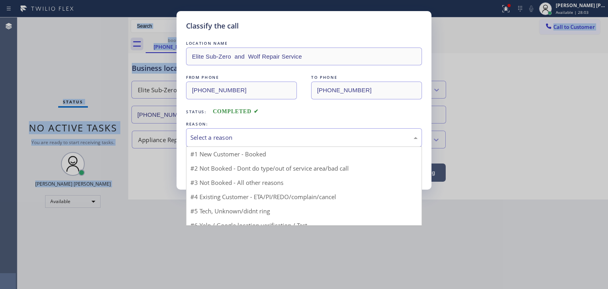
click at [231, 134] on div "Select a reason" at bounding box center [304, 137] width 227 height 9
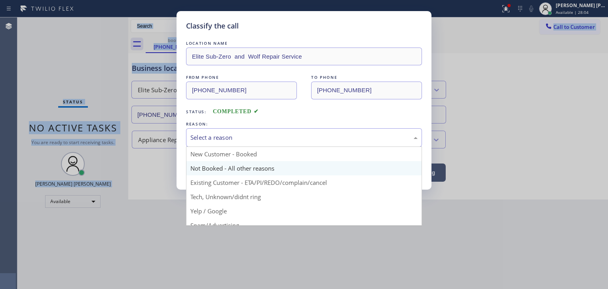
scroll to position [40, 0]
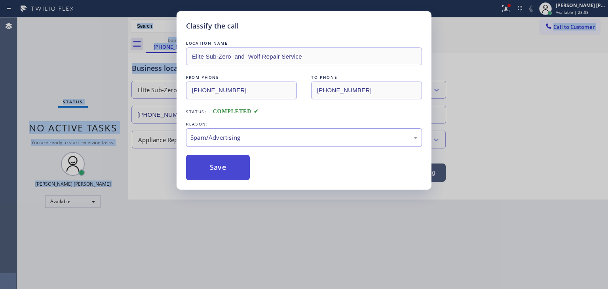
click at [222, 162] on button "Save" at bounding box center [218, 167] width 64 height 25
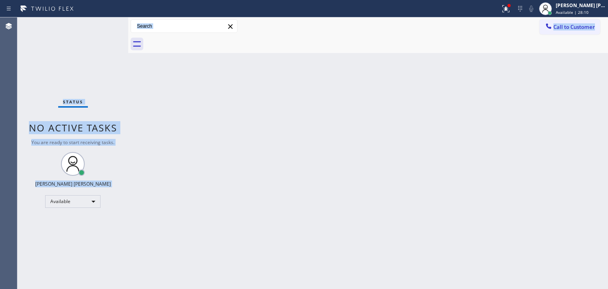
click at [104, 23] on div "Status No active tasks You are ready to start receiving tasks. [PERSON_NAME] [P…" at bounding box center [72, 153] width 111 height 272
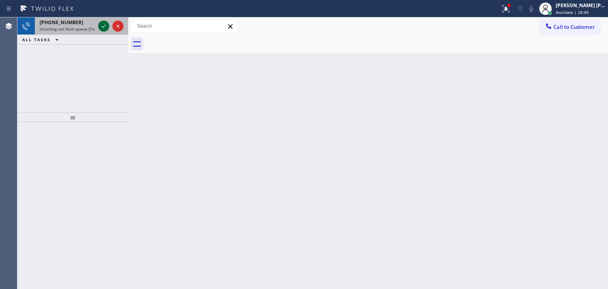
click at [107, 27] on icon at bounding box center [104, 26] width 10 height 10
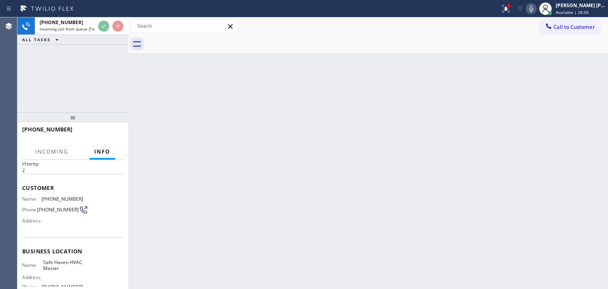
scroll to position [40, 0]
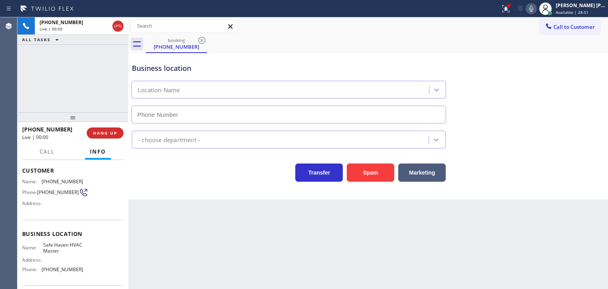
type input "[PHONE_NUMBER]"
drag, startPoint x: 579, startPoint y: 109, endPoint x: 575, endPoint y: 107, distance: 4.6
click at [578, 109] on div "Business location Safe Haven HVAC Master (786) 917-2923" at bounding box center [368, 88] width 476 height 72
click at [536, 7] on icon at bounding box center [532, 9] width 10 height 10
click at [536, 6] on icon at bounding box center [532, 9] width 10 height 10
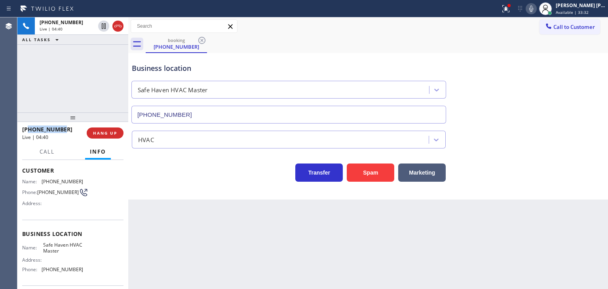
drag, startPoint x: 67, startPoint y: 127, endPoint x: 30, endPoint y: 133, distance: 38.1
click at [30, 133] on div "+17862990280" at bounding box center [51, 130] width 59 height 8
drag, startPoint x: 79, startPoint y: 270, endPoint x: 40, endPoint y: 271, distance: 38.8
click at [40, 271] on div "Phone: (786) 917-2923" at bounding box center [52, 270] width 61 height 6
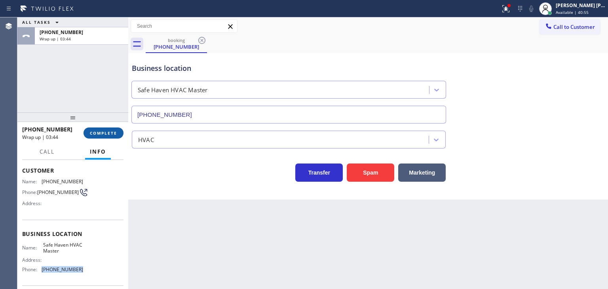
click at [106, 135] on span "COMPLETE" at bounding box center [103, 133] width 27 height 6
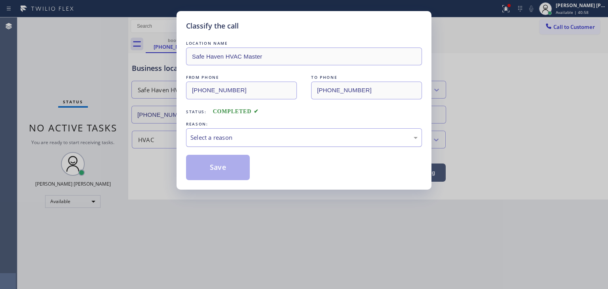
click at [225, 134] on div "Select a reason" at bounding box center [304, 137] width 227 height 9
click at [225, 167] on button "Save" at bounding box center [218, 167] width 64 height 25
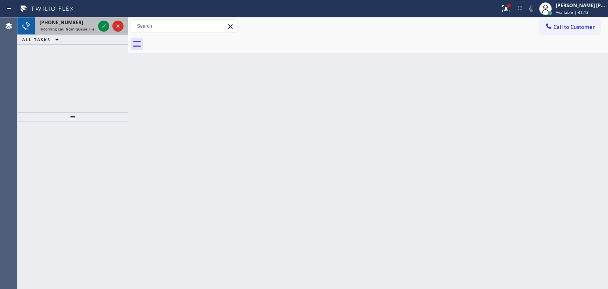
drag, startPoint x: 106, startPoint y: 27, endPoint x: 105, endPoint y: 34, distance: 7.2
click at [106, 27] on icon at bounding box center [104, 26] width 10 height 10
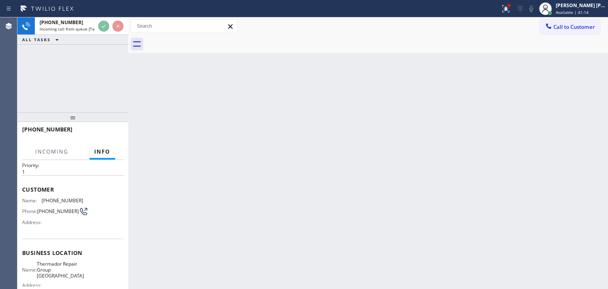
scroll to position [40, 0]
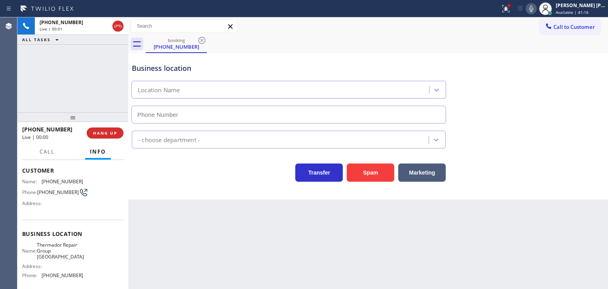
type input "[PHONE_NUMBER]"
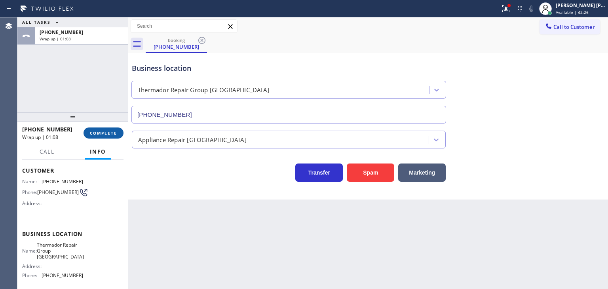
click at [110, 137] on button "COMPLETE" at bounding box center [104, 133] width 40 height 11
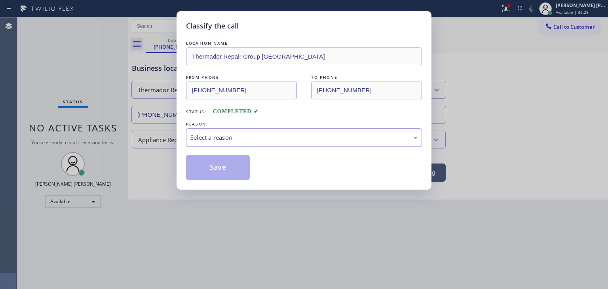
click at [221, 134] on div "Select a reason" at bounding box center [304, 137] width 227 height 9
click at [227, 173] on button "Save" at bounding box center [218, 167] width 64 height 25
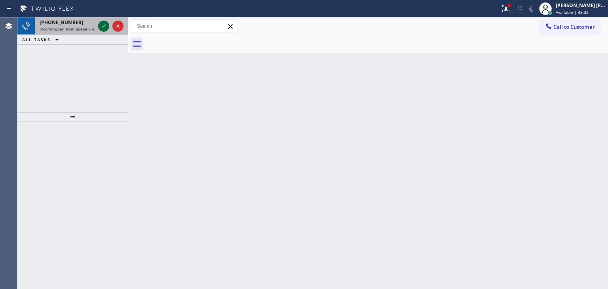
click at [102, 27] on icon at bounding box center [104, 26] width 4 height 3
click at [105, 25] on icon at bounding box center [104, 26] width 4 height 3
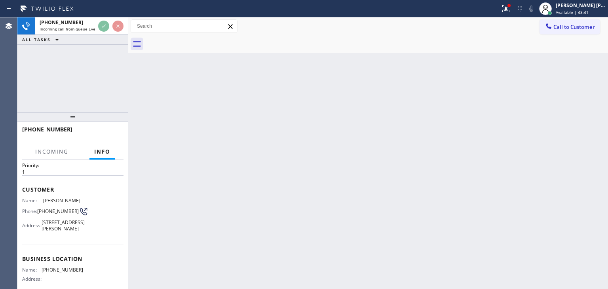
scroll to position [40, 0]
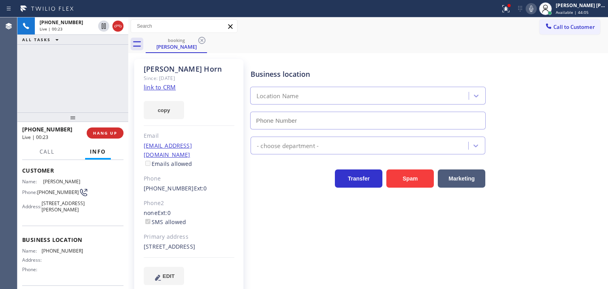
click at [166, 87] on link "link to CRM" at bounding box center [160, 87] width 32 height 8
click at [534, 8] on icon at bounding box center [532, 9] width 4 height 6
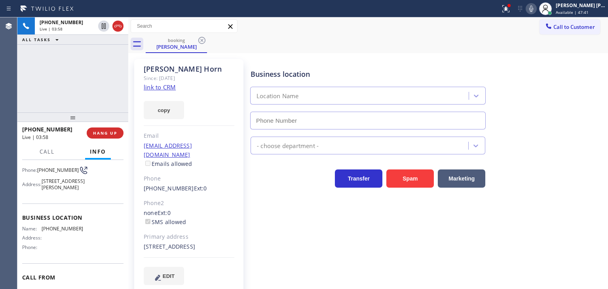
scroll to position [79, 0]
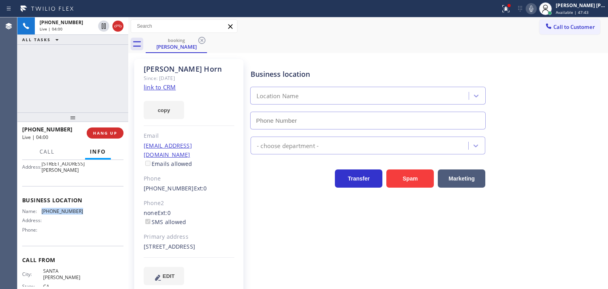
drag, startPoint x: 84, startPoint y: 221, endPoint x: 41, endPoint y: 220, distance: 42.4
click at [41, 220] on div "Name: (818) 337-3815 Address: Phone:" at bounding box center [72, 222] width 101 height 28
click at [101, 55] on icon at bounding box center [104, 54] width 10 height 10
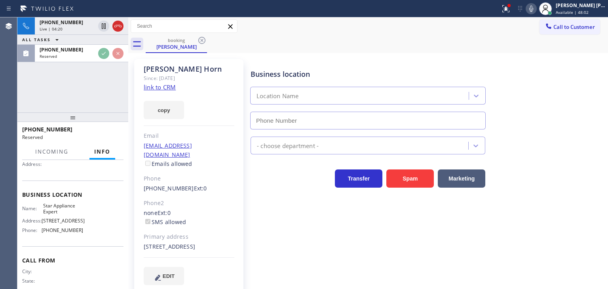
scroll to position [79, 0]
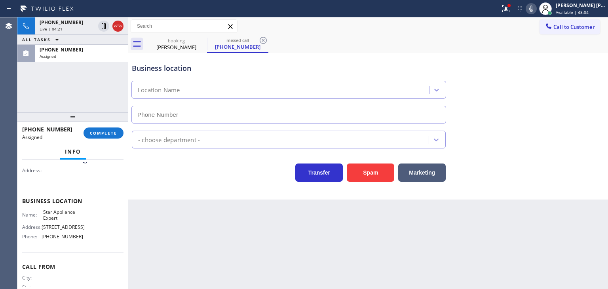
type input "[PHONE_NUMBER]"
click at [105, 133] on span "COMPLETE" at bounding box center [103, 133] width 27 height 6
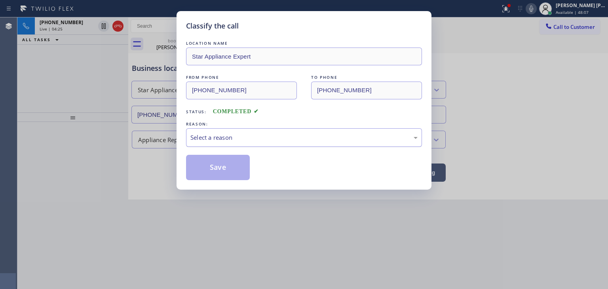
click at [219, 135] on div "Select a reason" at bounding box center [304, 137] width 227 height 9
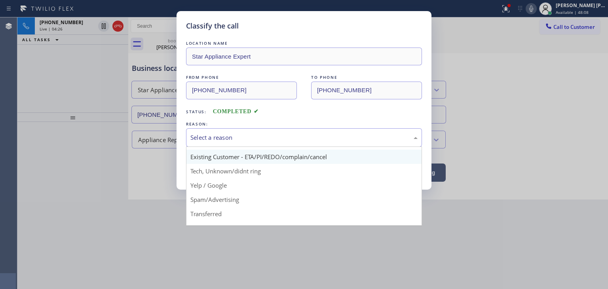
scroll to position [40, 0]
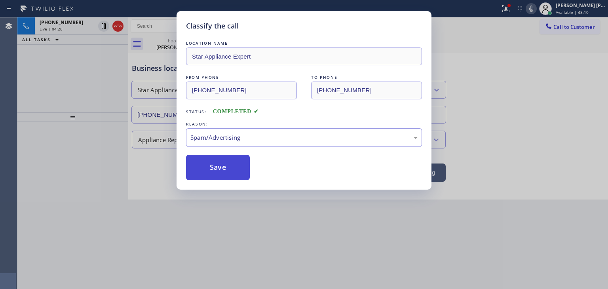
click at [216, 166] on button "Save" at bounding box center [218, 167] width 64 height 25
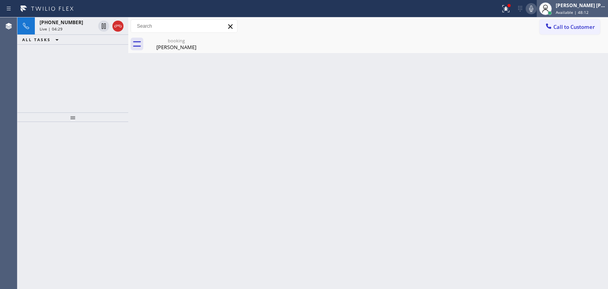
click at [593, 8] on div "[PERSON_NAME] [PERSON_NAME]" at bounding box center [581, 5] width 50 height 7
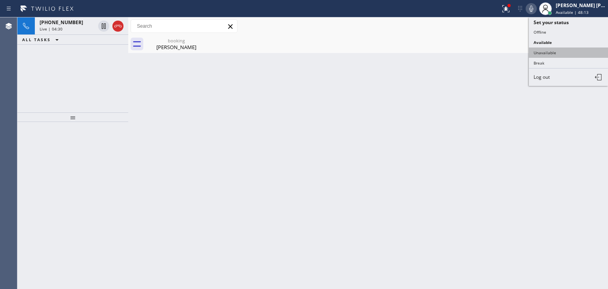
click at [570, 52] on button "Unavailable" at bounding box center [568, 53] width 79 height 10
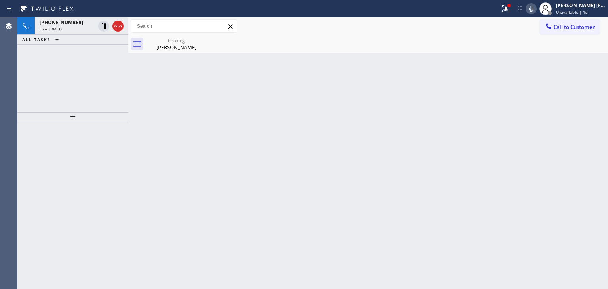
click at [562, 30] on span "Call to Customer" at bounding box center [575, 26] width 42 height 7
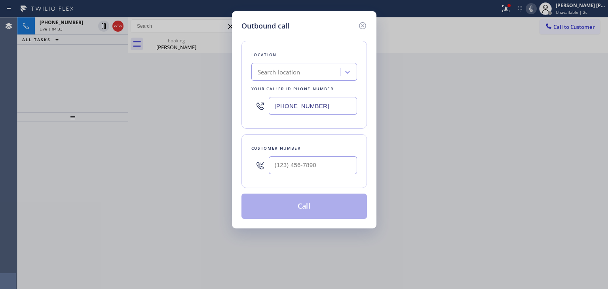
drag, startPoint x: 328, startPoint y: 103, endPoint x: 257, endPoint y: 103, distance: 70.9
click at [257, 103] on div "[PHONE_NUMBER]" at bounding box center [305, 106] width 106 height 26
paste input "818) 337-3815"
type input "[PHONE_NUMBER]"
type input "(___) ___-____"
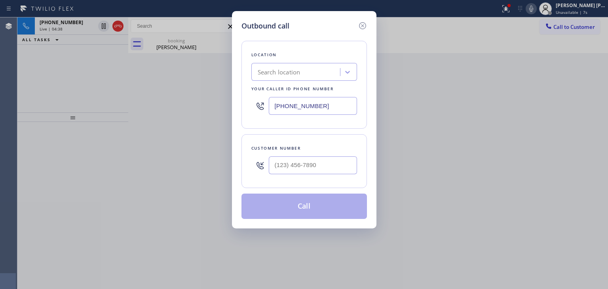
click at [55, 27] on div "Outbound call Location Search location Your caller id phone number (818) 337-38…" at bounding box center [304, 144] width 608 height 289
click at [69, 21] on div "Outbound call Location Search location Your caller id phone number (818) 337-38…" at bounding box center [304, 144] width 608 height 289
click at [358, 25] on icon at bounding box center [363, 26] width 10 height 10
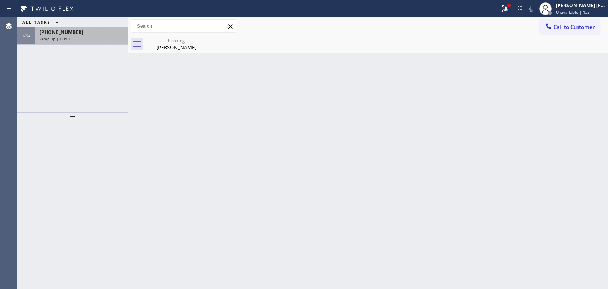
click at [89, 35] on div "[PHONE_NUMBER]" at bounding box center [82, 32] width 84 height 7
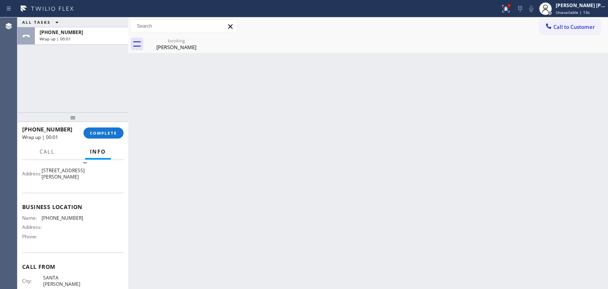
scroll to position [79, 0]
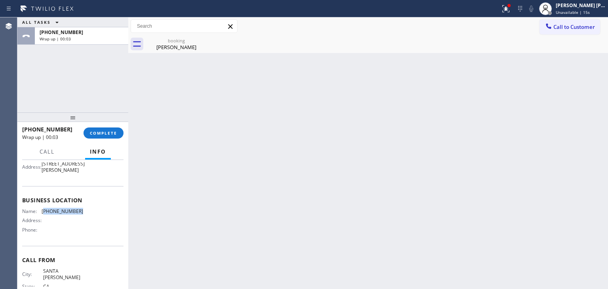
drag, startPoint x: 88, startPoint y: 218, endPoint x: 44, endPoint y: 216, distance: 44.0
click at [44, 216] on div "Name: (818) 337-3815 Address: Phone:" at bounding box center [72, 222] width 101 height 28
click at [579, 33] on button "Call to Customer" at bounding box center [570, 26] width 61 height 15
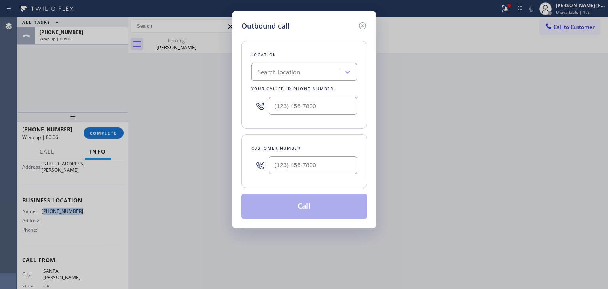
type input "(___) ___-____"
click at [299, 105] on input "(___) ___-____" at bounding box center [313, 106] width 88 height 18
click at [285, 75] on div "Search location" at bounding box center [279, 72] width 43 height 9
type input "home all"
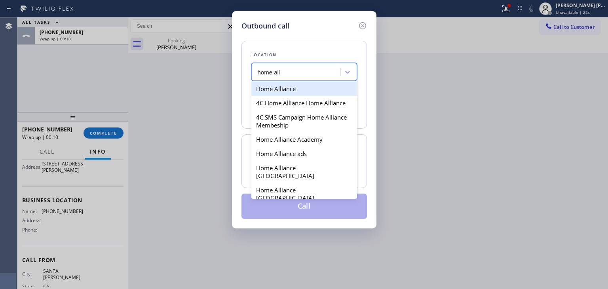
click at [288, 84] on div "Home Alliance" at bounding box center [305, 89] width 106 height 14
type input "[PHONE_NUMBER]"
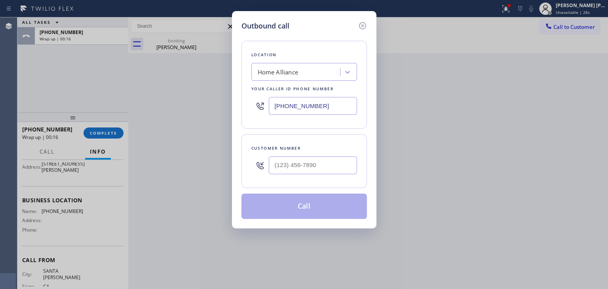
click at [169, 178] on div "Outbound call Location Home Alliance Your caller id phone number (877) 777-0796…" at bounding box center [304, 144] width 608 height 289
click at [288, 160] on input "(___) ___-____" at bounding box center [313, 165] width 88 height 18
paste input "404) 583-3638"
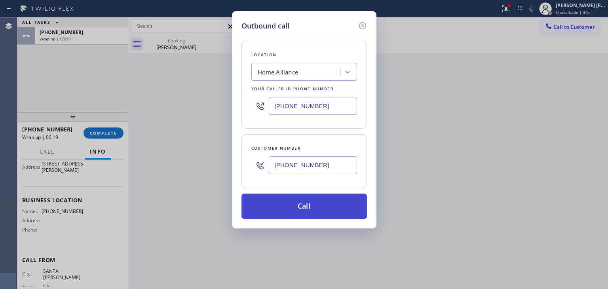
type input "[PHONE_NUMBER]"
click at [319, 212] on button "Call" at bounding box center [305, 206] width 126 height 25
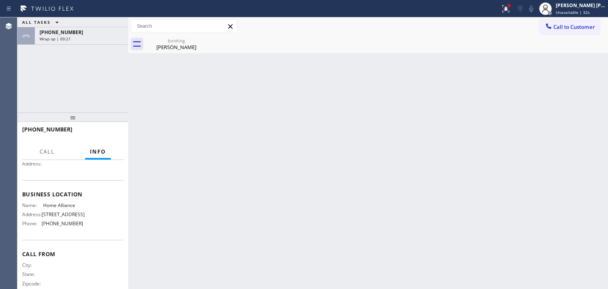
scroll to position [73, 0]
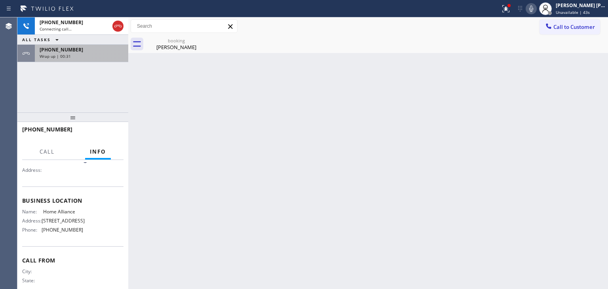
click at [63, 59] on div "+13104633596 Wrap up | 00:31" at bounding box center [80, 53] width 90 height 17
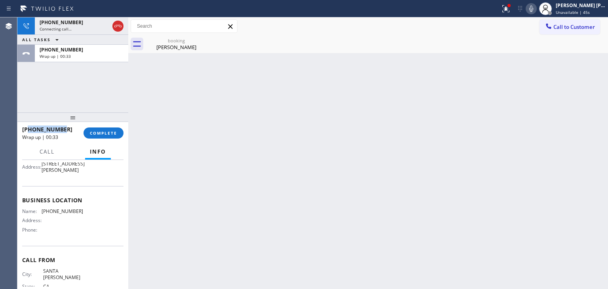
drag, startPoint x: 59, startPoint y: 132, endPoint x: 29, endPoint y: 132, distance: 29.7
click at [29, 132] on span "[PHONE_NUMBER]" at bounding box center [47, 130] width 50 height 8
drag, startPoint x: 120, startPoint y: 22, endPoint x: 99, endPoint y: 59, distance: 42.3
click at [120, 22] on icon at bounding box center [118, 26] width 10 height 10
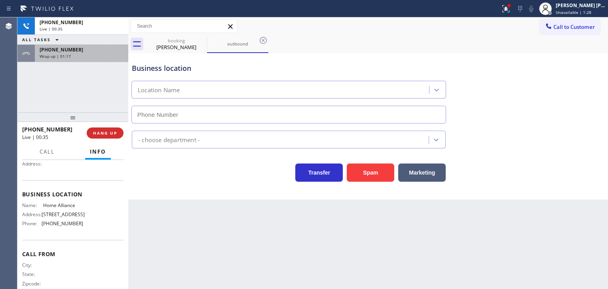
scroll to position [73, 0]
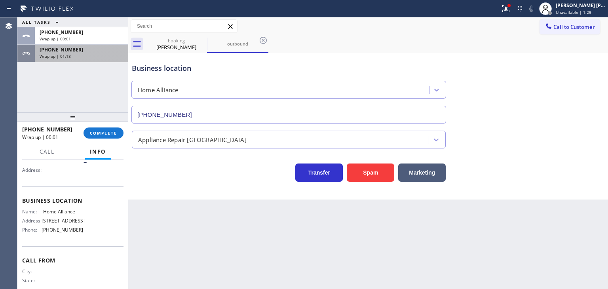
type input "[PHONE_NUMBER]"
click at [90, 58] on div "+13104633596 Wrap up | 01:18" at bounding box center [80, 53] width 90 height 17
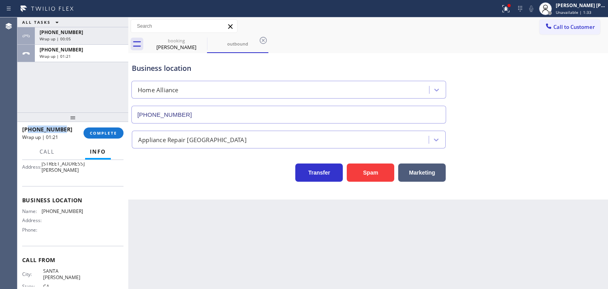
drag, startPoint x: 71, startPoint y: 132, endPoint x: 29, endPoint y: 133, distance: 42.8
click at [29, 133] on div "[PHONE_NUMBER]" at bounding box center [50, 130] width 56 height 8
click at [85, 56] on div "Wrap up | 01:23" at bounding box center [82, 56] width 84 height 6
click at [82, 60] on div "+13104633596 Wrap up | 01:46" at bounding box center [80, 53] width 90 height 17
click at [102, 130] on span "COMPLETE" at bounding box center [103, 133] width 27 height 6
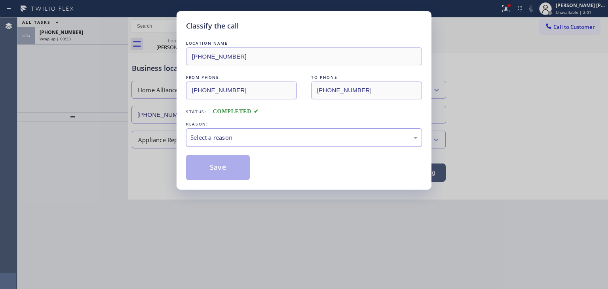
click at [226, 141] on div "Select a reason" at bounding box center [304, 137] width 227 height 9
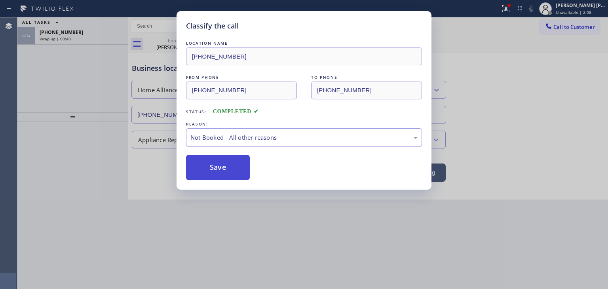
click at [227, 168] on button "Save" at bounding box center [218, 167] width 64 height 25
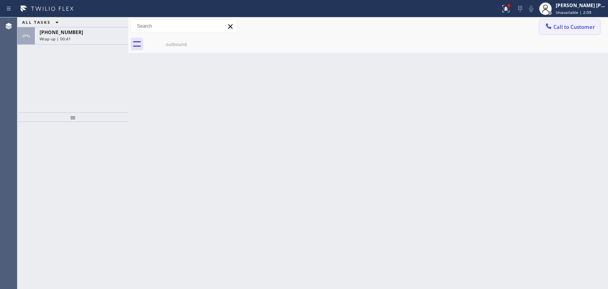
click at [580, 27] on span "Call to Customer" at bounding box center [575, 26] width 42 height 7
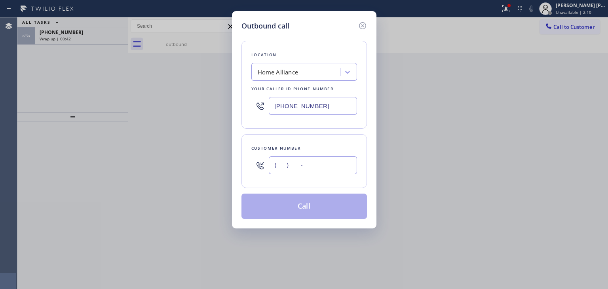
click at [294, 167] on input "(___) ___-____" at bounding box center [313, 165] width 88 height 18
paste input "310) 463-3596"
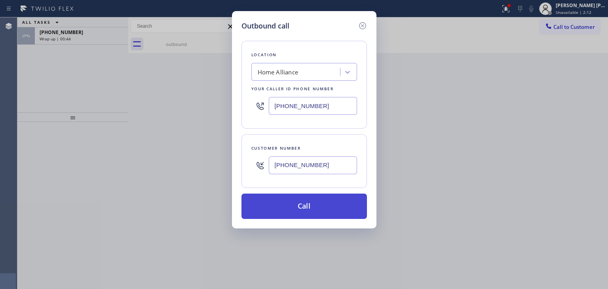
type input "[PHONE_NUMBER]"
click at [333, 210] on button "Call" at bounding box center [305, 206] width 126 height 25
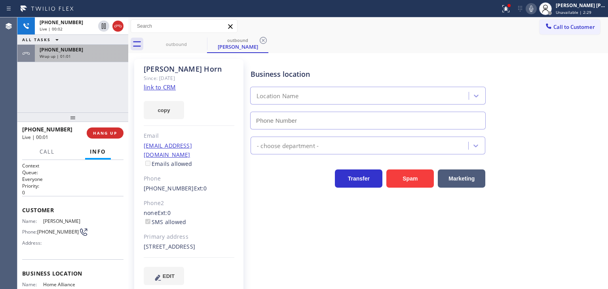
type input "[PHONE_NUMBER]"
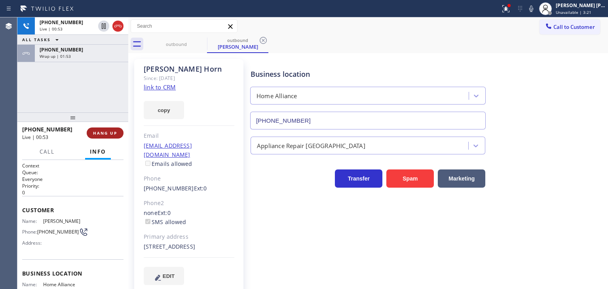
click at [111, 136] on button "HANG UP" at bounding box center [105, 133] width 37 height 11
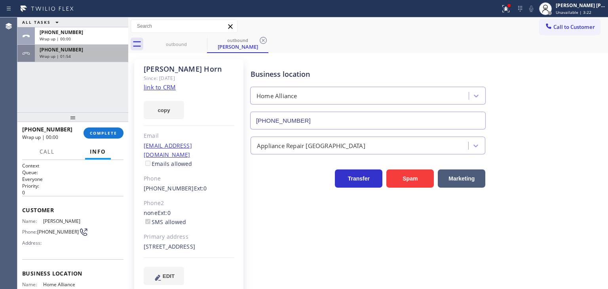
click at [87, 60] on div "[PHONE_NUMBER] Wrap up | 01:54" at bounding box center [80, 53] width 90 height 17
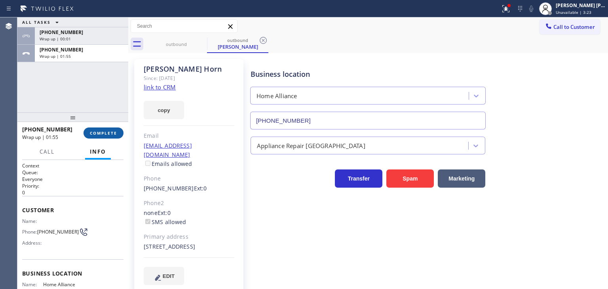
click at [93, 133] on span "COMPLETE" at bounding box center [103, 133] width 27 height 6
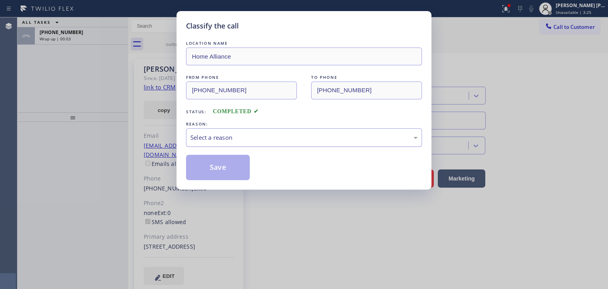
click at [212, 135] on div "Select a reason" at bounding box center [304, 137] width 227 height 9
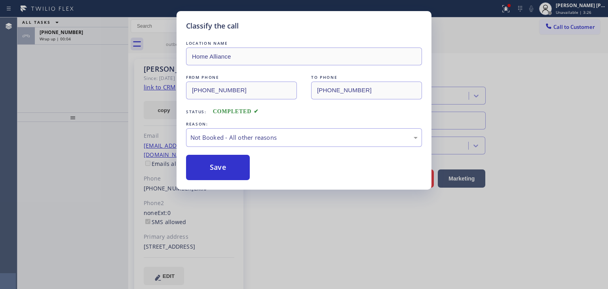
click at [217, 167] on button "Save" at bounding box center [218, 167] width 64 height 25
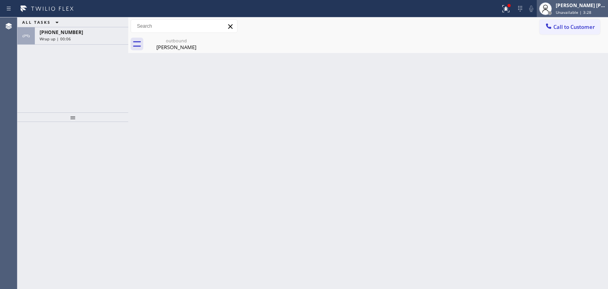
click at [592, 10] on span "Unavailable | 3:28" at bounding box center [574, 13] width 36 height 6
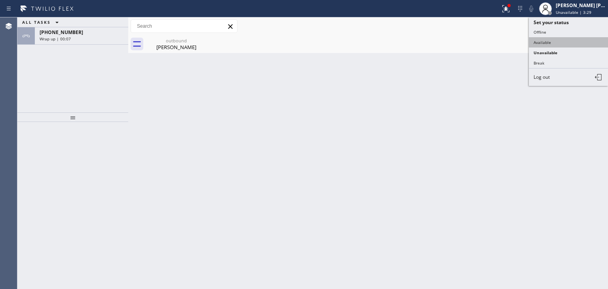
click at [580, 42] on button "Available" at bounding box center [568, 42] width 79 height 10
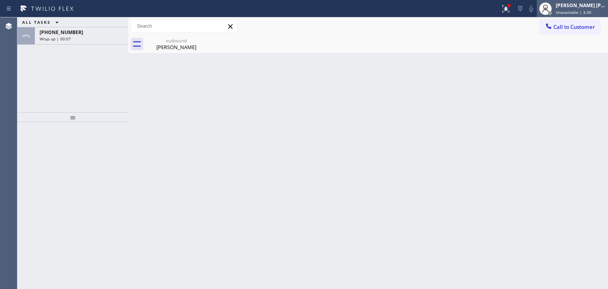
click at [583, 7] on div "[PERSON_NAME] [PERSON_NAME]" at bounding box center [581, 5] width 50 height 7
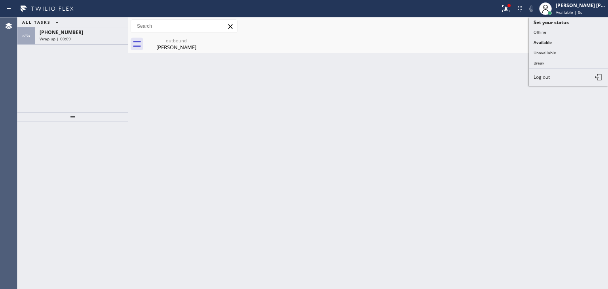
drag, startPoint x: 568, startPoint y: 54, endPoint x: 393, endPoint y: 23, distance: 177.9
click at [566, 53] on button "Unavailable" at bounding box center [568, 53] width 79 height 10
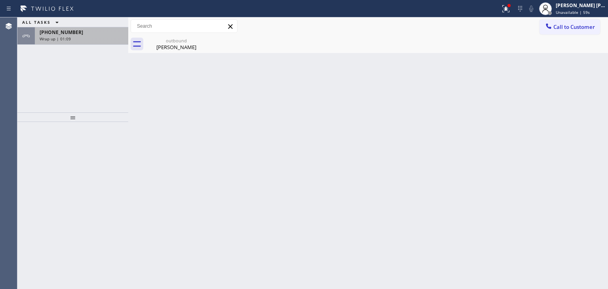
click at [64, 36] on span "Wrap up | 01:09" at bounding box center [55, 39] width 31 height 6
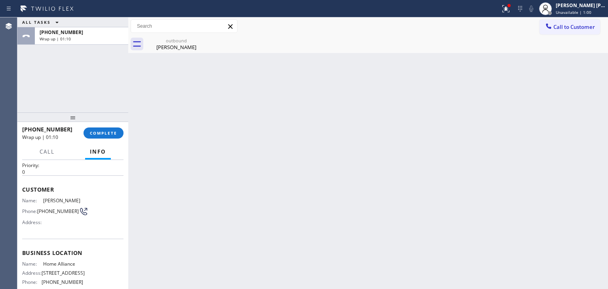
scroll to position [40, 0]
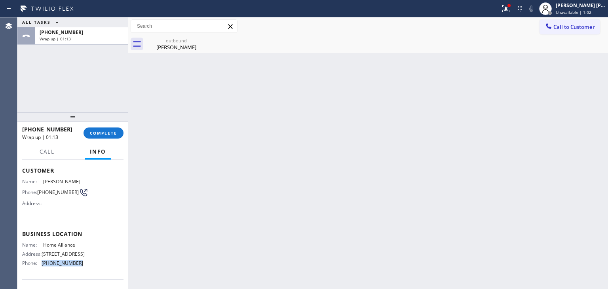
drag, startPoint x: 84, startPoint y: 276, endPoint x: 40, endPoint y: 276, distance: 43.6
click at [40, 270] on div "Name: Home Alliance Address: [STREET_ADDRESS] Phone: [PHONE_NUMBER]" at bounding box center [72, 256] width 101 height 28
copy div "[PHONE_NUMBER]"
click at [98, 132] on span "COMPLETE" at bounding box center [103, 133] width 27 height 6
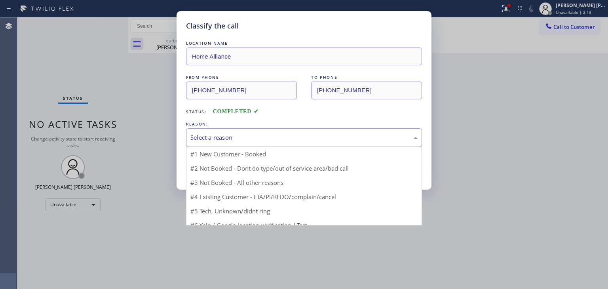
click at [252, 143] on div "Select a reason" at bounding box center [304, 137] width 236 height 19
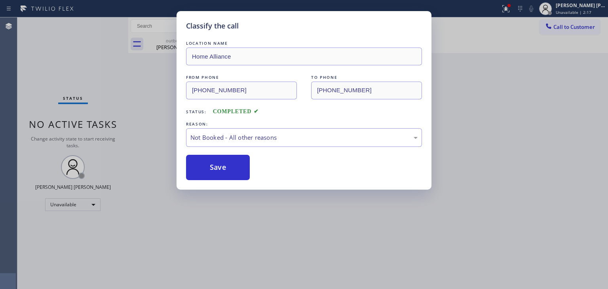
click at [237, 172] on button "Save" at bounding box center [218, 167] width 64 height 25
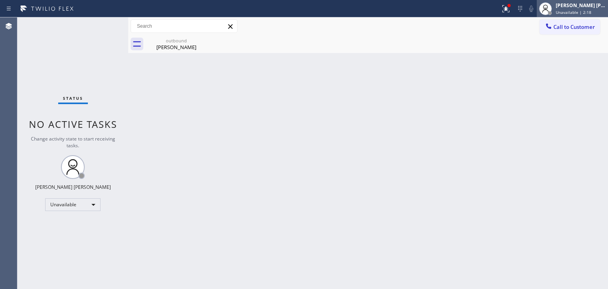
click at [595, 6] on div "[PERSON_NAME] [PERSON_NAME]" at bounding box center [581, 5] width 50 height 7
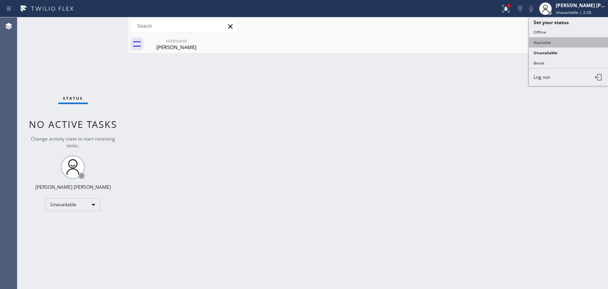
click at [560, 42] on button "Available" at bounding box center [568, 42] width 79 height 10
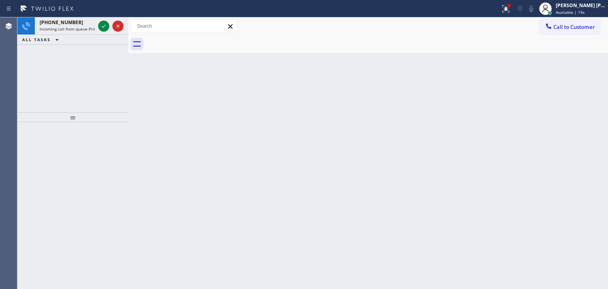
drag, startPoint x: 105, startPoint y: 26, endPoint x: 105, endPoint y: 113, distance: 87.1
click at [105, 26] on icon at bounding box center [104, 26] width 10 height 10
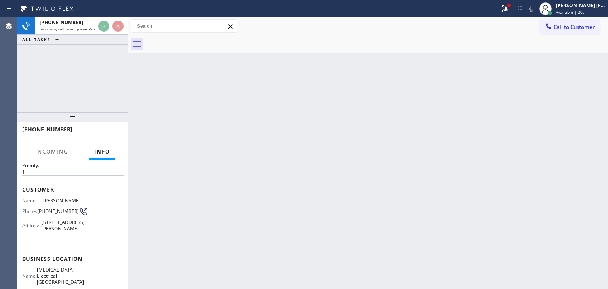
scroll to position [40, 0]
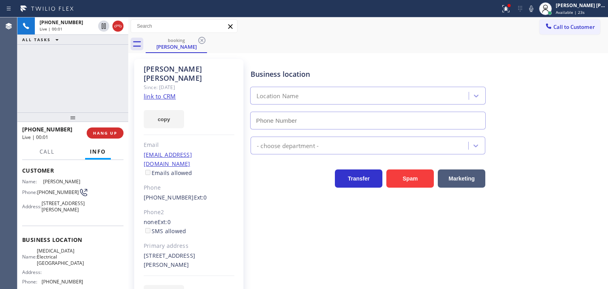
type input "[PHONE_NUMBER]"
click at [164, 92] on link "link to CRM" at bounding box center [160, 96] width 32 height 8
click at [542, 2] on div "Status report Issues detected These issues could affect your workflow. Please c…" at bounding box center [553, 8] width 111 height 17
click at [536, 8] on icon at bounding box center [532, 9] width 10 height 10
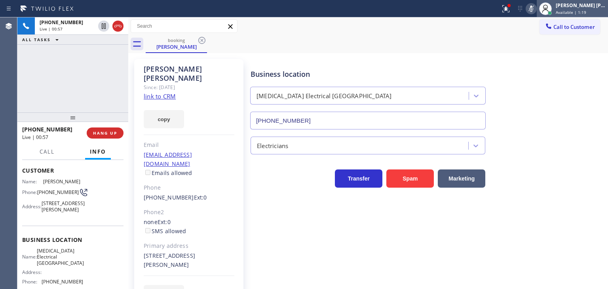
click at [600, 13] on div "Available | 1:19" at bounding box center [581, 13] width 50 height 6
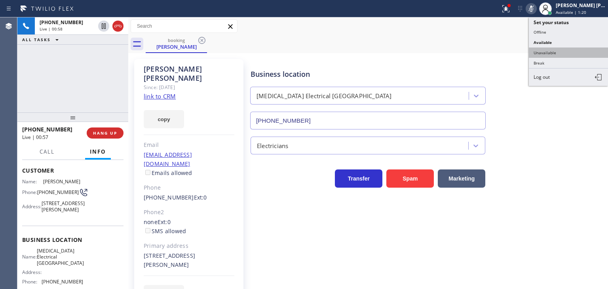
click at [559, 49] on button "Unavailable" at bounding box center [568, 53] width 79 height 10
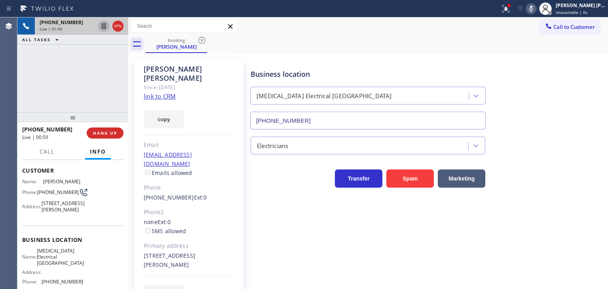
click at [105, 24] on icon at bounding box center [104, 26] width 4 height 6
click at [536, 5] on icon at bounding box center [532, 9] width 10 height 10
click at [103, 26] on icon at bounding box center [104, 26] width 10 height 10
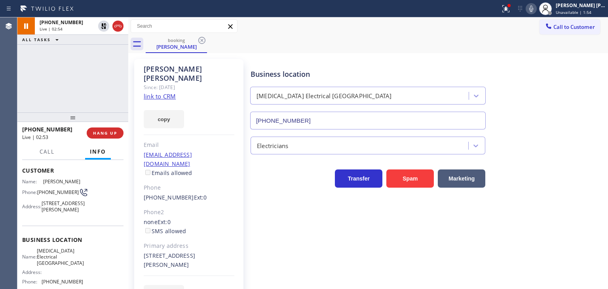
click at [536, 4] on icon at bounding box center [532, 9] width 10 height 10
click at [98, 69] on div "[PHONE_NUMBER] Live | 03:32 ALL TASKS ALL TASKS ACTIVE TASKS TASKS IN WRAP UP" at bounding box center [72, 64] width 111 height 95
click at [536, 11] on icon at bounding box center [532, 9] width 10 height 10
click at [536, 8] on icon at bounding box center [532, 9] width 10 height 10
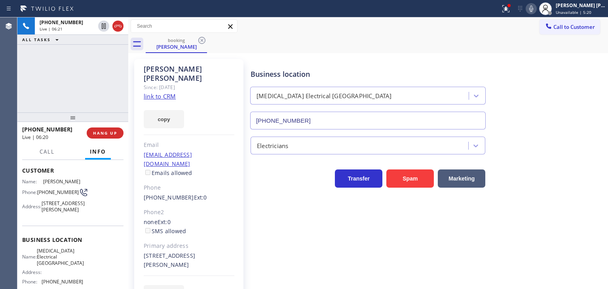
click at [534, 10] on icon at bounding box center [532, 9] width 4 height 6
click at [536, 9] on icon at bounding box center [532, 9] width 10 height 10
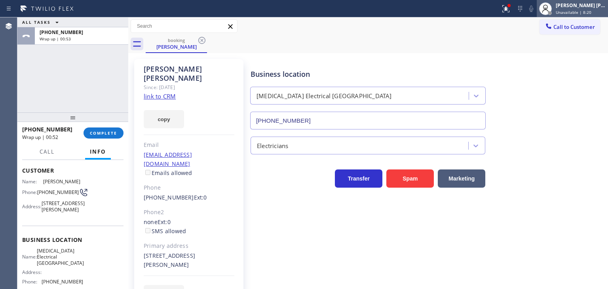
click at [583, 11] on span "Unavailable | 8:20" at bounding box center [574, 13] width 36 height 6
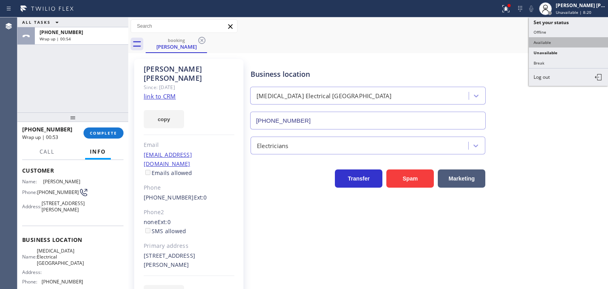
click at [564, 38] on button "Available" at bounding box center [568, 42] width 79 height 10
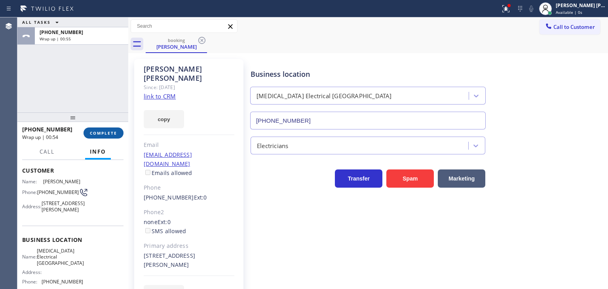
click at [110, 131] on span "COMPLETE" at bounding box center [103, 133] width 27 height 6
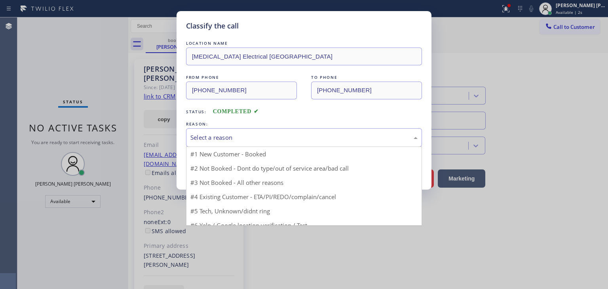
click at [242, 137] on div "Select a reason" at bounding box center [304, 137] width 227 height 9
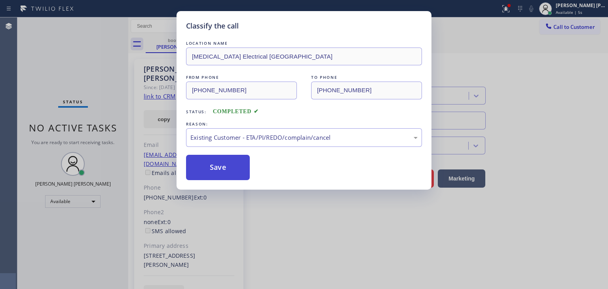
click at [225, 168] on button "Save" at bounding box center [218, 167] width 64 height 25
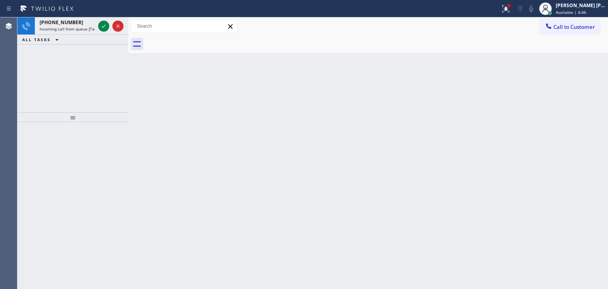
drag, startPoint x: 101, startPoint y: 27, endPoint x: 101, endPoint y: 48, distance: 20.6
click at [101, 27] on icon at bounding box center [104, 26] width 10 height 10
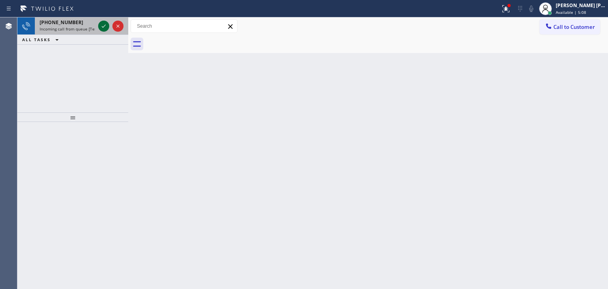
click at [101, 27] on icon at bounding box center [104, 26] width 10 height 10
click at [103, 25] on icon at bounding box center [104, 26] width 10 height 10
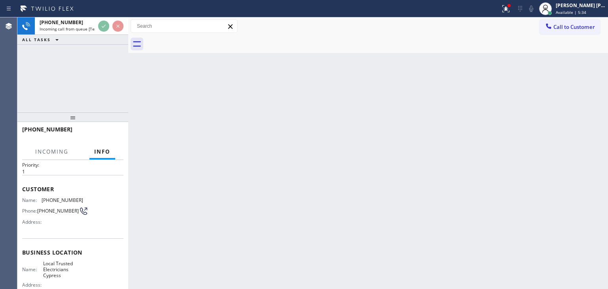
scroll to position [40, 0]
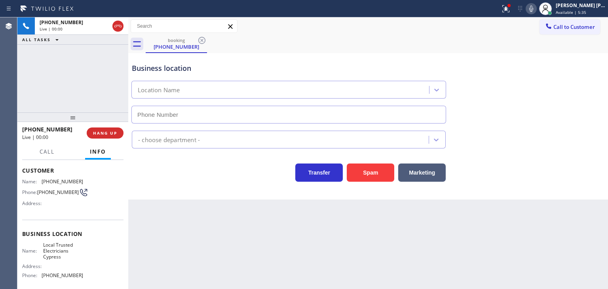
type input "[PHONE_NUMBER]"
click at [101, 63] on div "[PHONE_NUMBER] Live | 00:22 ALL TASKS ALL TASKS ACTIVE TASKS TASKS IN WRAP UP" at bounding box center [72, 64] width 111 height 95
click at [559, 174] on div "Transfer Spam Marketing" at bounding box center [368, 168] width 476 height 25
click at [536, 4] on icon at bounding box center [532, 9] width 10 height 10
click at [536, 10] on icon at bounding box center [532, 9] width 10 height 10
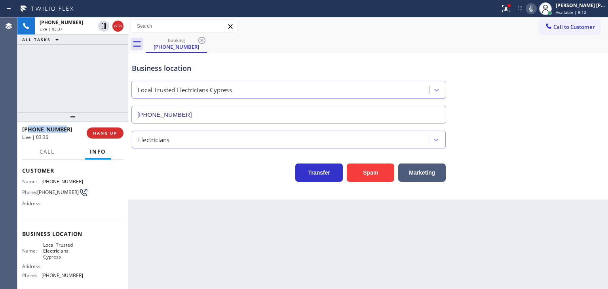
drag, startPoint x: 63, startPoint y: 130, endPoint x: 30, endPoint y: 129, distance: 32.9
click at [30, 129] on div "[PHONE_NUMBER]" at bounding box center [51, 130] width 59 height 8
copy span "5626191052"
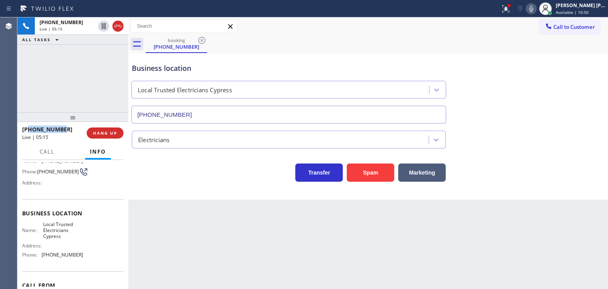
scroll to position [105, 0]
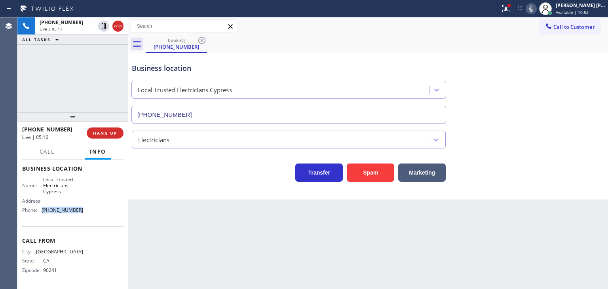
drag, startPoint x: 81, startPoint y: 211, endPoint x: 41, endPoint y: 211, distance: 39.6
click at [41, 211] on div "Name: Local Trusted Electricians Cypress Address: Phone: [PHONE_NUMBER]" at bounding box center [72, 197] width 101 height 40
copy div "[PHONE_NUMBER]"
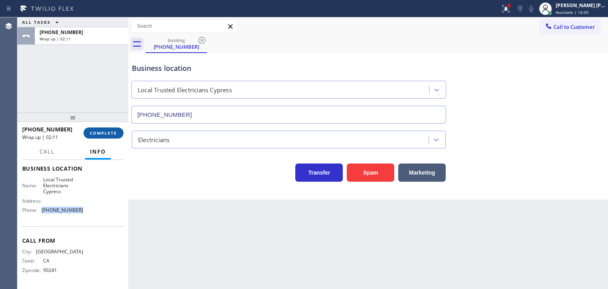
click at [105, 135] on span "COMPLETE" at bounding box center [103, 133] width 27 height 6
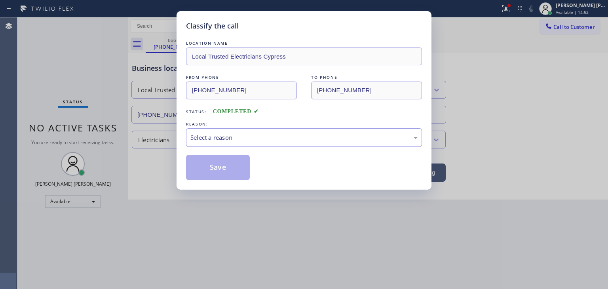
click at [210, 135] on div "Select a reason" at bounding box center [304, 137] width 227 height 9
click at [217, 167] on button "Save" at bounding box center [218, 167] width 64 height 25
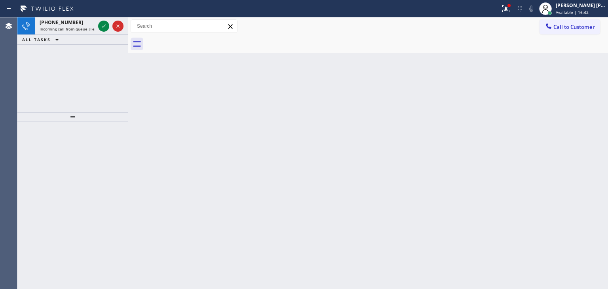
drag, startPoint x: 103, startPoint y: 27, endPoint x: 88, endPoint y: 114, distance: 89.1
click at [103, 27] on icon at bounding box center [104, 26] width 10 height 10
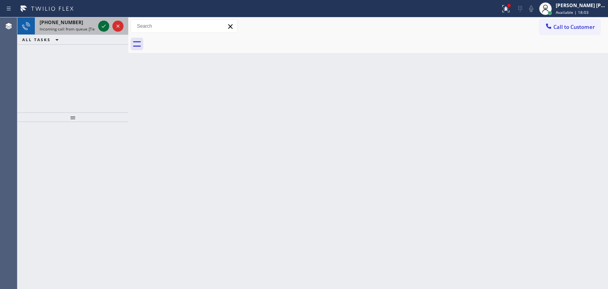
click at [105, 27] on icon at bounding box center [104, 26] width 10 height 10
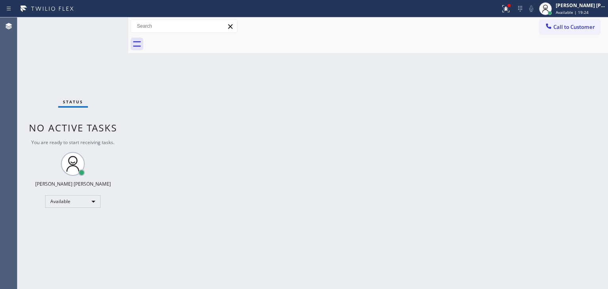
drag, startPoint x: 103, startPoint y: 27, endPoint x: 108, endPoint y: 31, distance: 6.4
click at [108, 31] on div "Status No active tasks You are ready to start receiving tasks. [PERSON_NAME] [P…" at bounding box center [72, 153] width 111 height 272
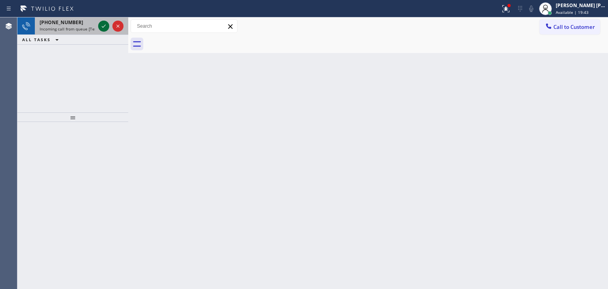
click at [104, 29] on icon at bounding box center [104, 26] width 10 height 10
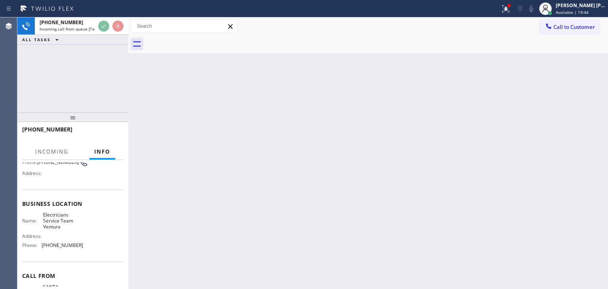
scroll to position [79, 0]
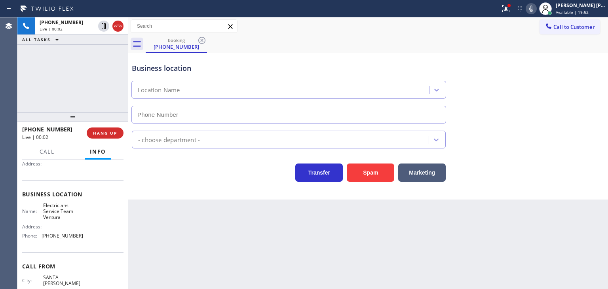
type input "[PHONE_NUMBER]"
click at [577, 84] on div "Business location Electricians Service Team Ventura [PHONE_NUMBER]" at bounding box center [368, 88] width 476 height 72
click at [536, 10] on icon at bounding box center [532, 9] width 10 height 10
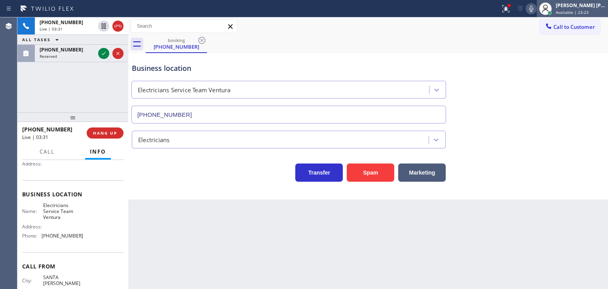
click at [593, 4] on div "[PERSON_NAME] [PERSON_NAME]" at bounding box center [581, 5] width 50 height 7
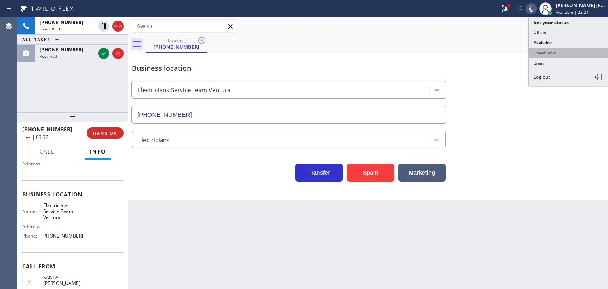
click at [557, 54] on button "Unavailable" at bounding box center [568, 53] width 79 height 10
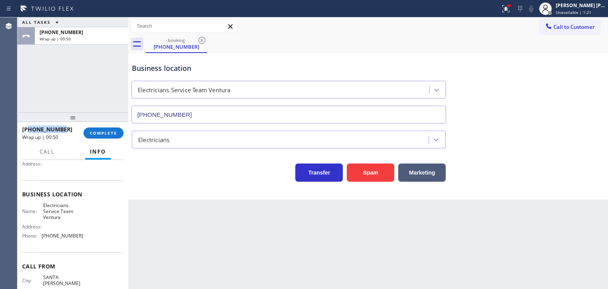
drag, startPoint x: 72, startPoint y: 129, endPoint x: 28, endPoint y: 127, distance: 44.0
click at [28, 127] on div "[PHONE_NUMBER]" at bounding box center [50, 130] width 56 height 8
copy span "8054558502"
drag, startPoint x: 85, startPoint y: 233, endPoint x: 43, endPoint y: 233, distance: 42.0
click at [43, 233] on div "Name: Electricians Service Team Ventura Address: Phone: [PHONE_NUMBER]" at bounding box center [72, 222] width 101 height 40
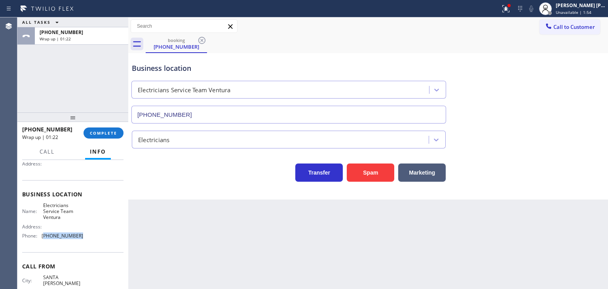
copy span "805) 519-8853"
click at [571, 8] on div "[PERSON_NAME] [PERSON_NAME]" at bounding box center [581, 5] width 50 height 7
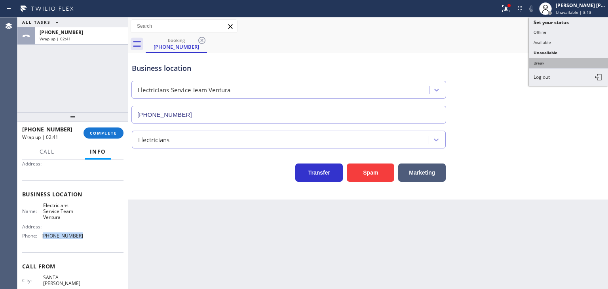
click at [554, 60] on button "Break" at bounding box center [568, 63] width 79 height 10
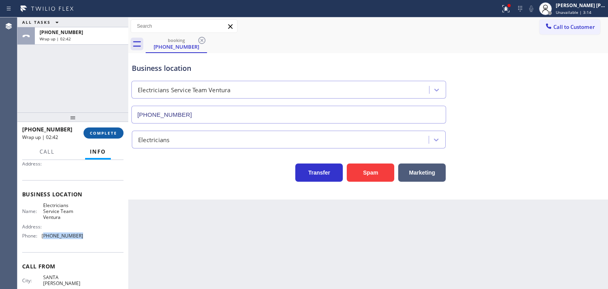
click at [107, 132] on span "COMPLETE" at bounding box center [103, 133] width 27 height 6
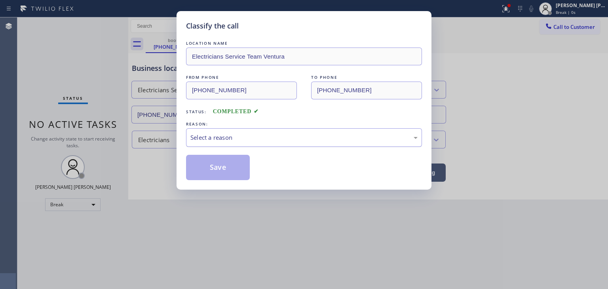
click at [228, 137] on div "Select a reason" at bounding box center [304, 137] width 227 height 9
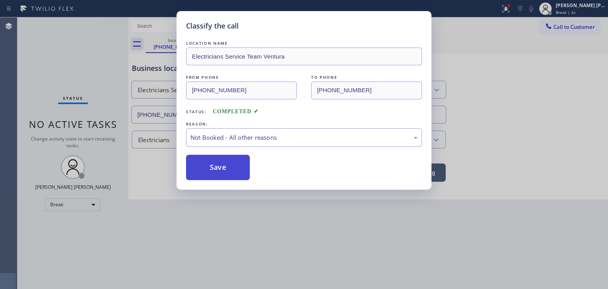
click at [220, 168] on button "Save" at bounding box center [218, 167] width 64 height 25
